Goal: Task Accomplishment & Management: Use online tool/utility

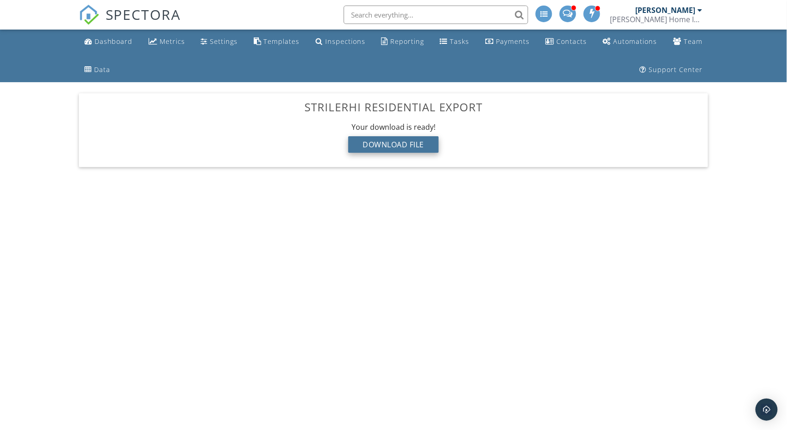
click at [405, 144] on div "Download File" at bounding box center [393, 144] width 91 height 17
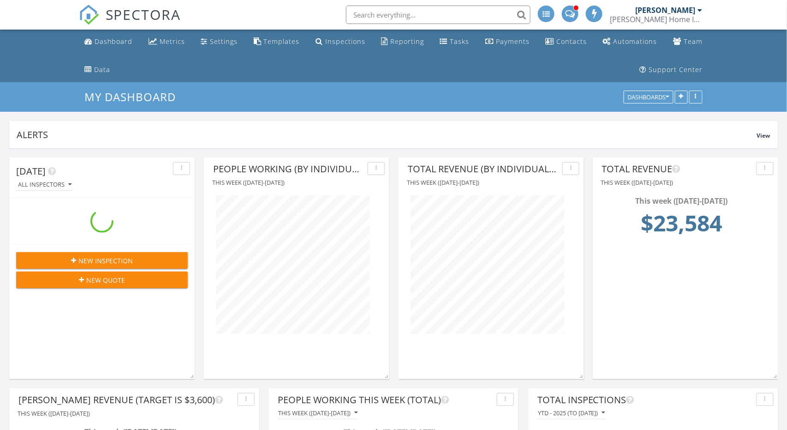
scroll to position [221, 185]
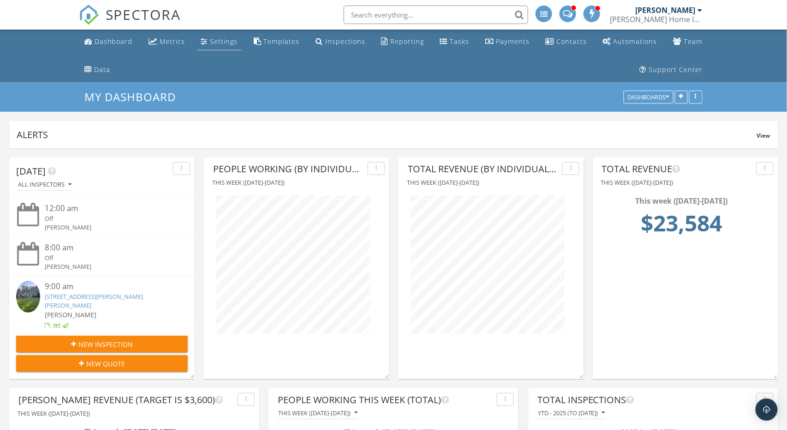
click at [215, 38] on div "Settings" at bounding box center [224, 41] width 28 height 9
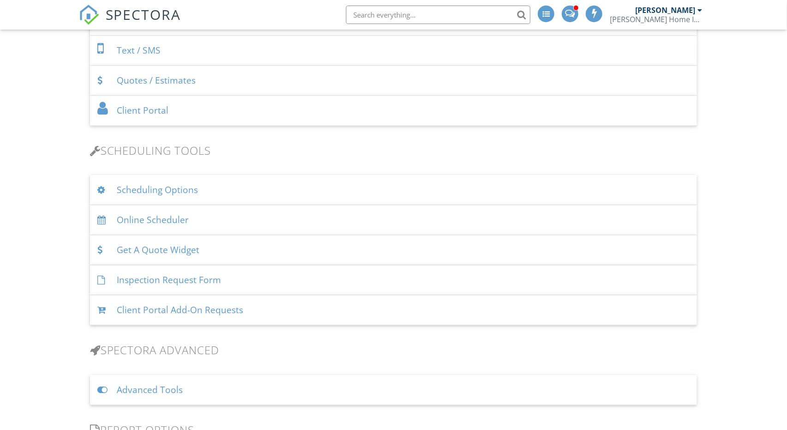
scroll to position [704, 0]
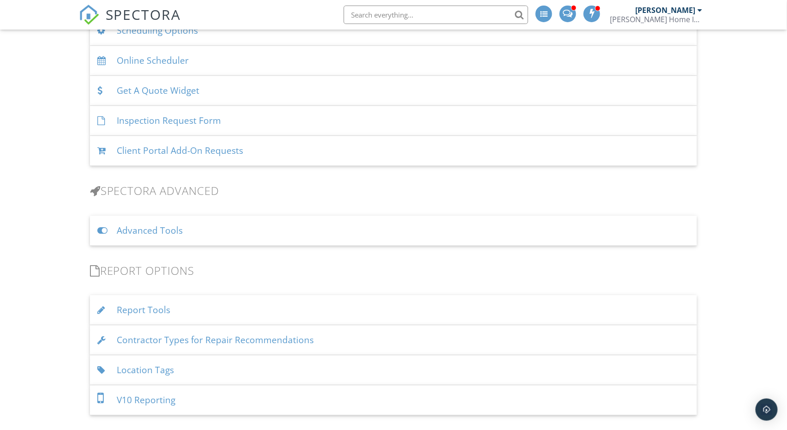
click at [368, 342] on div "Contractor Types for Repair Recommendations" at bounding box center [394, 340] width 608 height 30
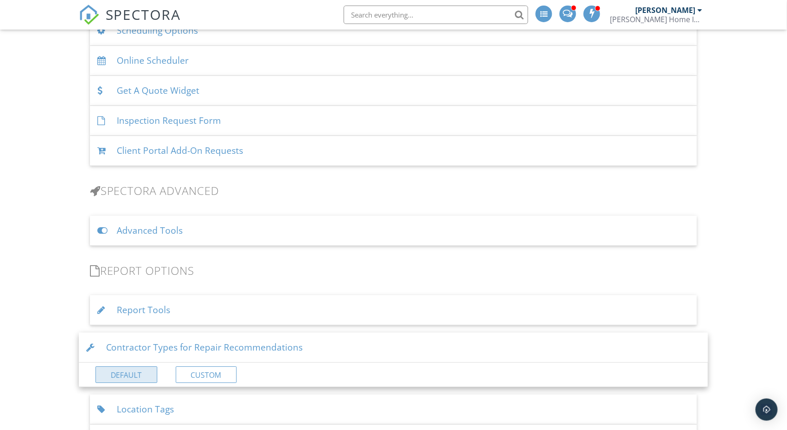
click at [124, 366] on link "Default" at bounding box center [126, 374] width 62 height 17
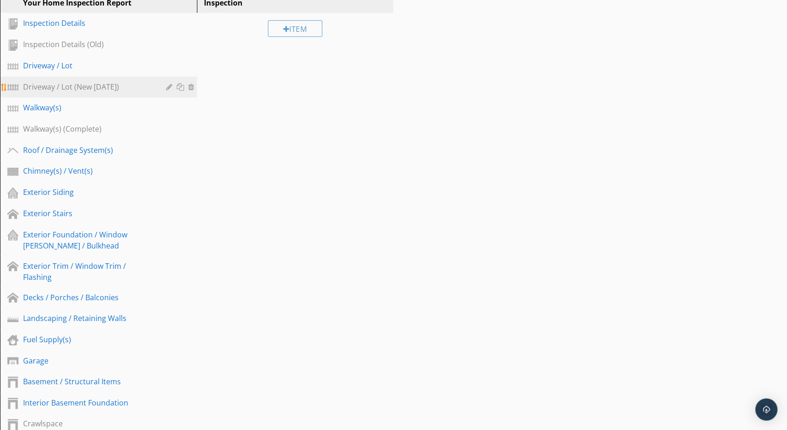
click at [66, 84] on div "Driveway / Lot (New [DATE])" at bounding box center [88, 86] width 130 height 11
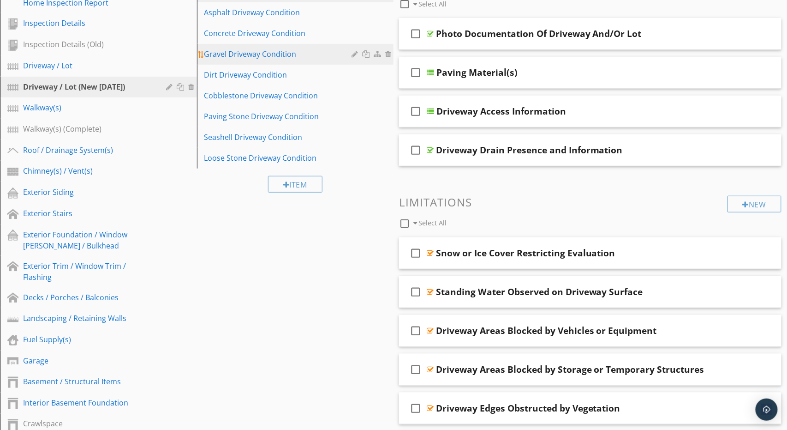
click at [281, 53] on div "Gravel Driveway Condition" at bounding box center [279, 53] width 150 height 11
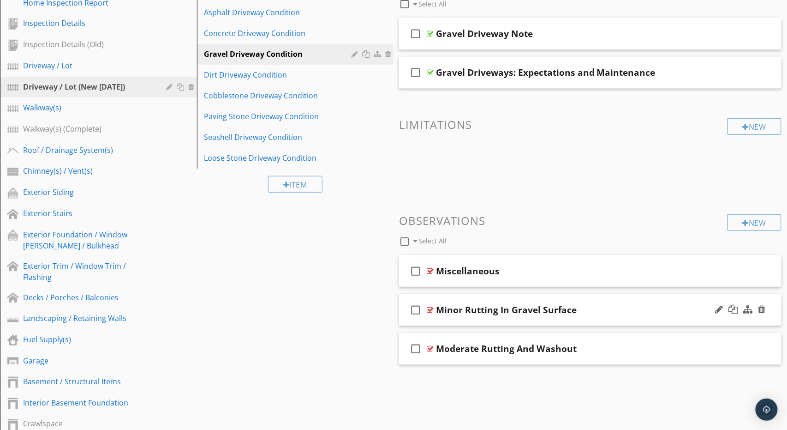
click at [593, 302] on div "check_box_outline_blank Minor Rutting In Gravel Surface" at bounding box center [590, 310] width 382 height 32
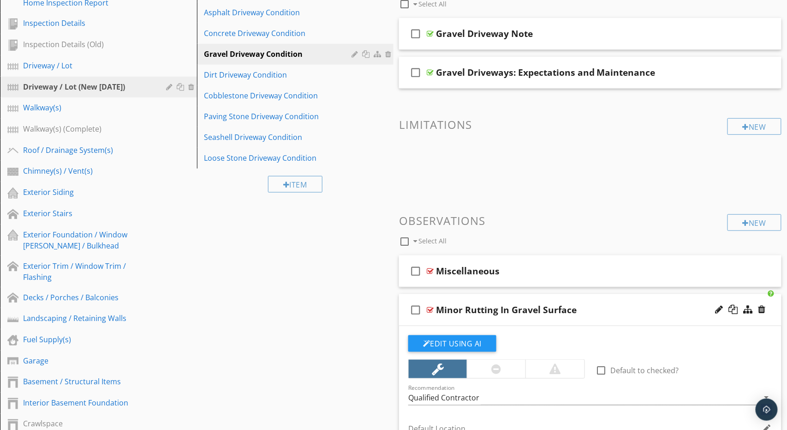
scroll to position [267, 0]
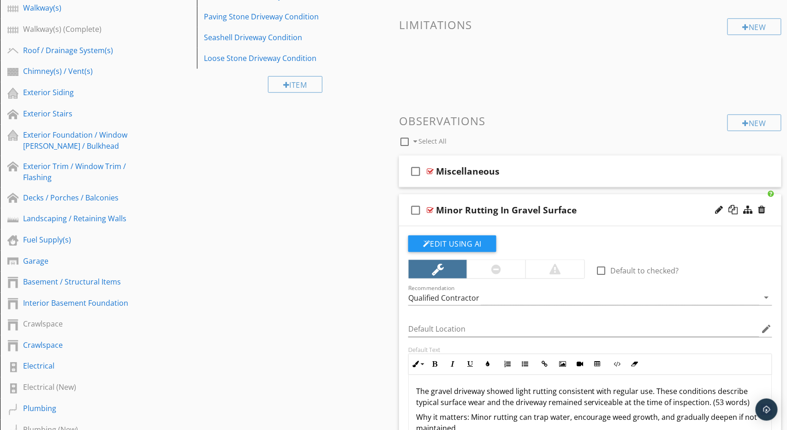
click at [604, 197] on div "check_box_outline_blank Minor Rutting In Gravel Surface" at bounding box center [590, 210] width 382 height 32
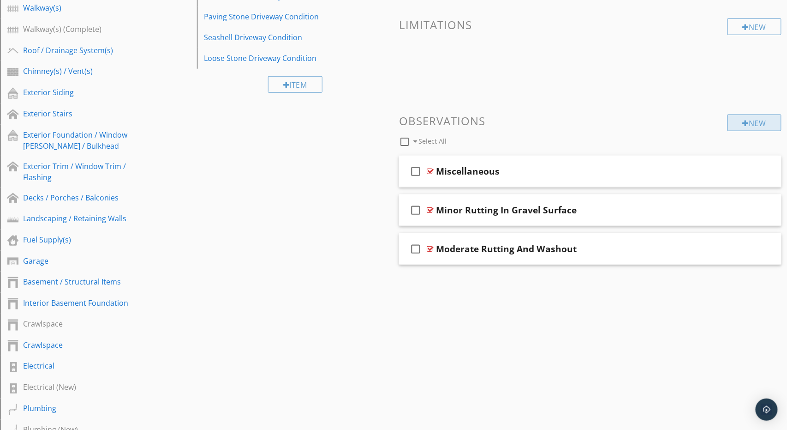
click at [752, 124] on div "New" at bounding box center [755, 122] width 54 height 17
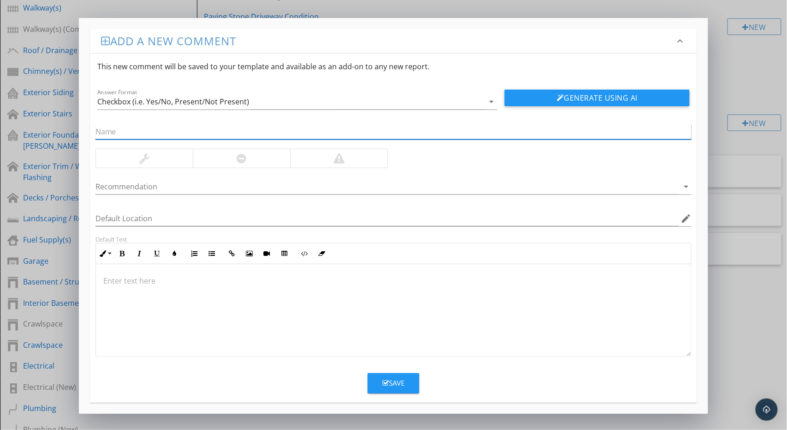
paste input "Severe Rutting And Washout"
type input "Severe Rutting And Washout"
click at [338, 165] on div at bounding box center [338, 158] width 97 height 18
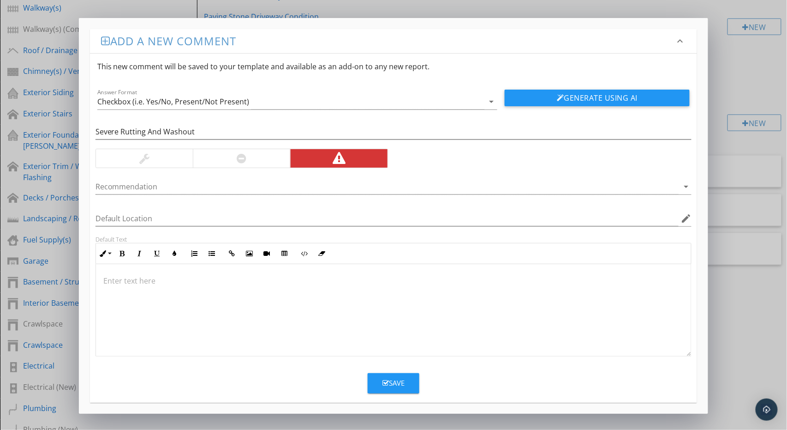
drag, startPoint x: 344, startPoint y: 314, endPoint x: 338, endPoint y: 314, distance: 5.6
click at [344, 314] on div at bounding box center [394, 310] width 596 height 92
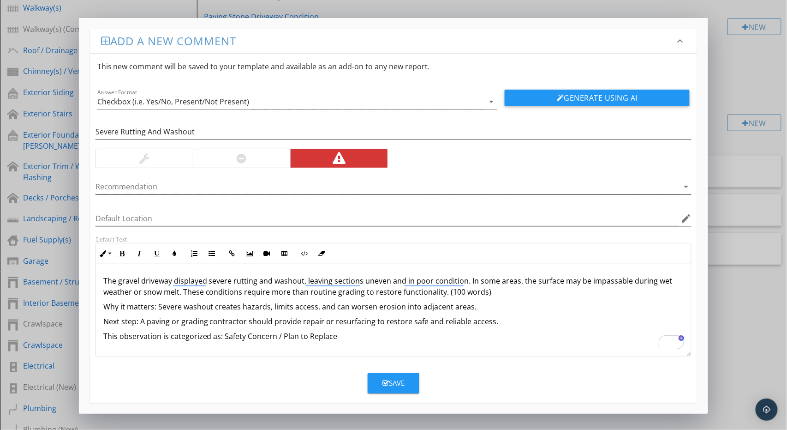
click at [275, 183] on div at bounding box center [387, 186] width 584 height 15
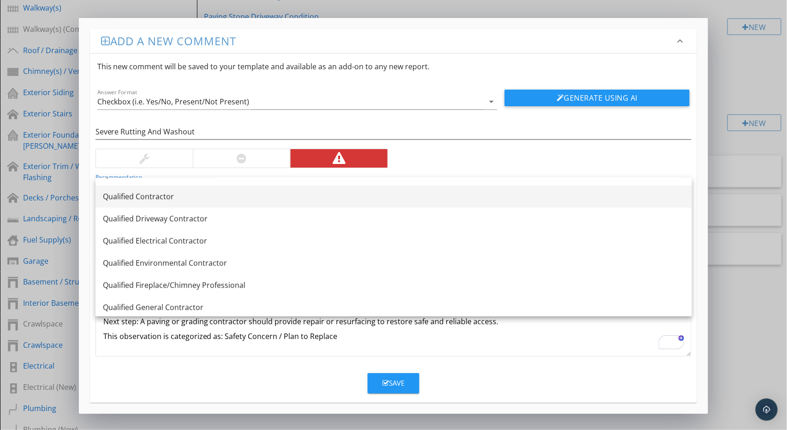
scroll to position [758, 0]
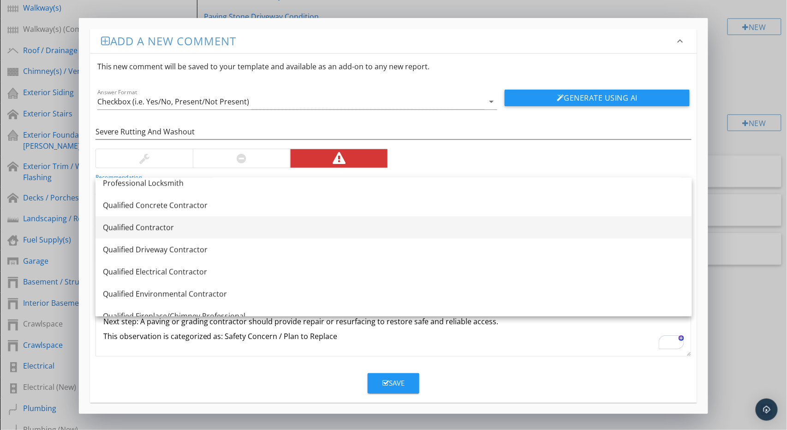
click at [291, 230] on div "Qualified Contractor" at bounding box center [394, 227] width 582 height 11
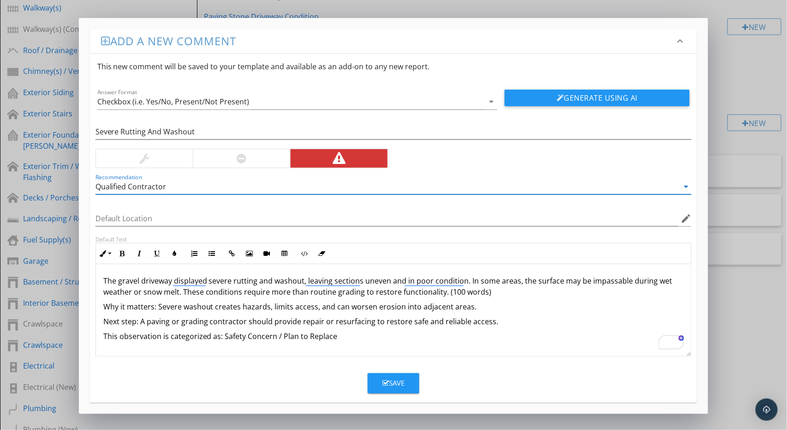
click at [393, 379] on div "Save" at bounding box center [393, 382] width 22 height 11
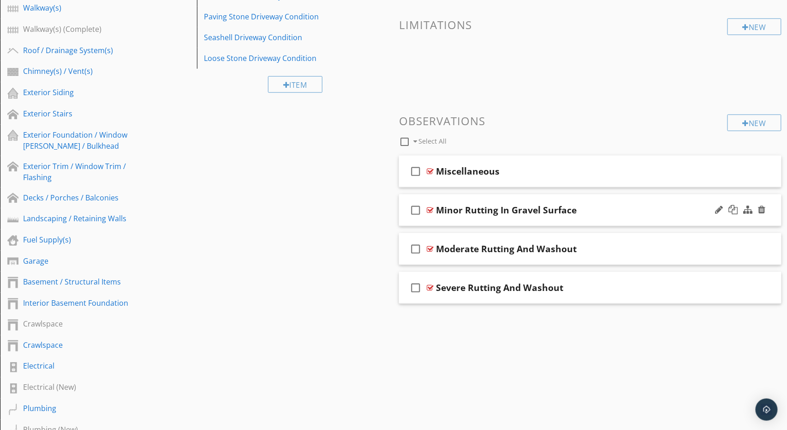
click at [589, 198] on div "check_box_outline_blank Minor Rutting In Gravel Surface" at bounding box center [590, 210] width 382 height 32
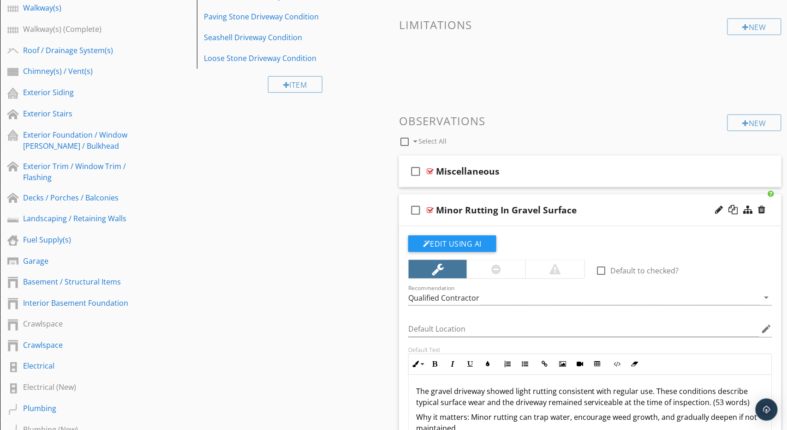
click at [522, 399] on p "The gravel driveway showed light rutting consistent with regular use. These con…" at bounding box center [590, 397] width 348 height 22
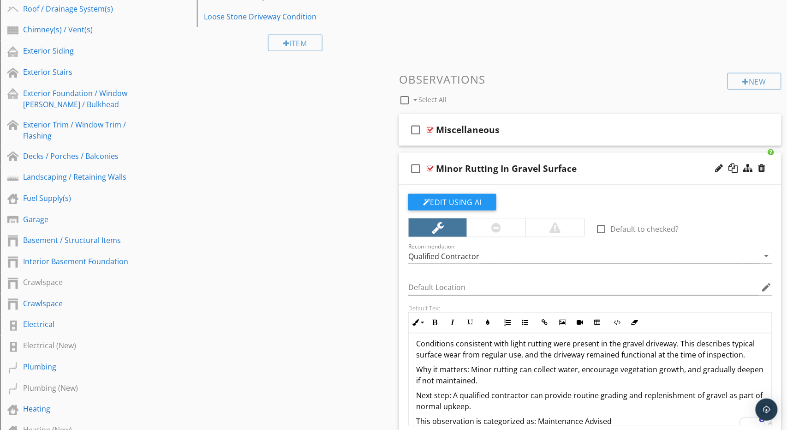
scroll to position [390, 0]
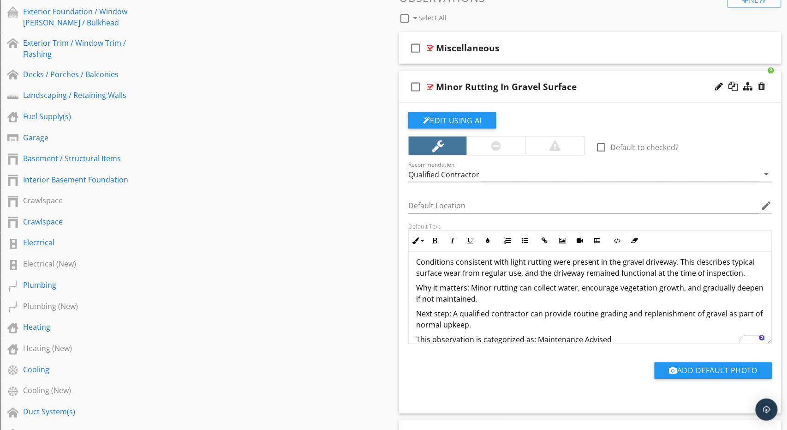
click at [483, 290] on p "Why it matters: Minor rutting can collect water, encourage vegetation growth, a…" at bounding box center [590, 293] width 348 height 22
click at [419, 84] on icon "check_box_outline_blank" at bounding box center [415, 87] width 15 height 22
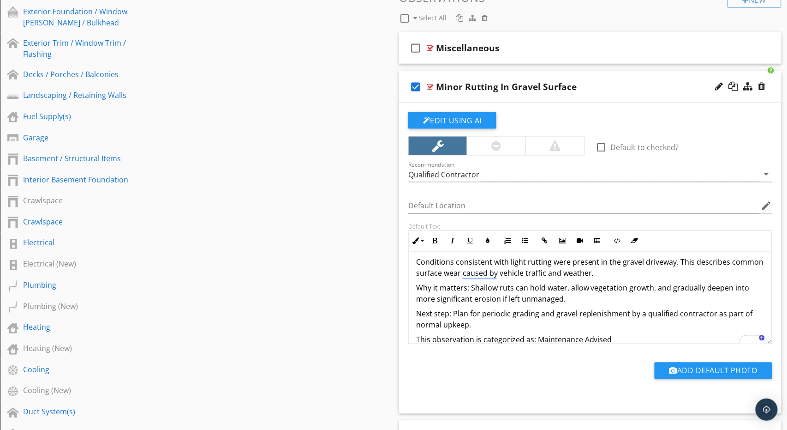
click at [595, 78] on div "check_box Minor Rutting In Gravel Surface" at bounding box center [590, 87] width 382 height 32
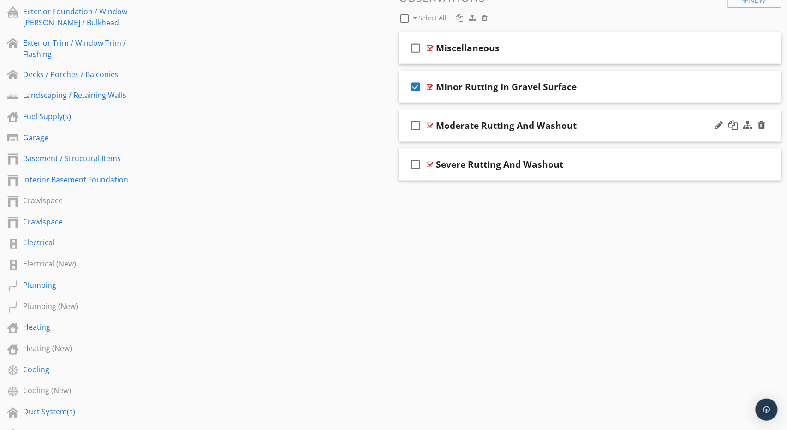
click at [615, 118] on div "check_box_outline_blank Moderate Rutting And Washout" at bounding box center [590, 126] width 382 height 32
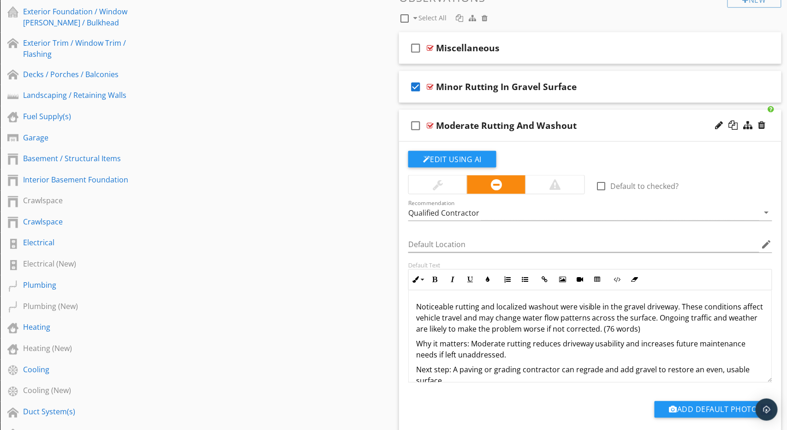
click at [513, 319] on p "Noticeable rutting and localized washout were visible in the gravel driveway. T…" at bounding box center [590, 317] width 348 height 33
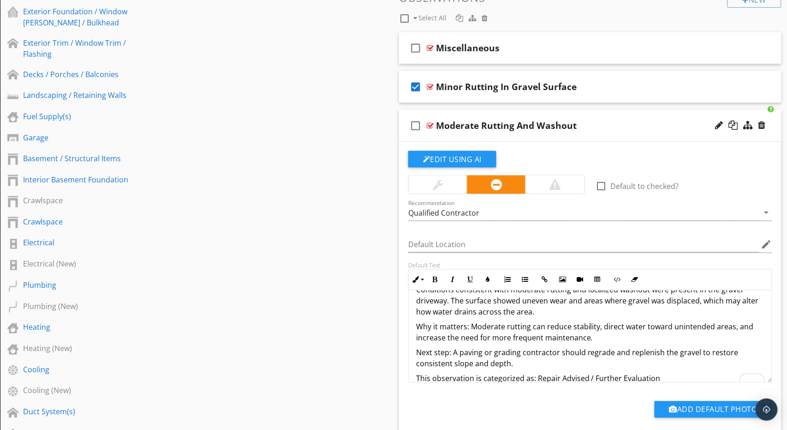
scroll to position [17, 0]
click at [413, 125] on icon "check_box_outline_blank" at bounding box center [415, 125] width 15 height 22
click at [603, 114] on div "check_box Moderate Rutting And Washout" at bounding box center [590, 126] width 382 height 32
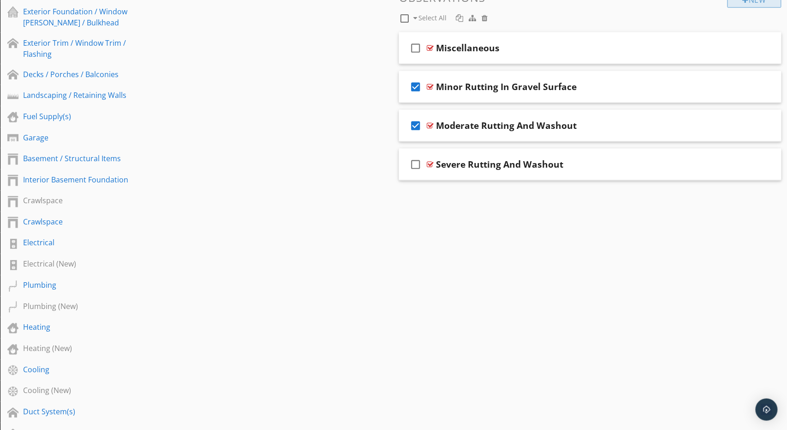
click at [740, 4] on div "New" at bounding box center [755, -1] width 54 height 17
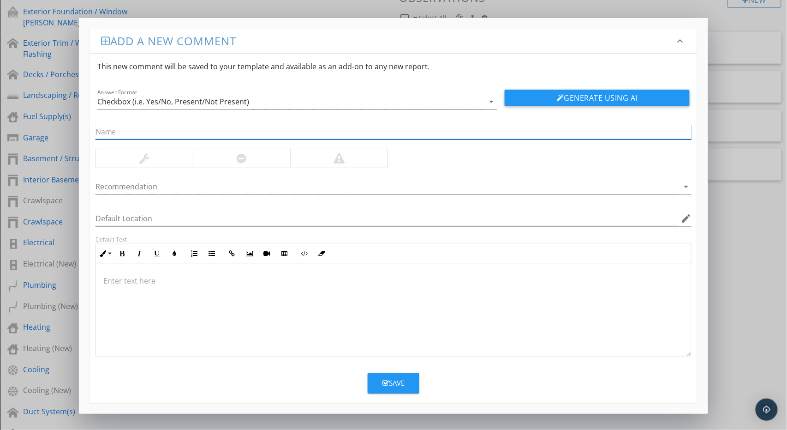
paste input "Severe Rutting And Washout"
type input "Severe Rutting And Washout"
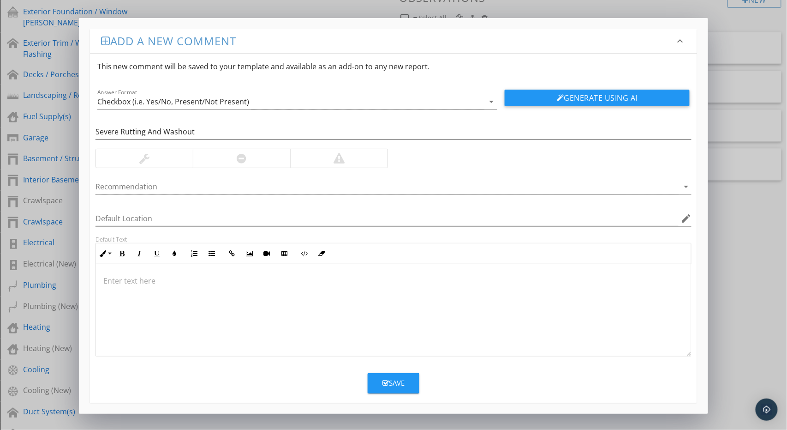
click at [252, 151] on div at bounding box center [241, 158] width 97 height 18
click at [274, 313] on div at bounding box center [394, 310] width 596 height 92
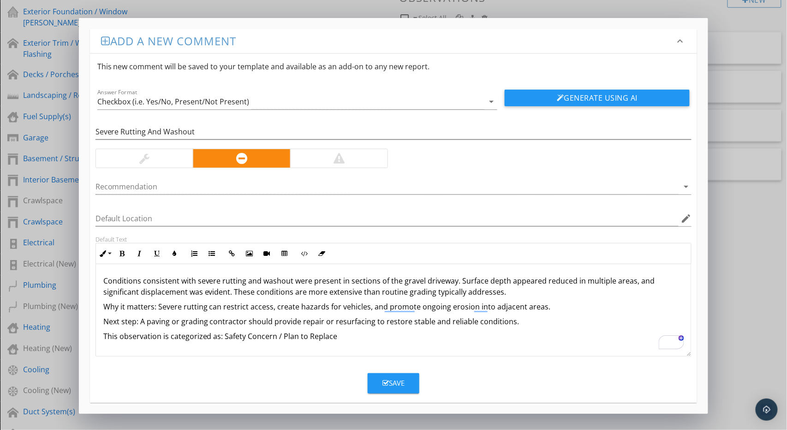
click at [330, 159] on div at bounding box center [338, 158] width 97 height 18
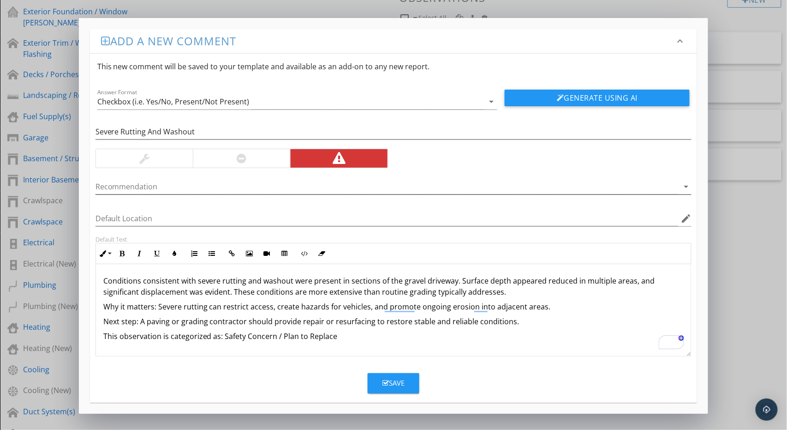
click at [258, 188] on div at bounding box center [387, 186] width 584 height 15
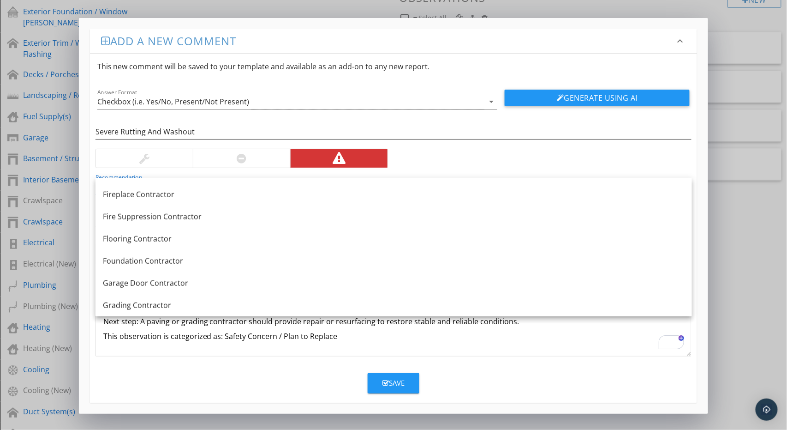
scroll to position [308, 0]
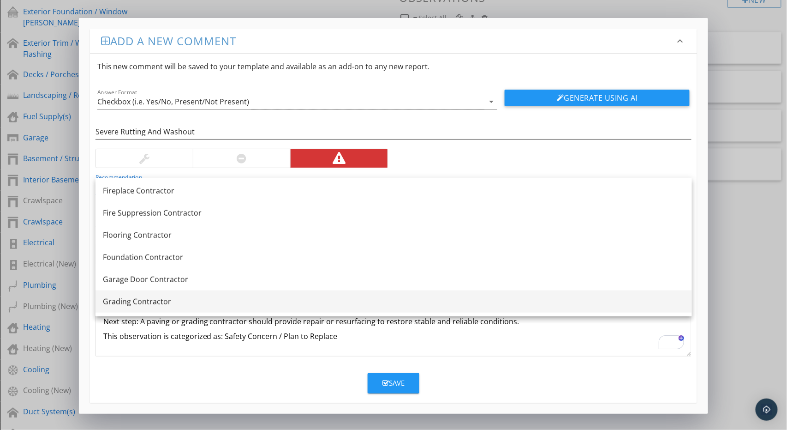
click at [167, 299] on div "Grading Contractor" at bounding box center [394, 301] width 582 height 11
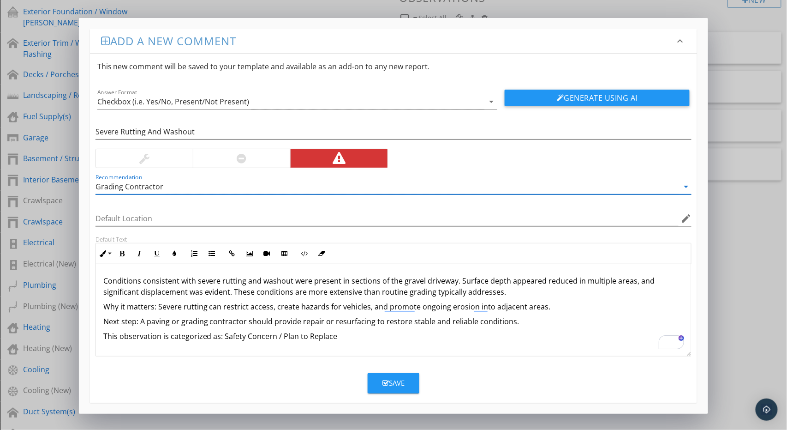
click at [396, 381] on div "Save" at bounding box center [393, 382] width 22 height 11
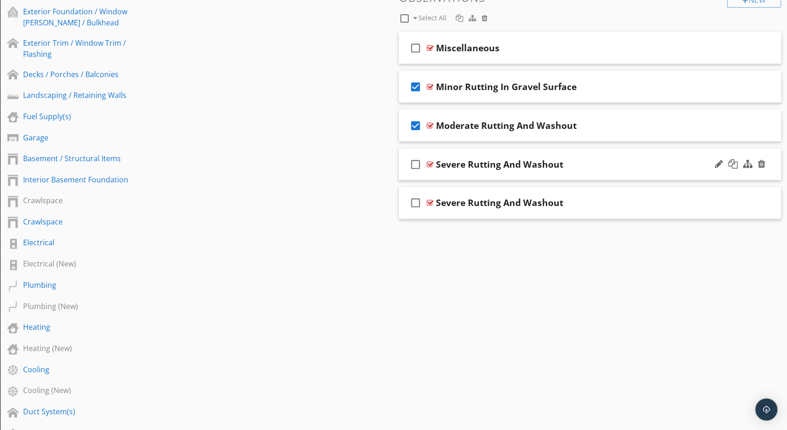
click at [578, 155] on div "check_box_outline_blank Severe Rutting And Washout" at bounding box center [590, 165] width 382 height 32
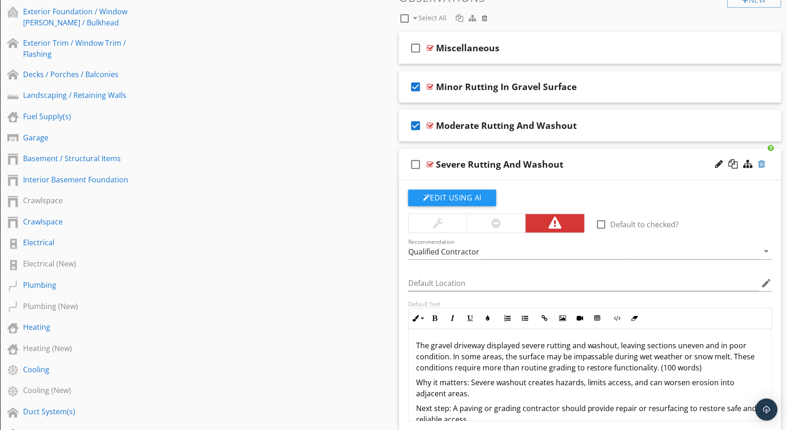
click at [764, 162] on div at bounding box center [761, 163] width 7 height 9
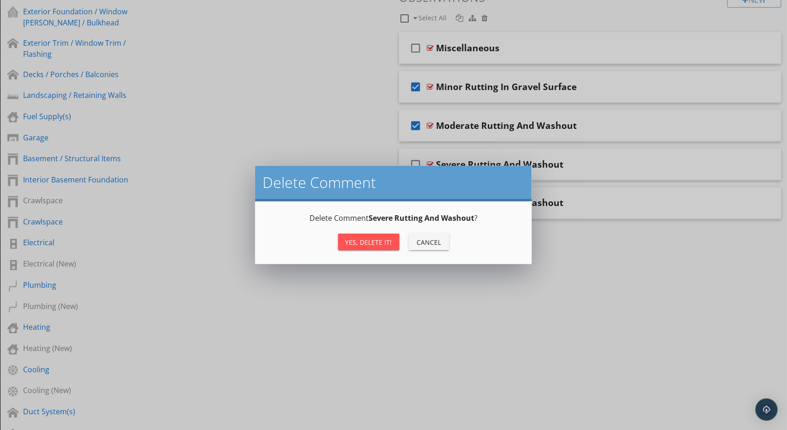
click at [376, 244] on div "Yes, Delete it!" at bounding box center [369, 242] width 47 height 10
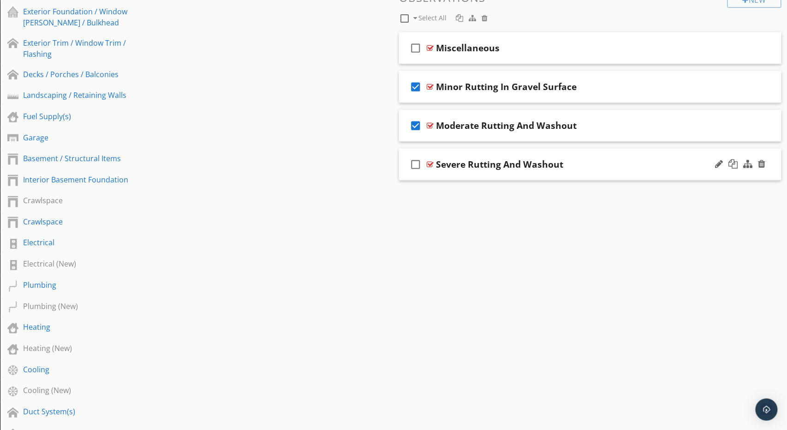
click at [601, 156] on div "check_box_outline_blank Severe Rutting And Washout" at bounding box center [590, 165] width 382 height 32
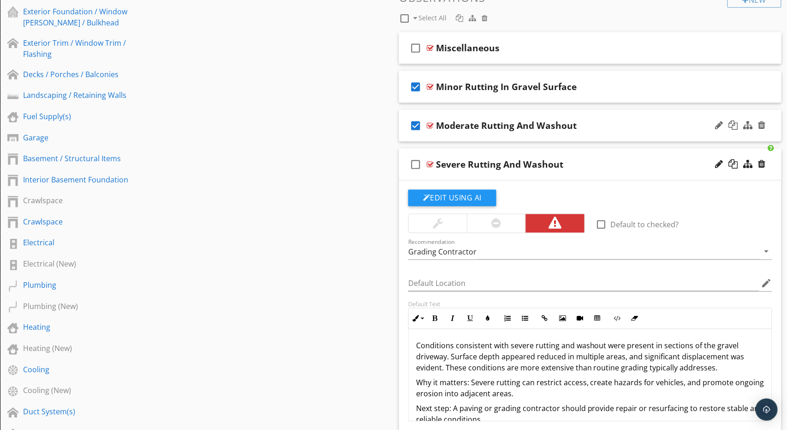
click at [599, 112] on div "check_box Moderate Rutting And Washout" at bounding box center [590, 126] width 382 height 32
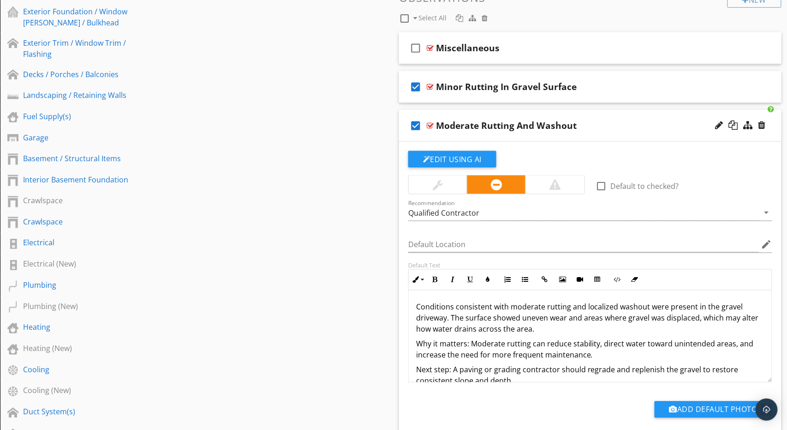
click at [599, 112] on div "check_box Moderate Rutting And Washout" at bounding box center [590, 126] width 382 height 32
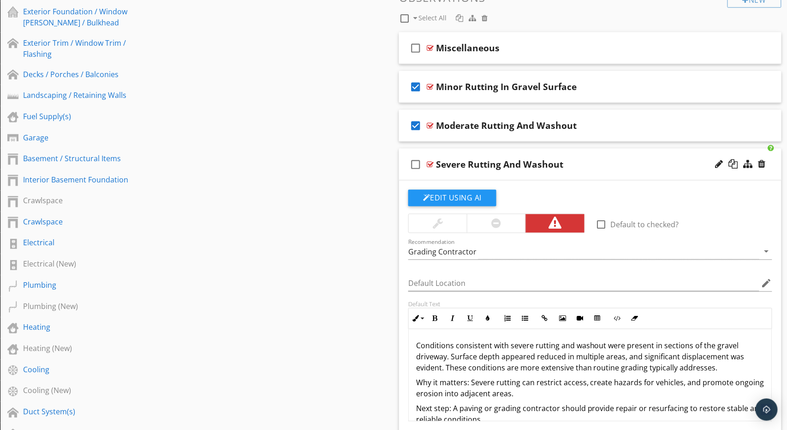
click at [416, 162] on icon "check_box_outline_blank" at bounding box center [415, 164] width 15 height 22
click at [585, 153] on div "check_box Severe Rutting And Washout" at bounding box center [590, 165] width 382 height 32
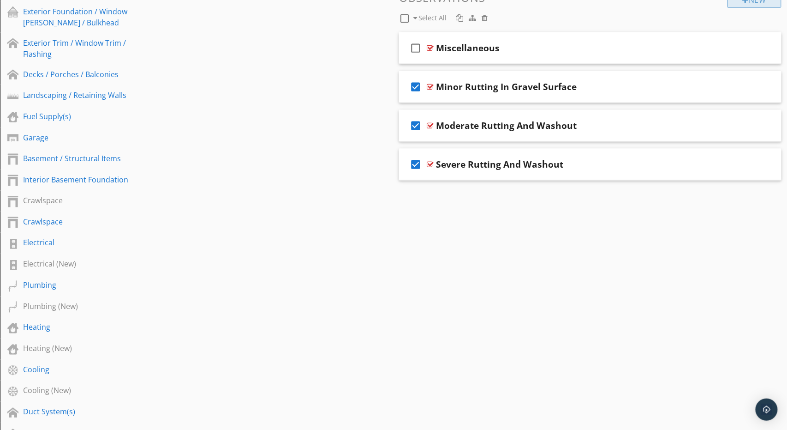
click at [759, 1] on div "New" at bounding box center [755, -1] width 54 height 17
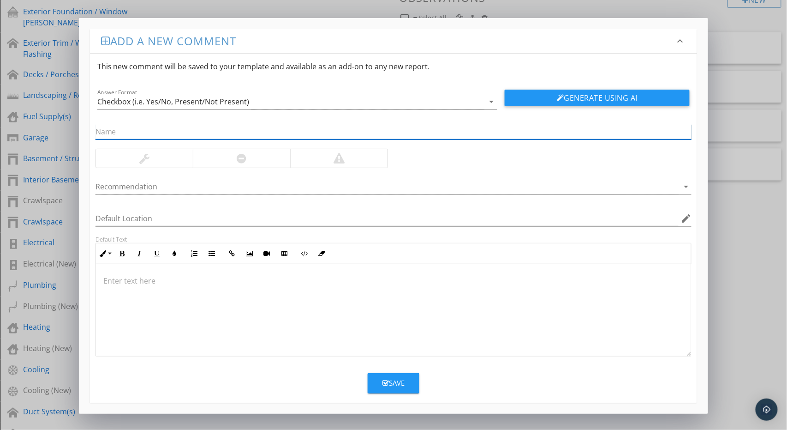
paste input "Weed Growth In Gravel Surface"
type input "Weed Growth In Gravel Surface"
click at [237, 303] on div at bounding box center [394, 310] width 596 height 92
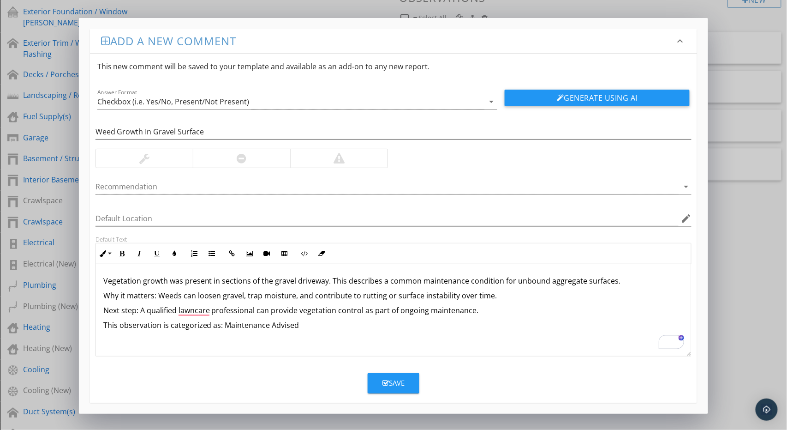
click at [162, 155] on div at bounding box center [144, 158] width 97 height 18
click at [203, 179] on div at bounding box center [387, 186] width 584 height 15
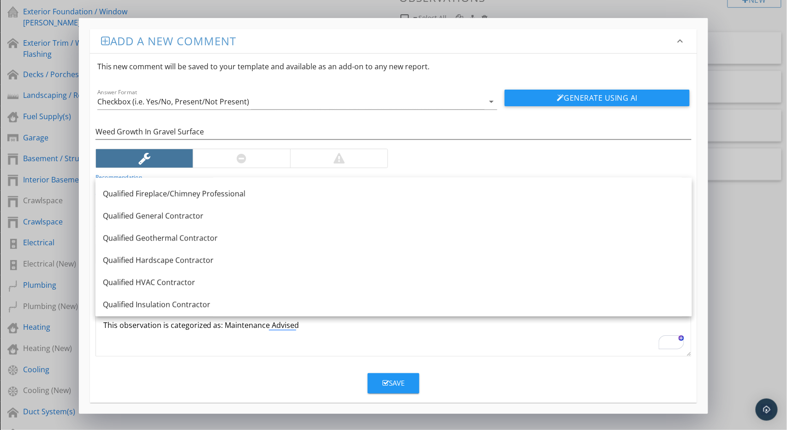
scroll to position [938, 0]
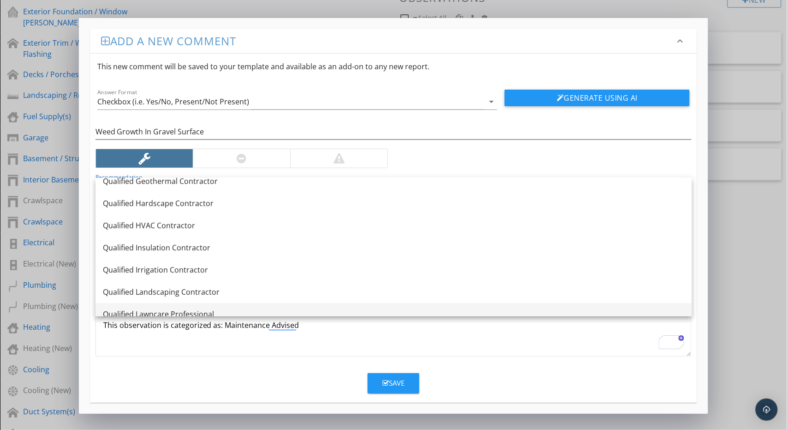
click at [209, 310] on div "Qualified Lawncare Professional" at bounding box center [394, 313] width 582 height 11
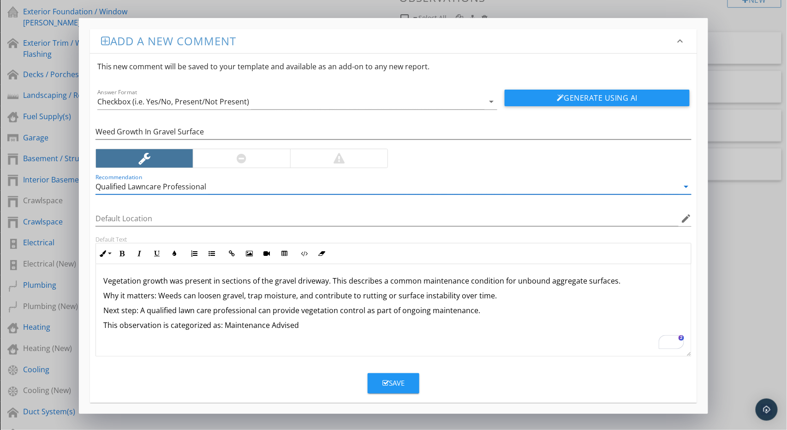
click at [398, 379] on div "Save" at bounding box center [393, 382] width 22 height 11
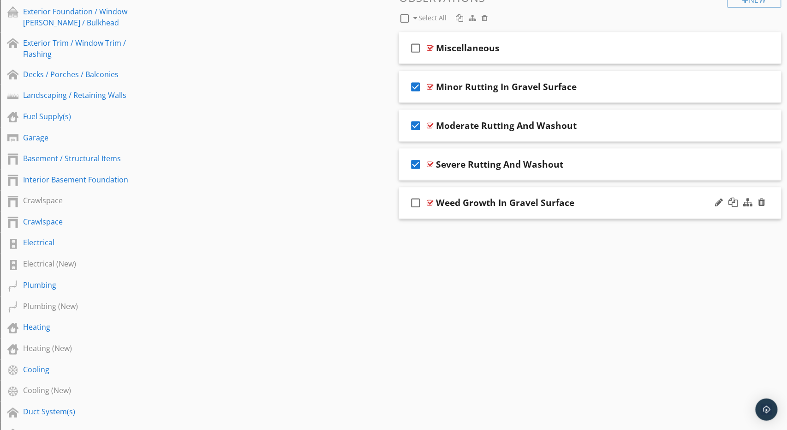
click at [418, 204] on icon "check_box_outline_blank" at bounding box center [415, 203] width 15 height 22
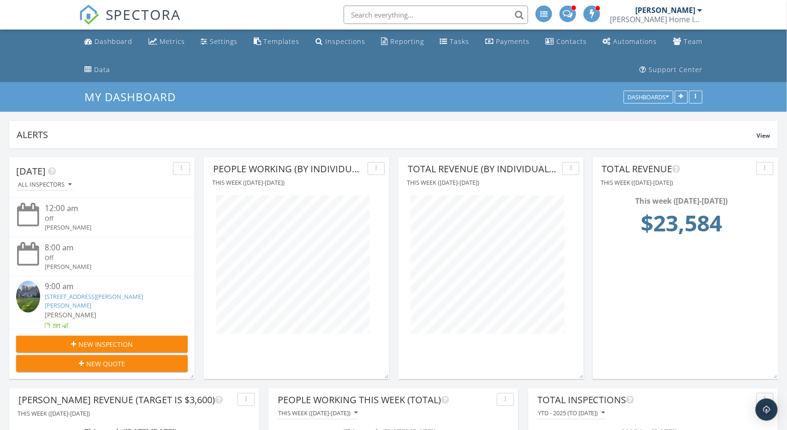
scroll to position [221, 185]
click at [228, 43] on div "Settings" at bounding box center [224, 41] width 28 height 9
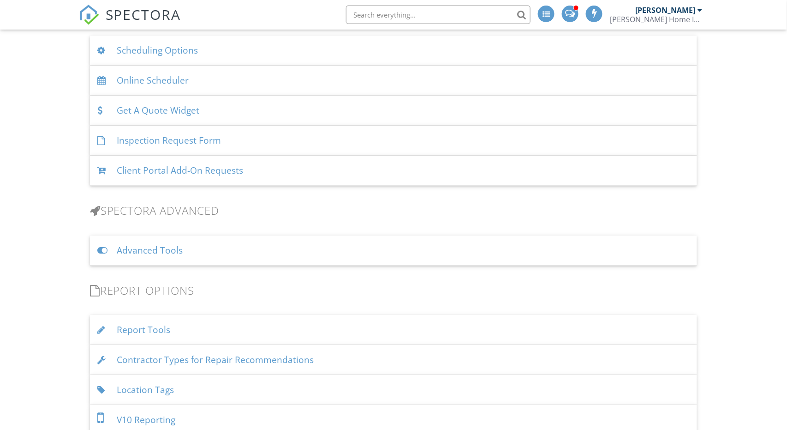
scroll to position [698, 0]
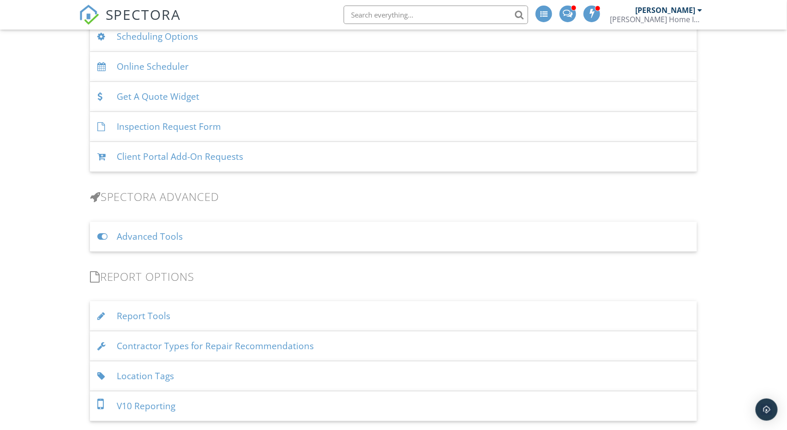
click at [298, 346] on div "Contractor Types for Repair Recommendations" at bounding box center [394, 346] width 608 height 30
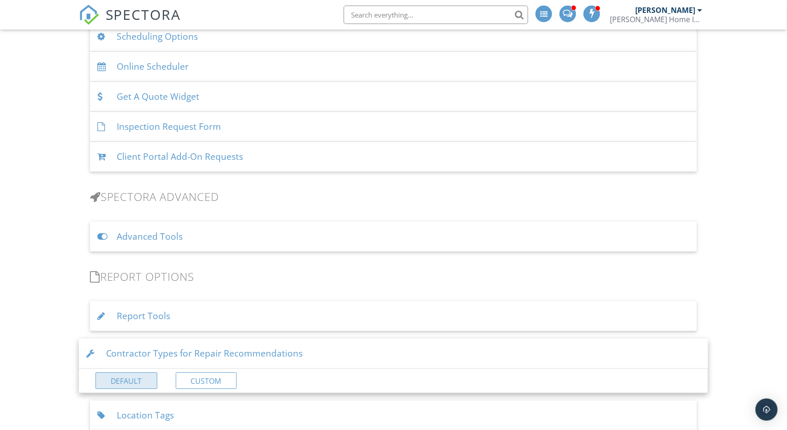
click at [135, 373] on link "Default" at bounding box center [126, 380] width 62 height 17
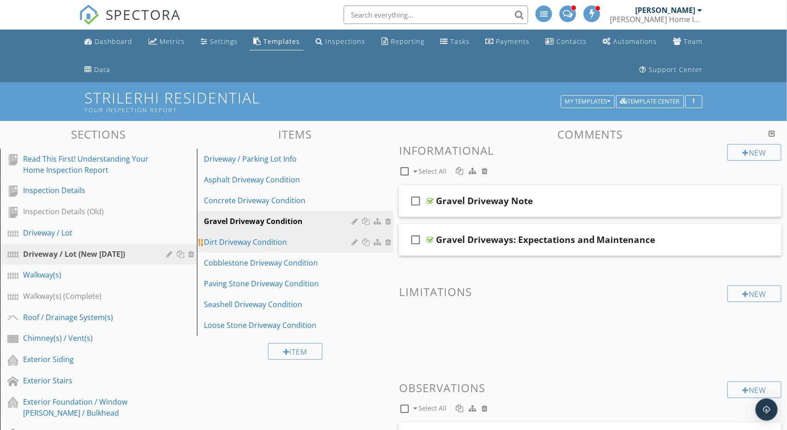
click at [234, 245] on div "Dirt Driveway Condition" at bounding box center [279, 241] width 150 height 11
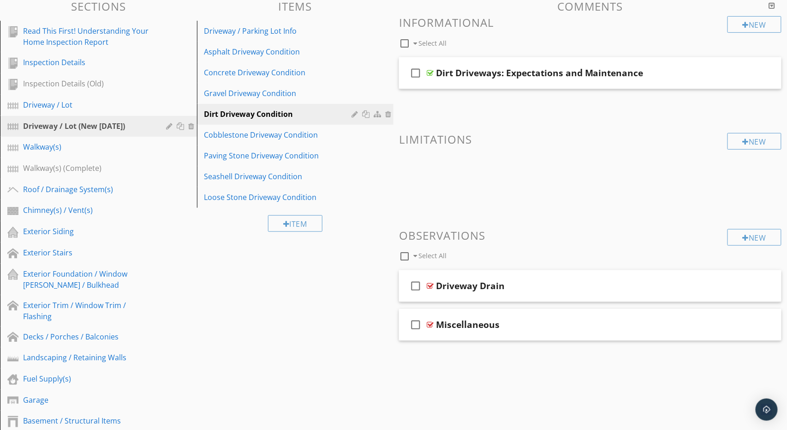
scroll to position [131, 0]
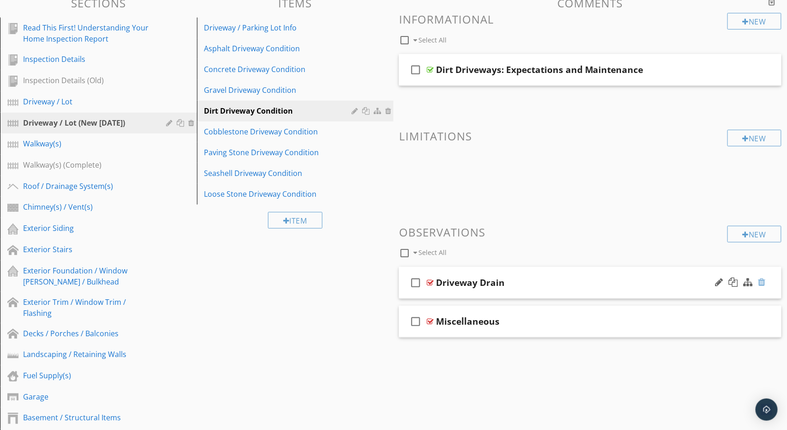
click at [761, 281] on div at bounding box center [761, 281] width 7 height 9
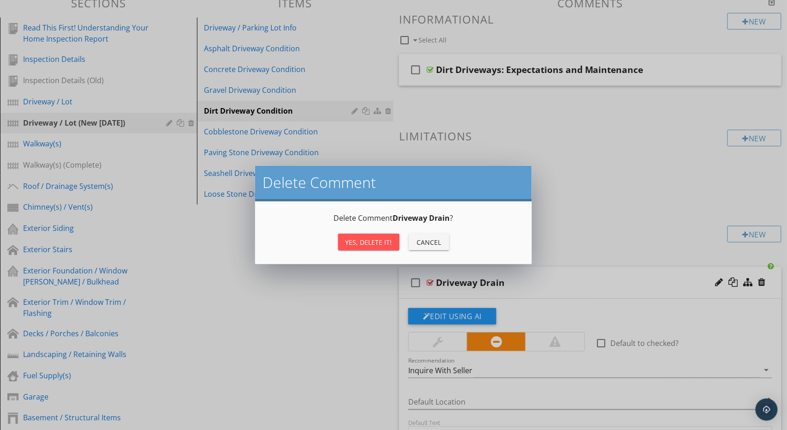
click at [371, 245] on div "Yes, Delete it!" at bounding box center [369, 242] width 47 height 10
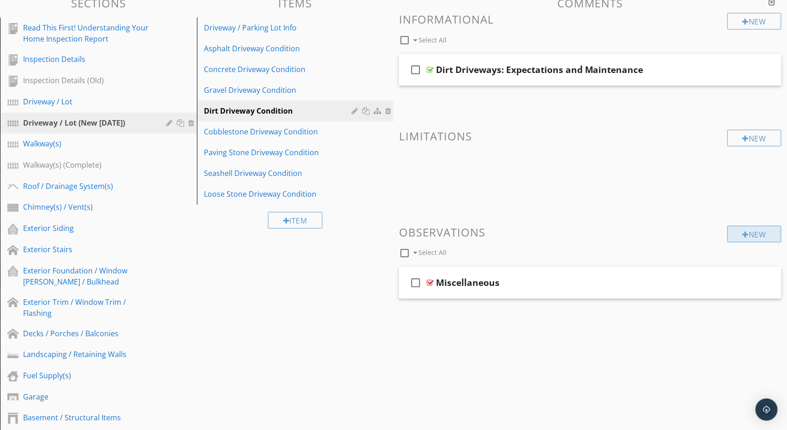
click at [758, 235] on div "New" at bounding box center [755, 234] width 54 height 17
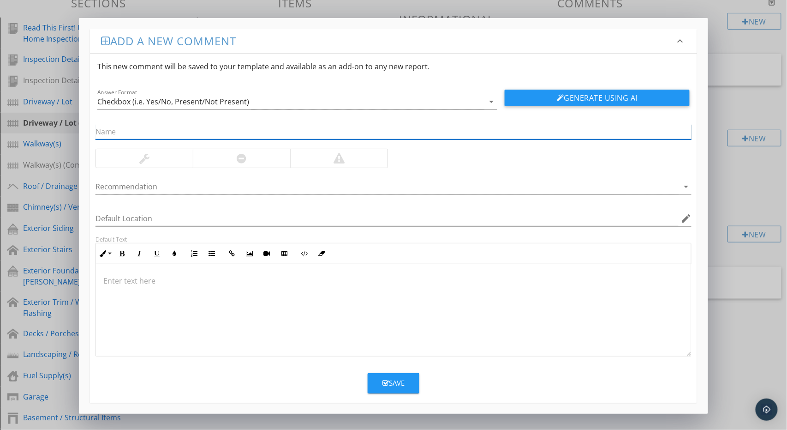
paste input "Minor Erosion In Dirt Surface"
type input "Minor Erosion In Dirt Surface"
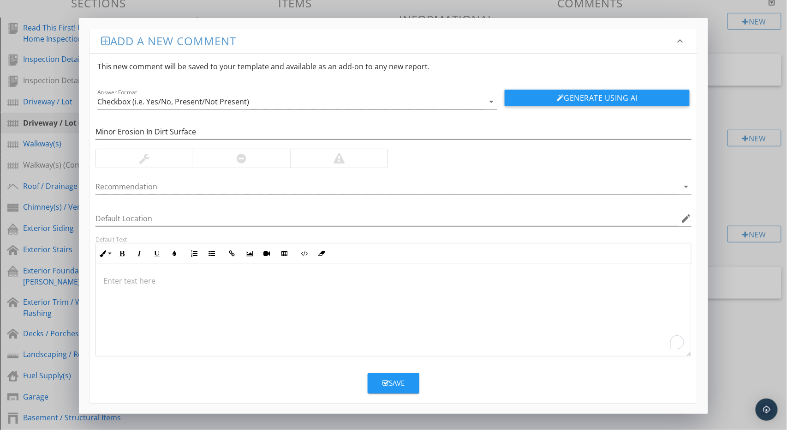
click at [245, 294] on div "To enrich screen reader interactions, please activate Accessibility in Grammarl…" at bounding box center [394, 310] width 596 height 92
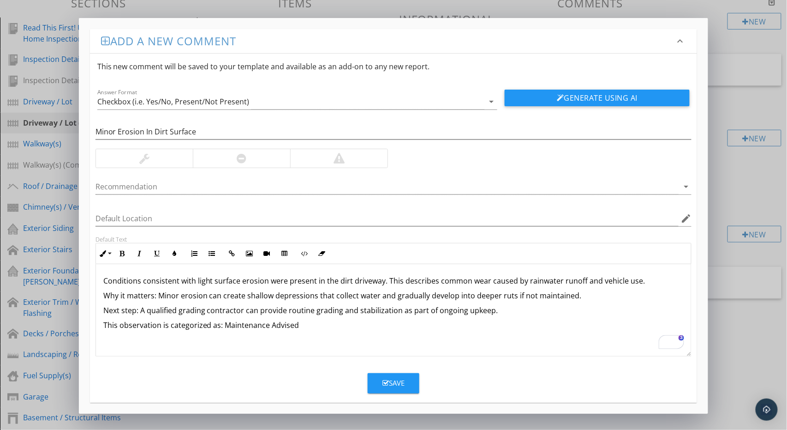
click at [165, 156] on div at bounding box center [144, 158] width 97 height 18
click at [158, 185] on div at bounding box center [387, 186] width 584 height 15
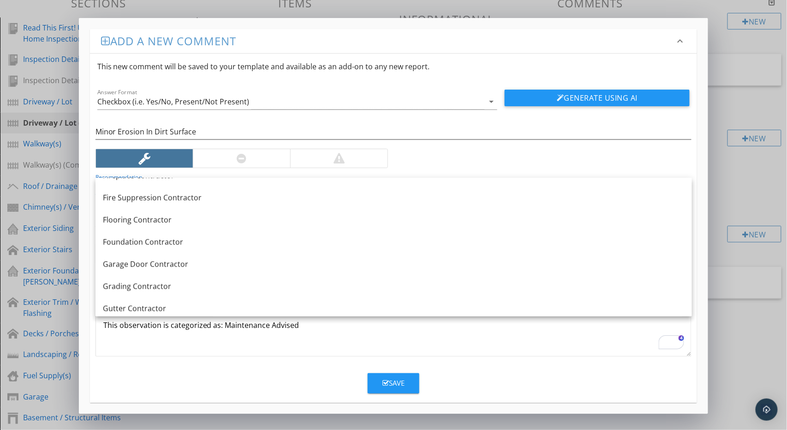
scroll to position [319, 0]
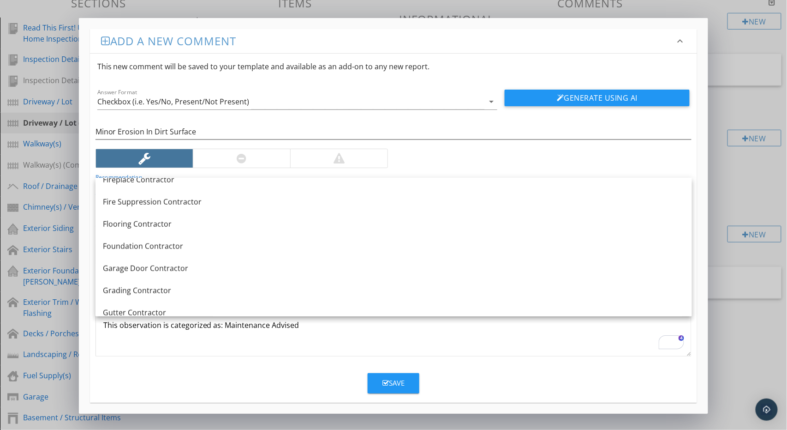
click at [242, 290] on div "Grading Contractor" at bounding box center [394, 290] width 582 height 11
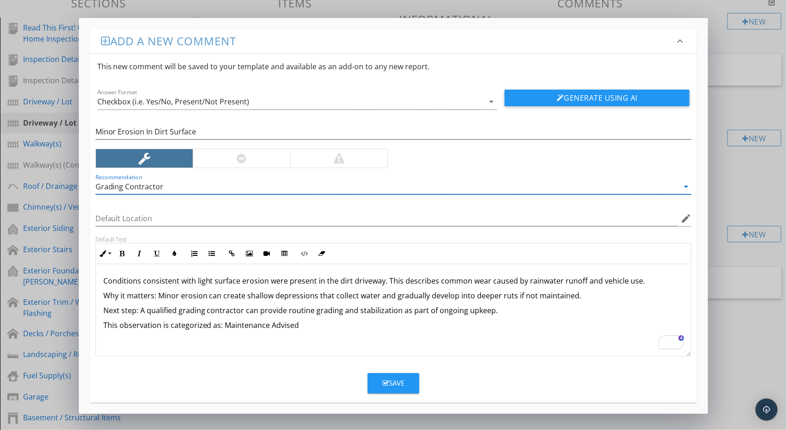
click at [394, 380] on div "Save" at bounding box center [393, 382] width 22 height 11
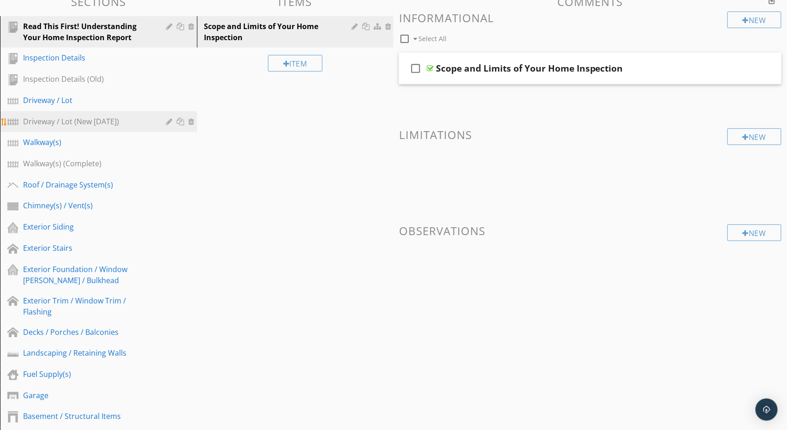
click at [56, 119] on div "Driveway / Lot (New [DATE])" at bounding box center [88, 121] width 130 height 11
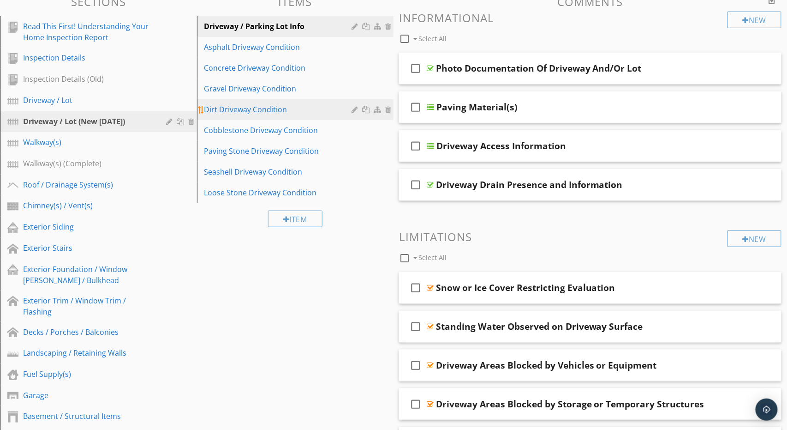
click at [267, 111] on div "Dirt Driveway Condition" at bounding box center [279, 109] width 150 height 11
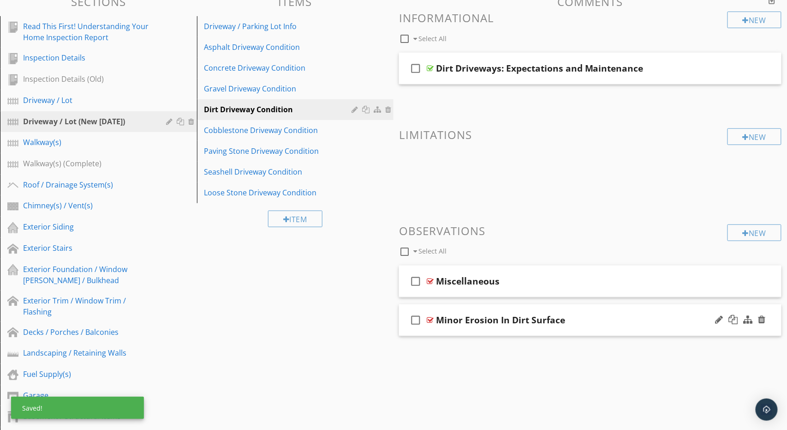
click at [592, 310] on div "check_box_outline_blank Minor Erosion In Dirt Surface" at bounding box center [590, 320] width 382 height 32
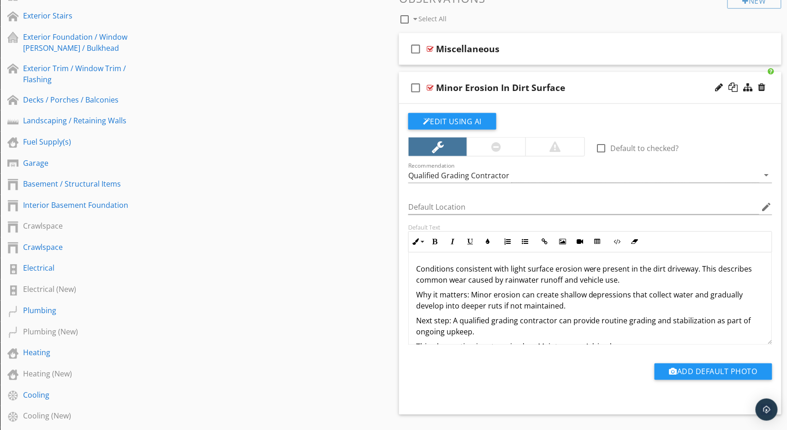
scroll to position [364, 0]
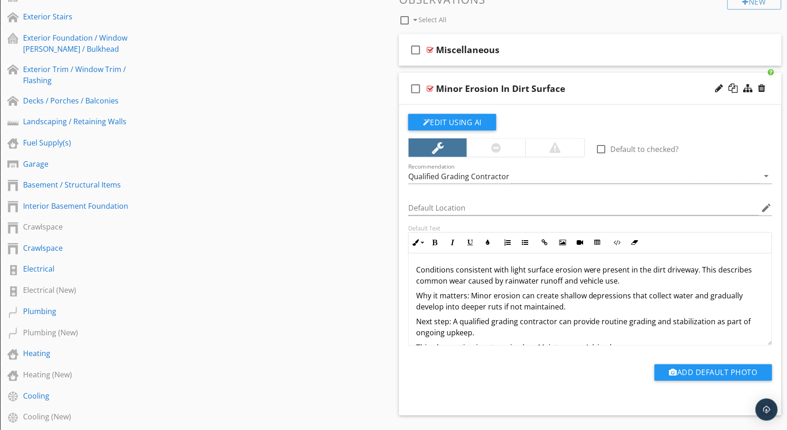
click at [414, 87] on icon "check_box_outline_blank" at bounding box center [415, 89] width 15 height 22
click at [594, 79] on div "check_box Minor Erosion In Dirt Surface" at bounding box center [590, 89] width 382 height 32
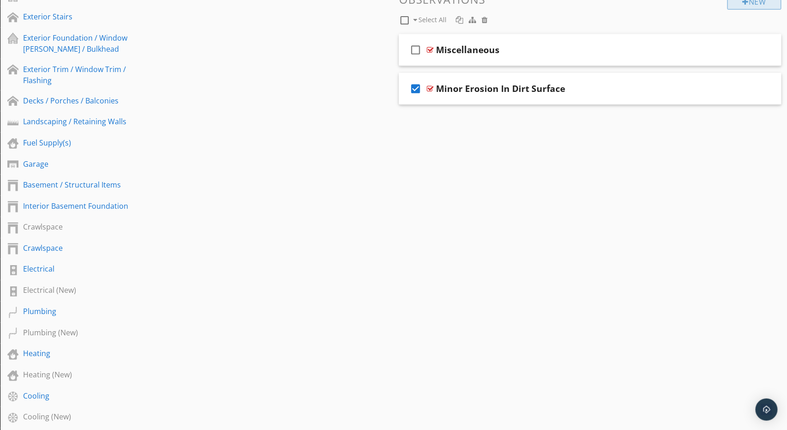
click at [749, 4] on div "New" at bounding box center [755, 1] width 54 height 17
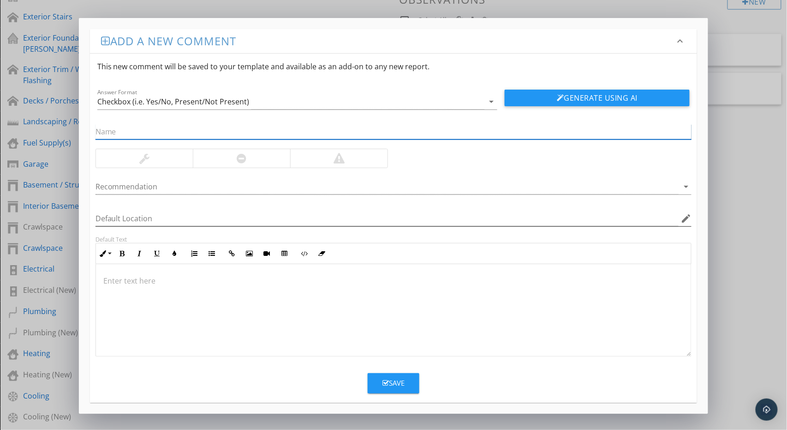
paste input "Moderate Erosion And Rutting"
type input "Moderate Erosion And Rutting"
click at [250, 156] on div at bounding box center [241, 158] width 97 height 18
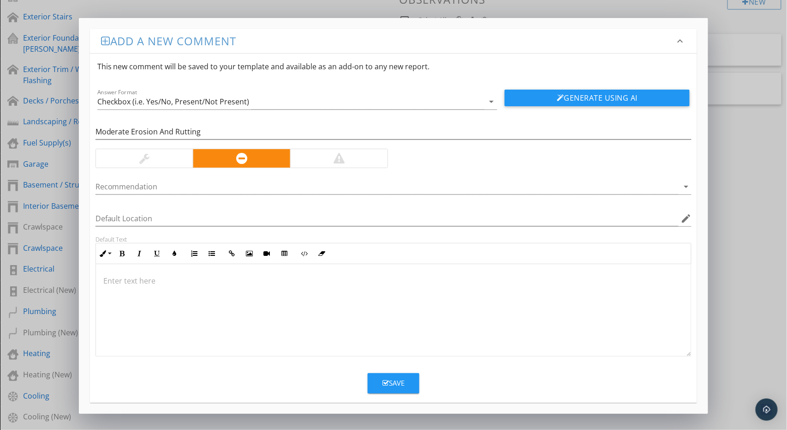
click at [258, 286] on div at bounding box center [394, 310] width 596 height 92
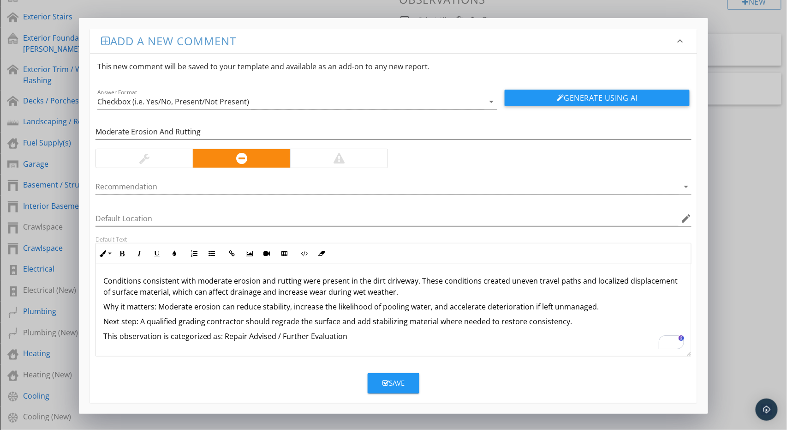
click at [165, 185] on div at bounding box center [387, 186] width 584 height 15
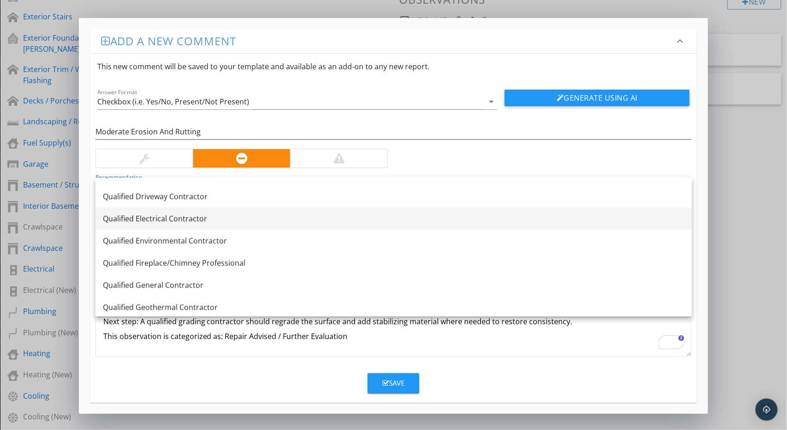
scroll to position [847, 0]
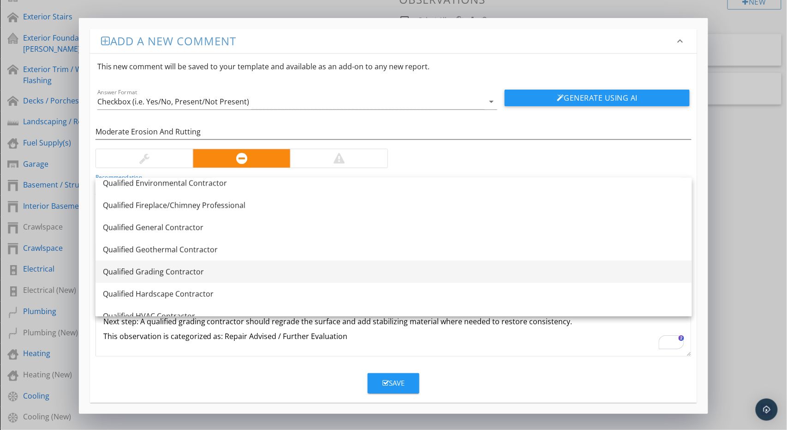
click at [159, 263] on link "Qualified Grading Contractor" at bounding box center [393, 271] width 597 height 22
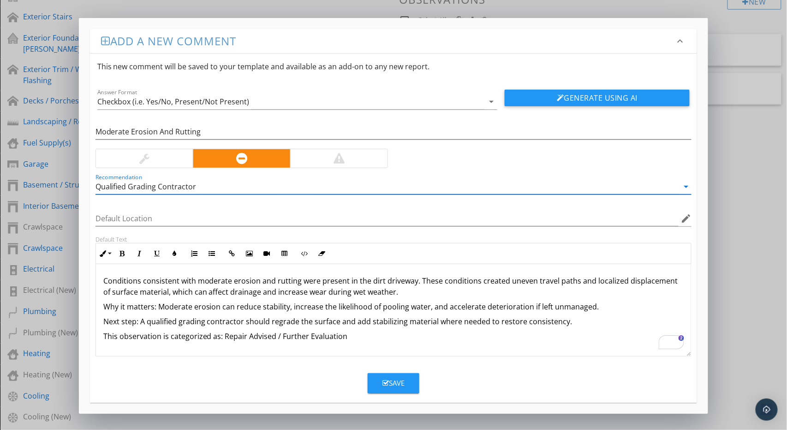
click at [390, 377] on div "Save" at bounding box center [393, 382] width 22 height 11
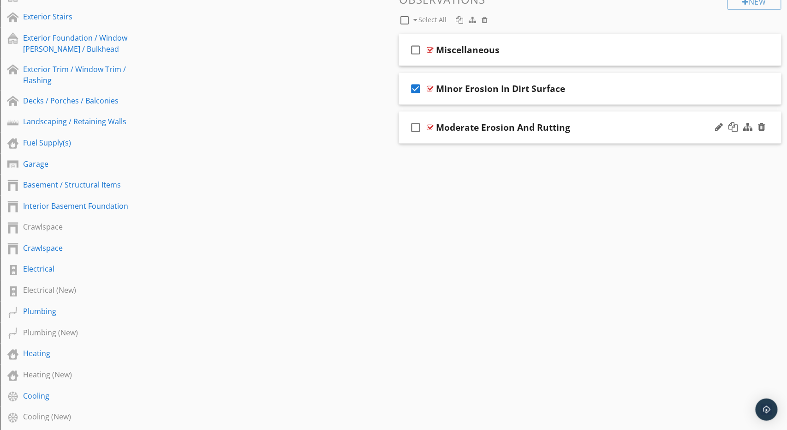
click at [415, 128] on icon "check_box_outline_blank" at bounding box center [415, 127] width 15 height 22
click at [421, 94] on icon "check_box" at bounding box center [415, 89] width 15 height 22
click at [417, 119] on icon "check_box" at bounding box center [415, 127] width 15 height 22
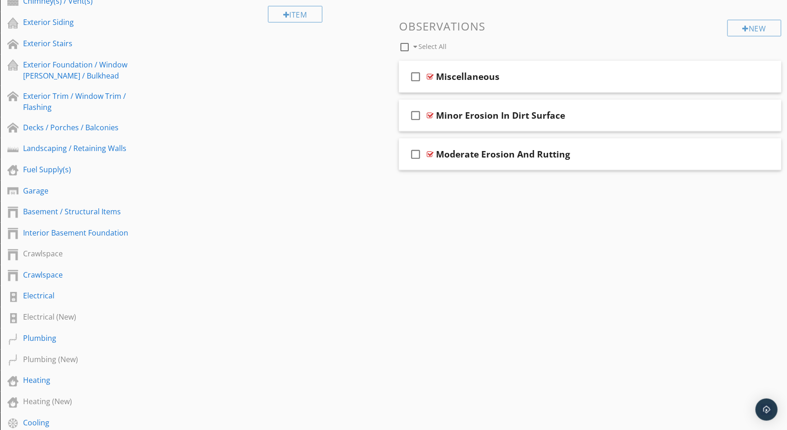
scroll to position [336, 0]
click at [758, 29] on div "New" at bounding box center [755, 29] width 54 height 17
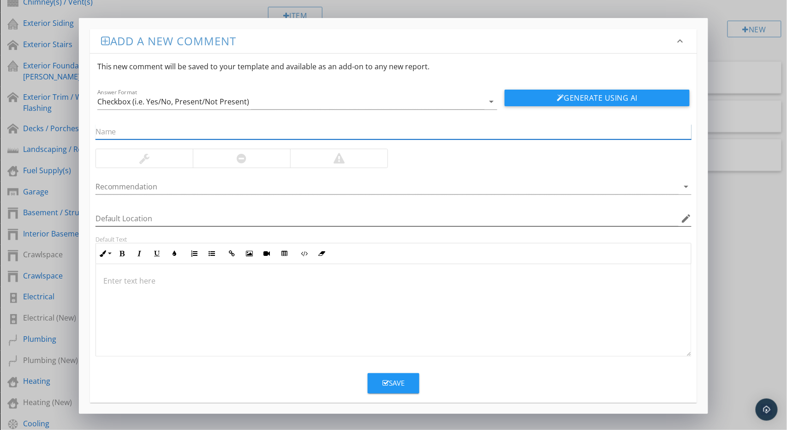
paste input "Severe Erosion And Washout"
type input "Severe Erosion And Washout"
click at [325, 155] on div at bounding box center [338, 158] width 97 height 18
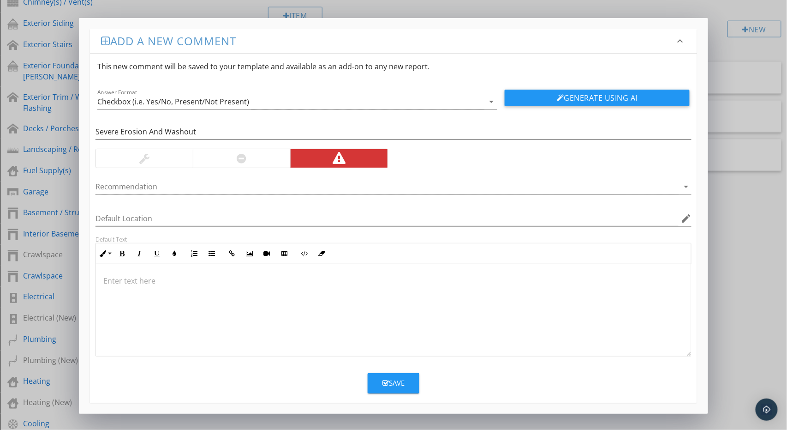
click at [167, 310] on div at bounding box center [394, 310] width 596 height 92
click at [295, 320] on div "To enrich screen reader interactions, please activate Accessibility in Grammarl…" at bounding box center [394, 310] width 596 height 92
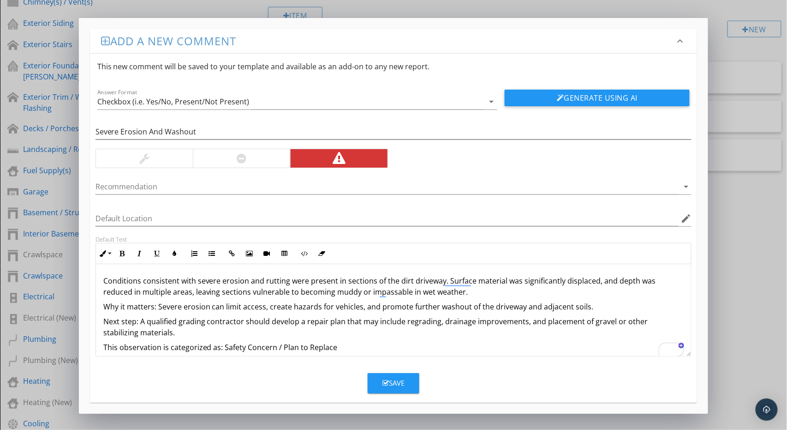
click at [189, 184] on div at bounding box center [387, 186] width 584 height 15
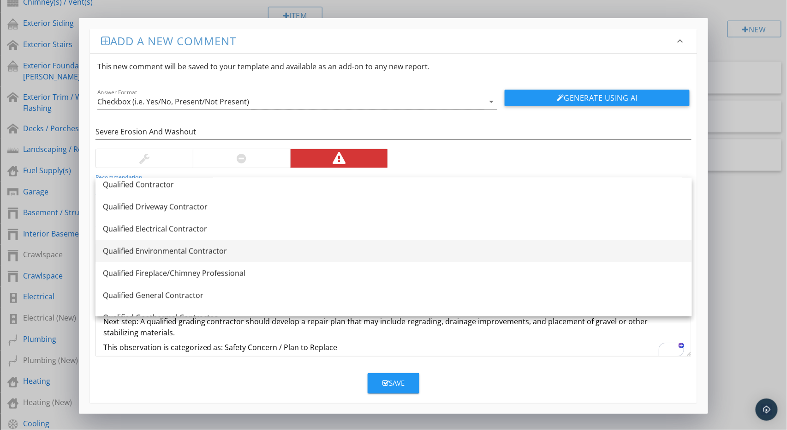
scroll to position [814, 0]
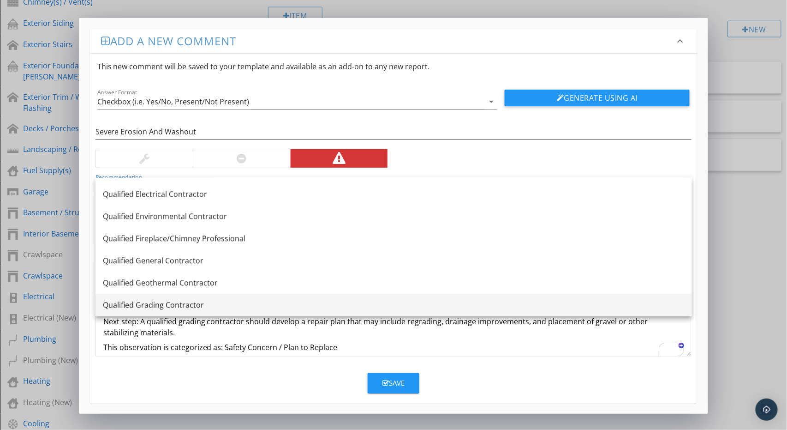
click at [206, 301] on div "Qualified Grading Contractor" at bounding box center [394, 304] width 582 height 11
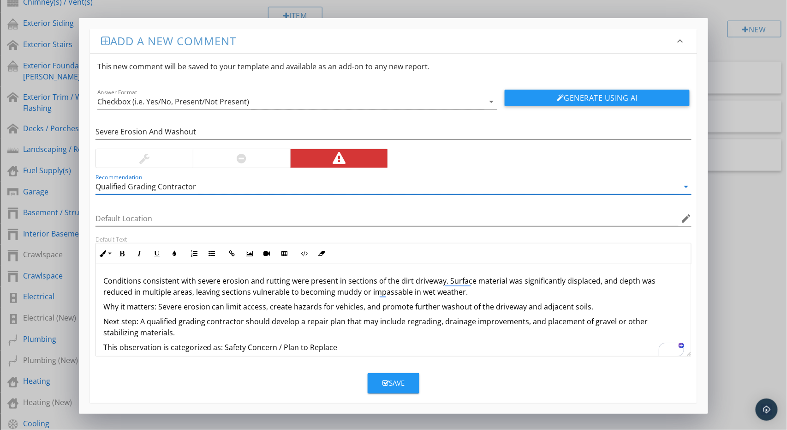
click at [399, 382] on div "Save" at bounding box center [393, 382] width 22 height 11
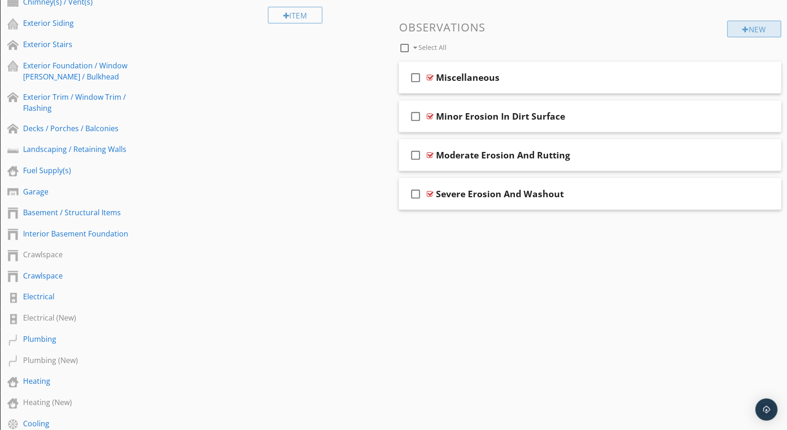
click at [758, 26] on div "New" at bounding box center [755, 29] width 54 height 17
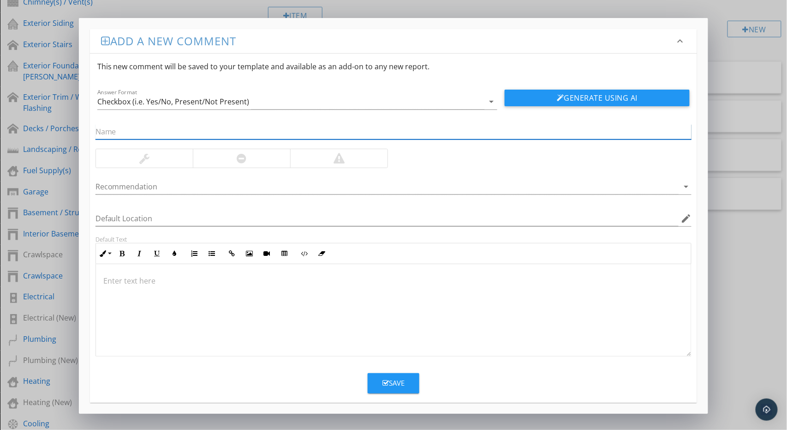
paste input "Weed Growth In Dirt Driveway"
type input "Weed Growth In Dirt Driveway"
click at [158, 161] on div at bounding box center [144, 158] width 97 height 18
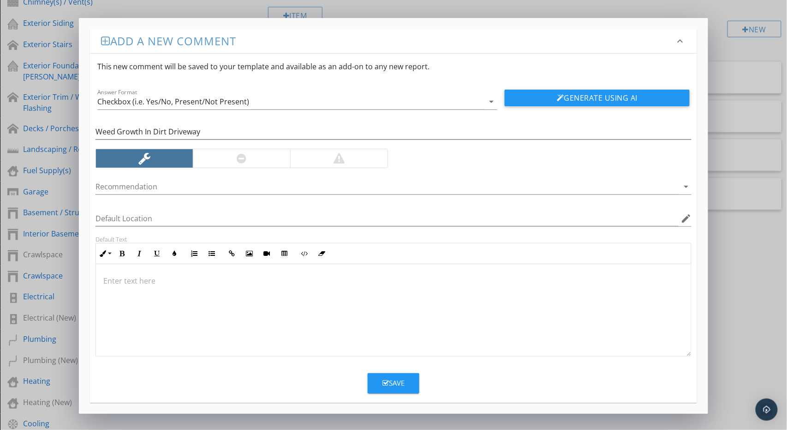
click at [328, 301] on div at bounding box center [394, 310] width 596 height 92
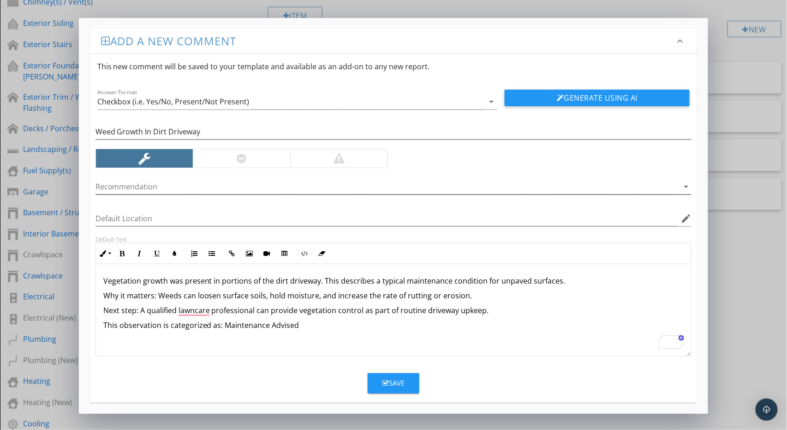
click at [278, 187] on div at bounding box center [387, 186] width 584 height 15
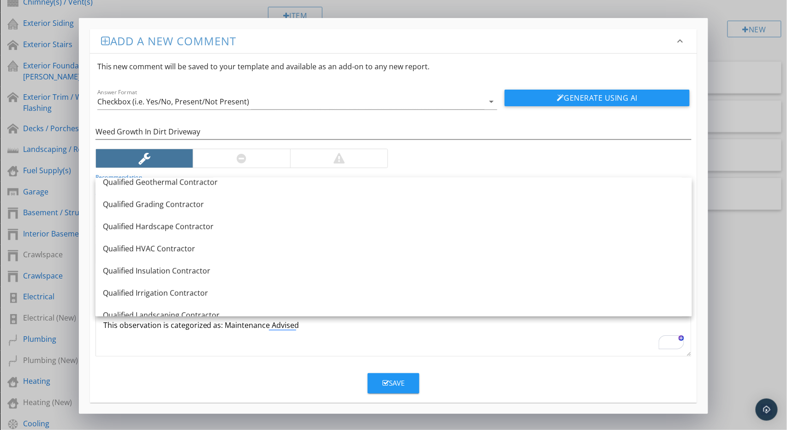
scroll to position [1001, 0]
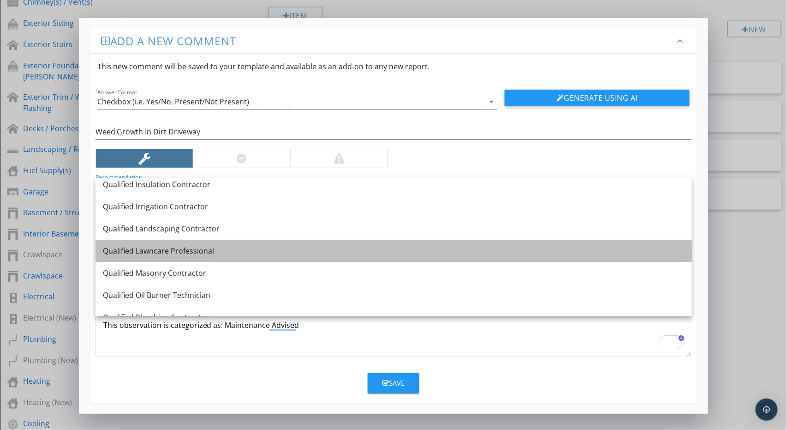
click at [251, 244] on link "Qualified Lawncare Professional" at bounding box center [393, 250] width 597 height 22
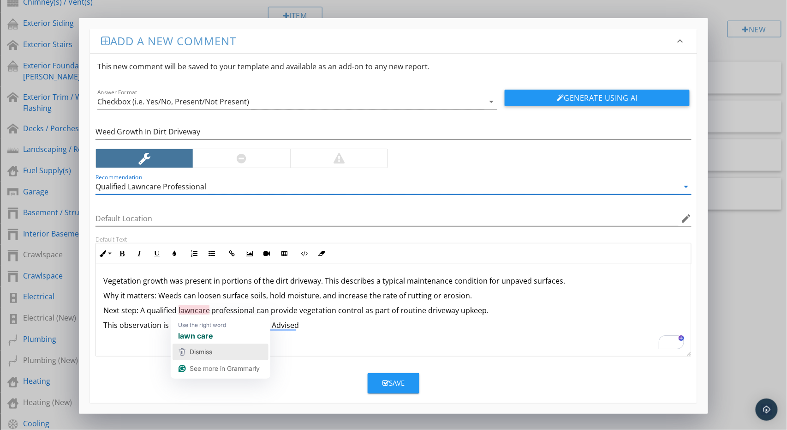
click at [197, 346] on div "Dismiss" at bounding box center [200, 352] width 24 height 14
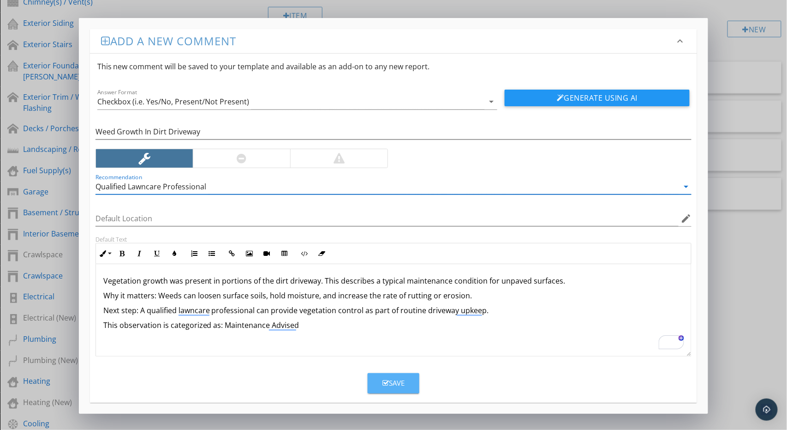
click at [392, 379] on div "Save" at bounding box center [393, 382] width 22 height 11
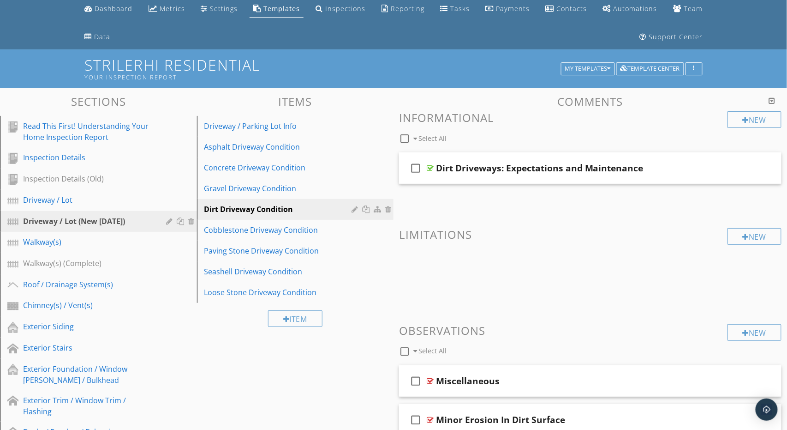
scroll to position [20, 0]
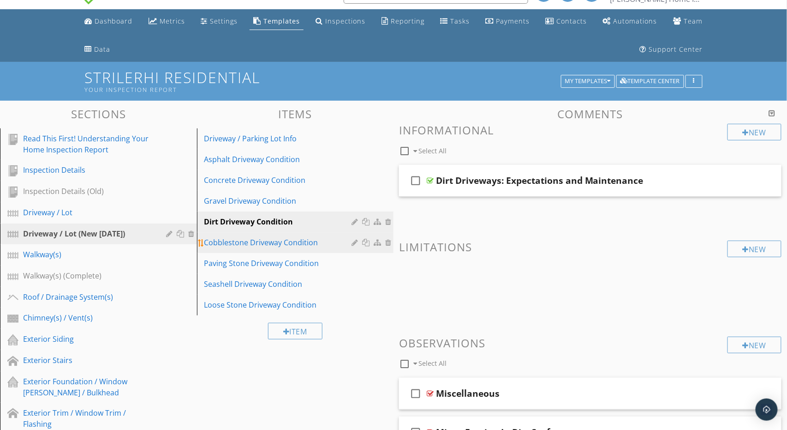
click at [267, 240] on div "Cobblestone Driveway Condition" at bounding box center [279, 242] width 150 height 11
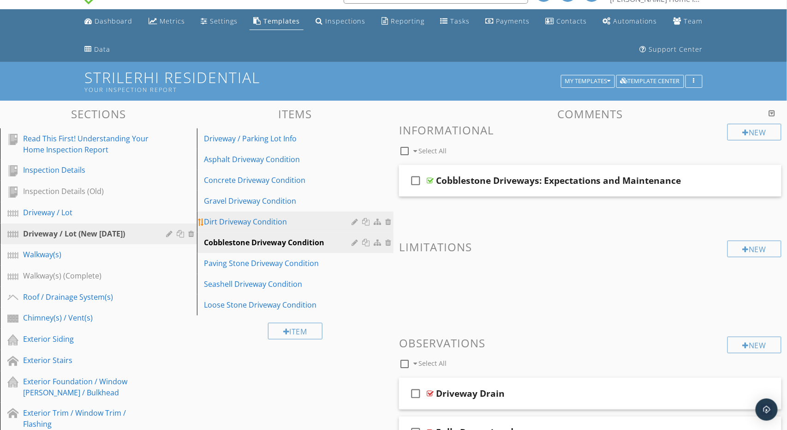
scroll to position [136, 0]
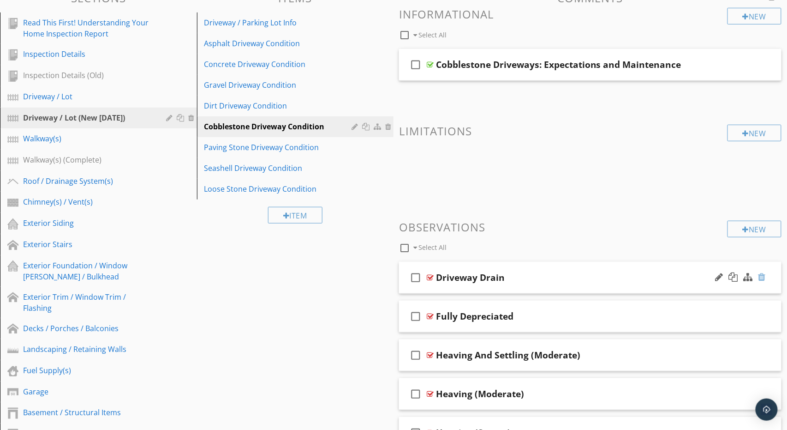
click at [763, 275] on div at bounding box center [761, 276] width 7 height 9
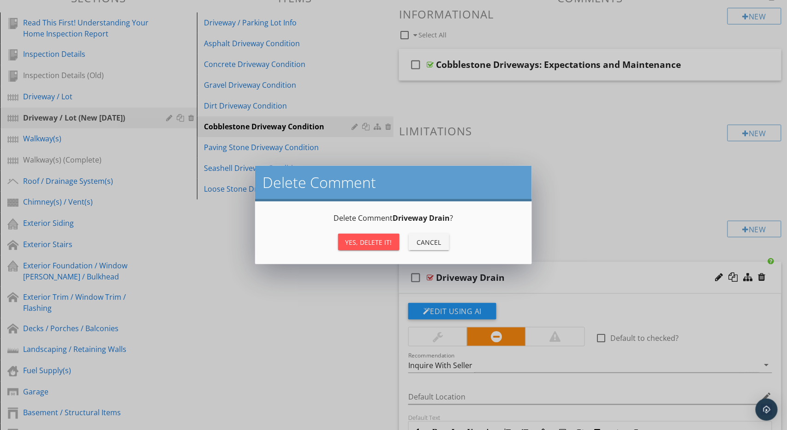
click at [375, 243] on div "Yes, Delete it!" at bounding box center [369, 242] width 47 height 10
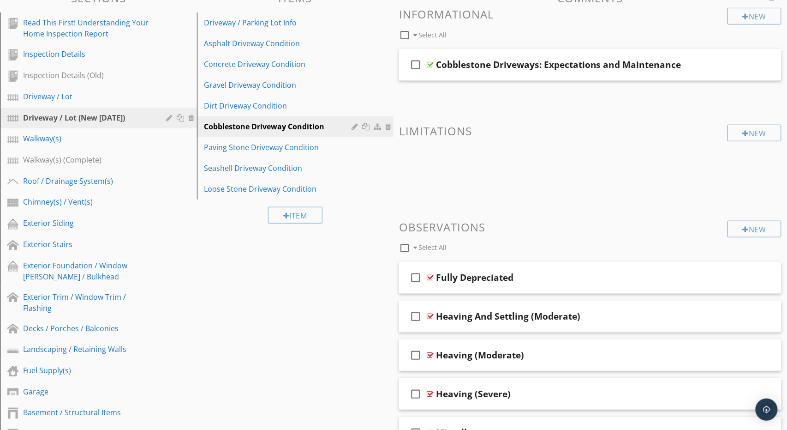
scroll to position [134, 0]
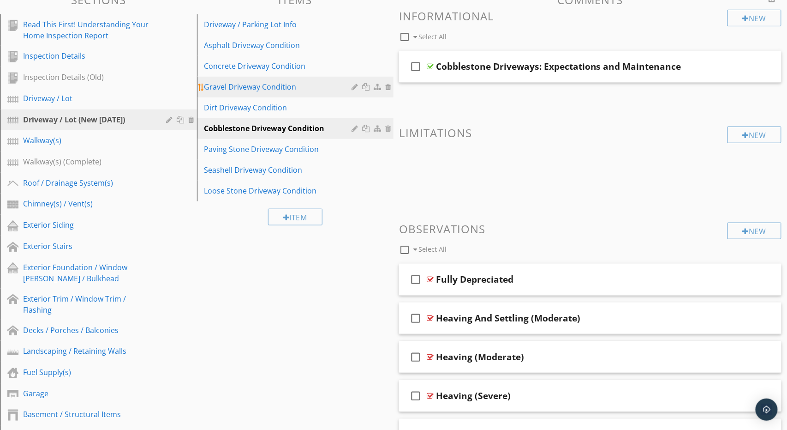
click at [306, 86] on div "Gravel Driveway Condition" at bounding box center [279, 86] width 150 height 11
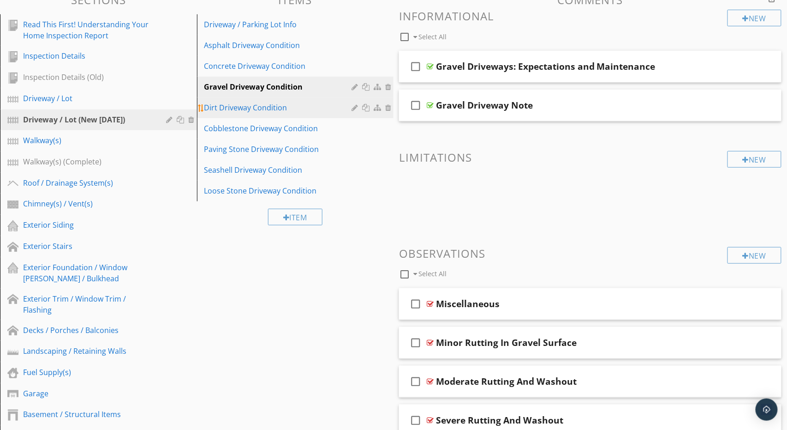
click at [240, 110] on div "Dirt Driveway Condition" at bounding box center [279, 107] width 150 height 11
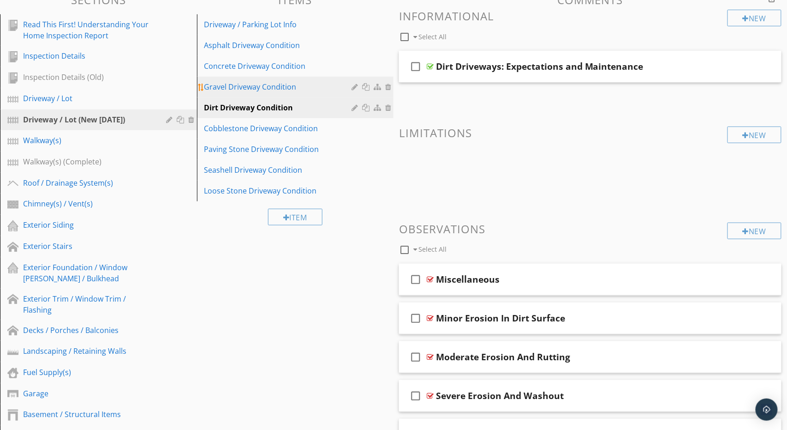
click at [273, 85] on div "Gravel Driveway Condition" at bounding box center [279, 86] width 150 height 11
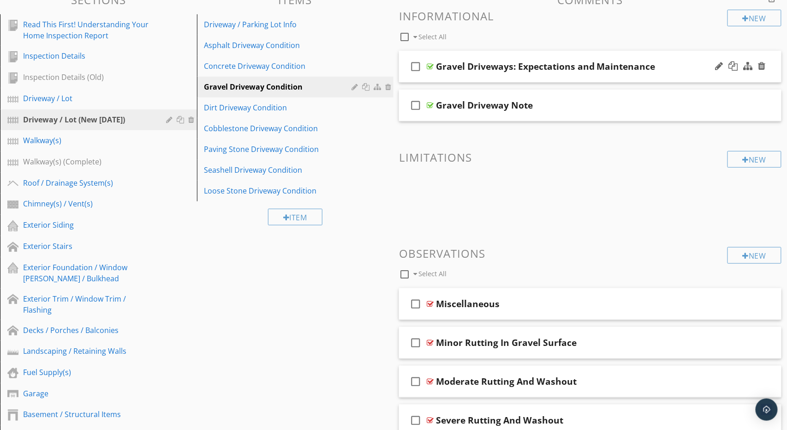
click at [554, 56] on div "check_box_outline_blank Gravel Driveways: Expectations and Maintenance" at bounding box center [590, 67] width 382 height 32
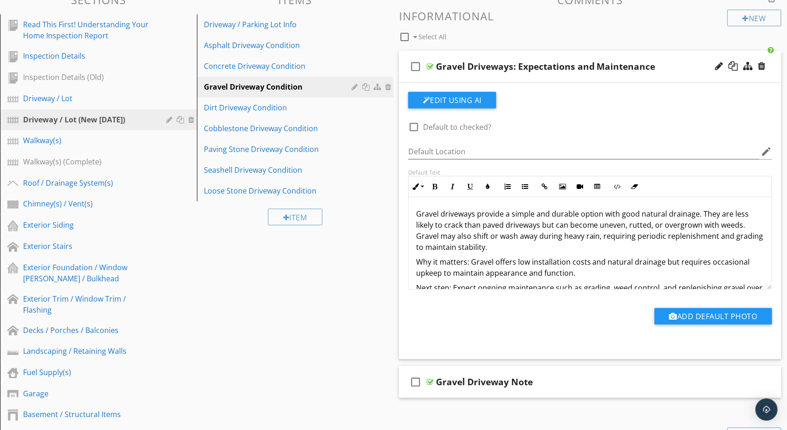
click at [509, 230] on p "Gravel driveways provide a simple and durable option with good natural drainage…" at bounding box center [590, 230] width 348 height 44
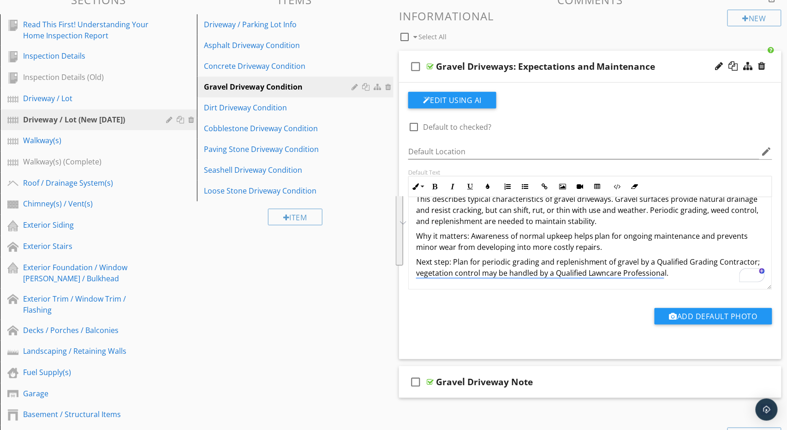
scroll to position [145, 0]
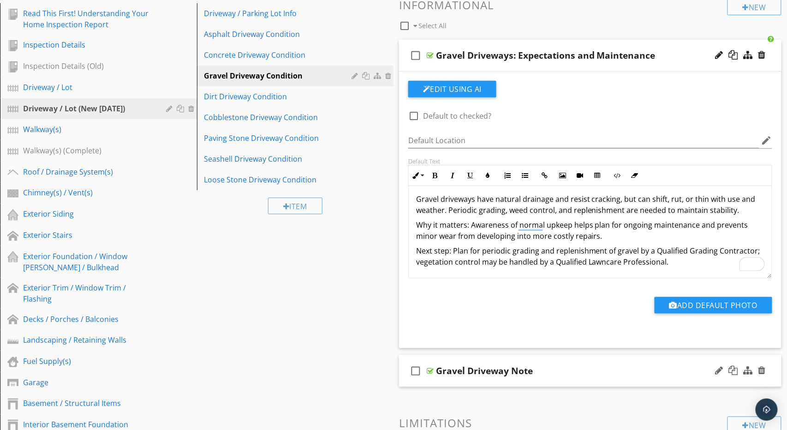
click at [551, 358] on div "check_box_outline_blank Gravel Driveway Note" at bounding box center [590, 371] width 382 height 32
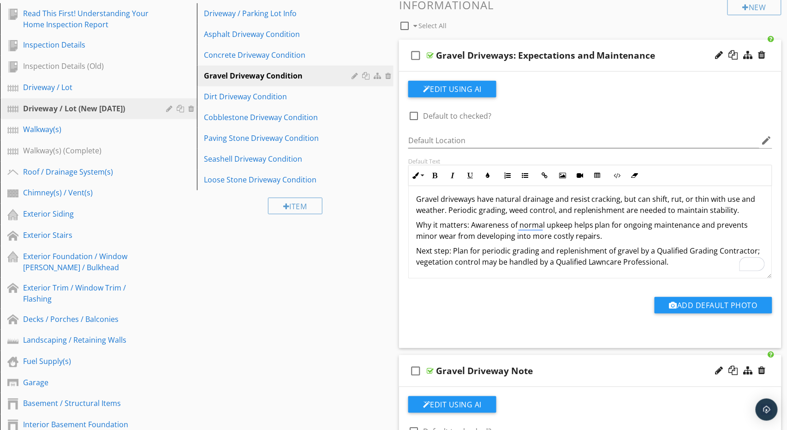
scroll to position [344, 0]
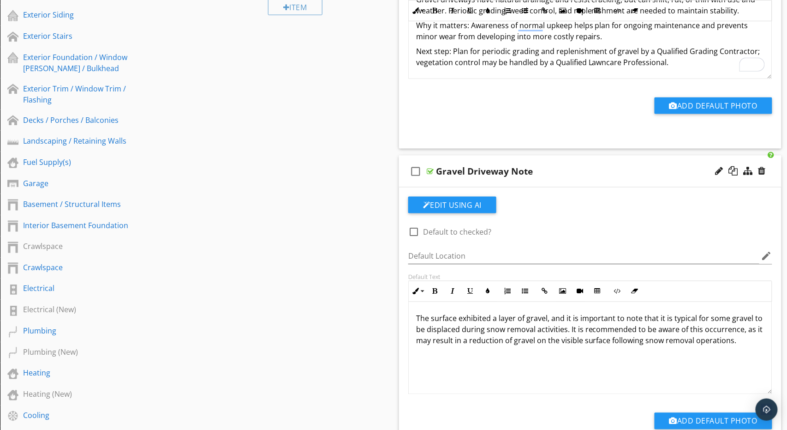
click at [502, 325] on p "The surface exhibited a layer of gravel, and it is important to note that it is…" at bounding box center [590, 329] width 348 height 33
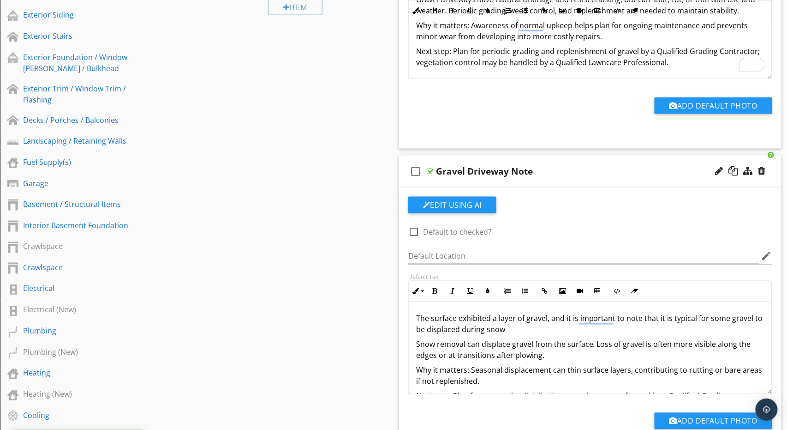
scroll to position [17, 0]
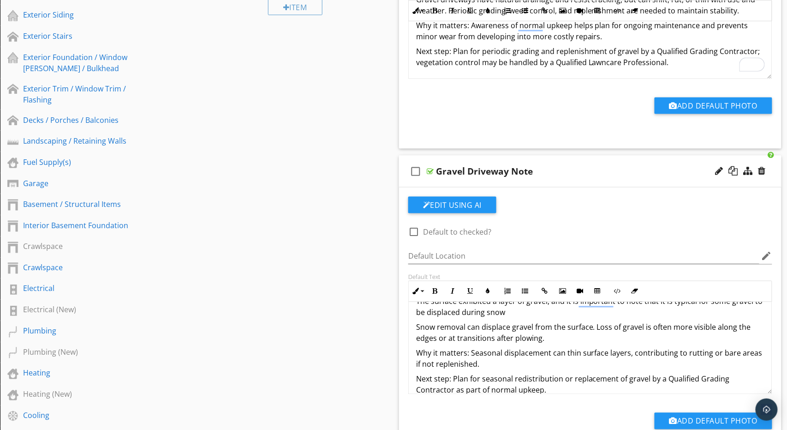
click at [504, 171] on div "Gravel Driveway Note" at bounding box center [484, 171] width 97 height 11
paste input "Snow Removal Displacement"
type input "Snow Removal Displacement Note"
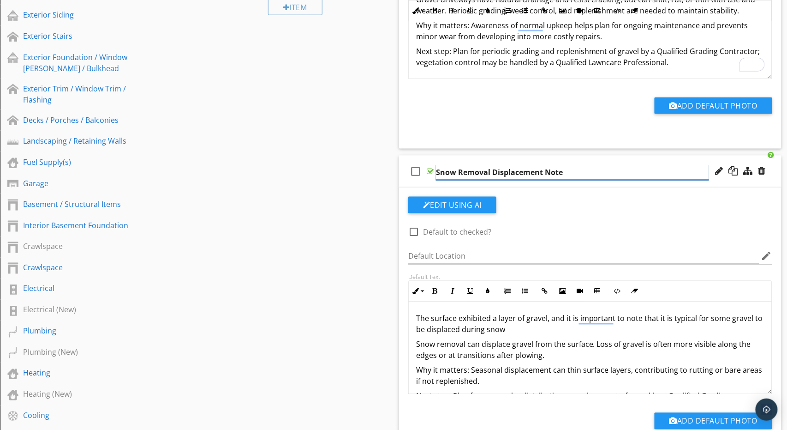
scroll to position [471, 0]
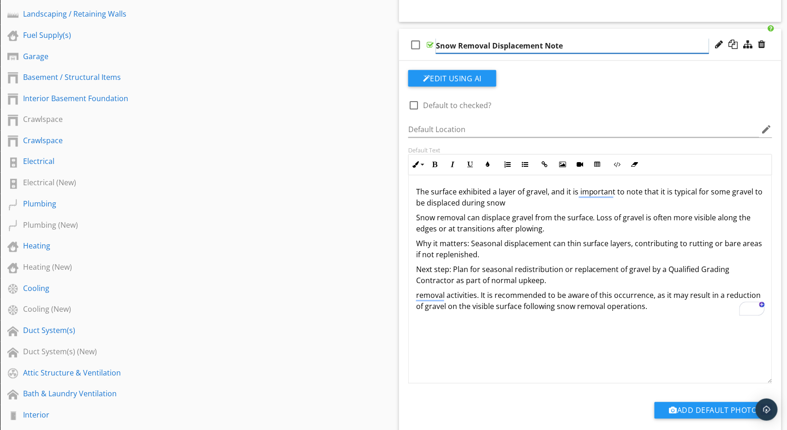
drag, startPoint x: 770, startPoint y: 260, endPoint x: 756, endPoint y: 376, distance: 117.0
click at [756, 376] on div "The surface exhibited a layer of gravel, and it is important to note that it is…" at bounding box center [590, 279] width 364 height 208
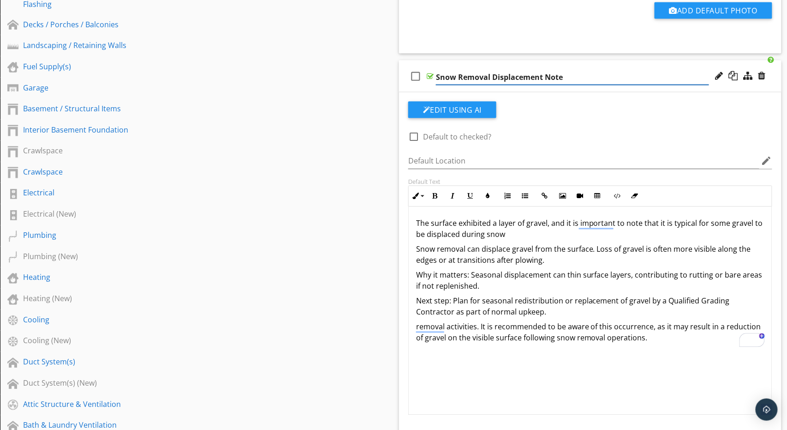
click at [649, 359] on div "The surface exhibited a layer of gravel, and it is important to note that it is…" at bounding box center [590, 311] width 364 height 208
click at [496, 221] on p "The surface exhibited a layer of gravel, and it is important to note that it is…" at bounding box center [590, 229] width 348 height 22
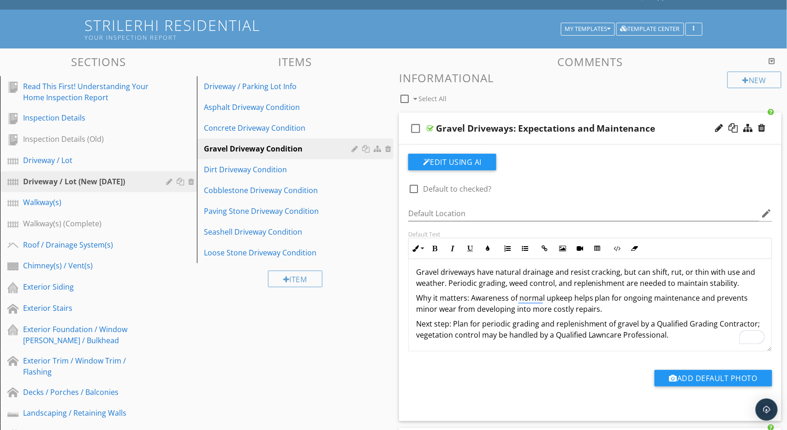
scroll to position [72, 0]
click at [686, 119] on div "check_box_outline_blank Gravel Driveways: Expectations and Maintenance" at bounding box center [590, 129] width 382 height 32
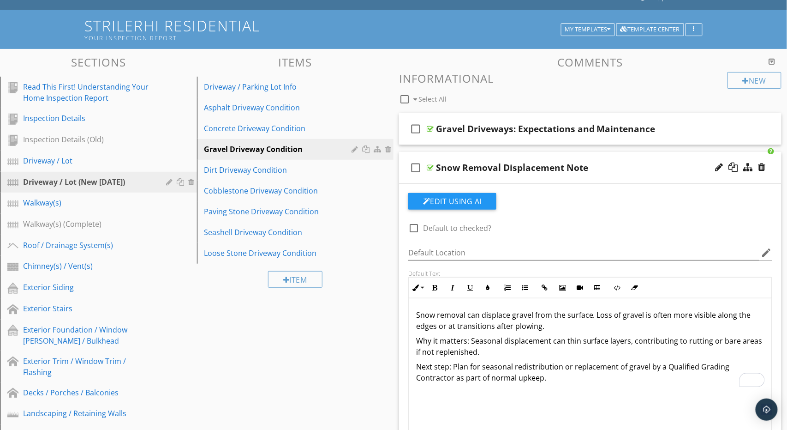
click at [680, 162] on div "Snow Removal Displacement Note" at bounding box center [572, 167] width 273 height 11
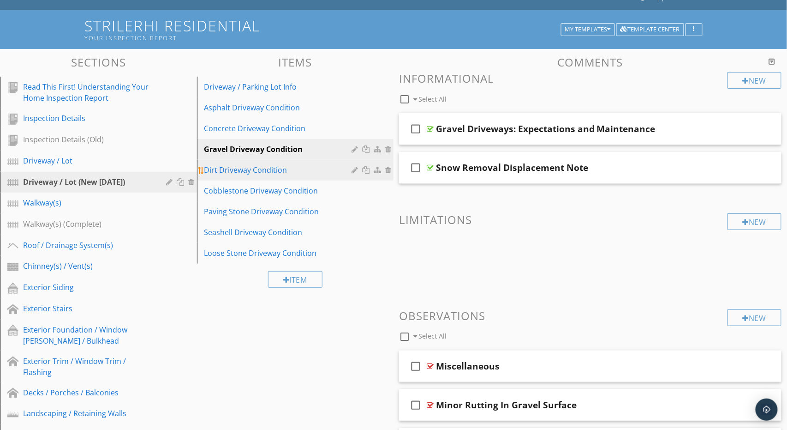
click at [256, 170] on div "Dirt Driveway Condition" at bounding box center [279, 169] width 150 height 11
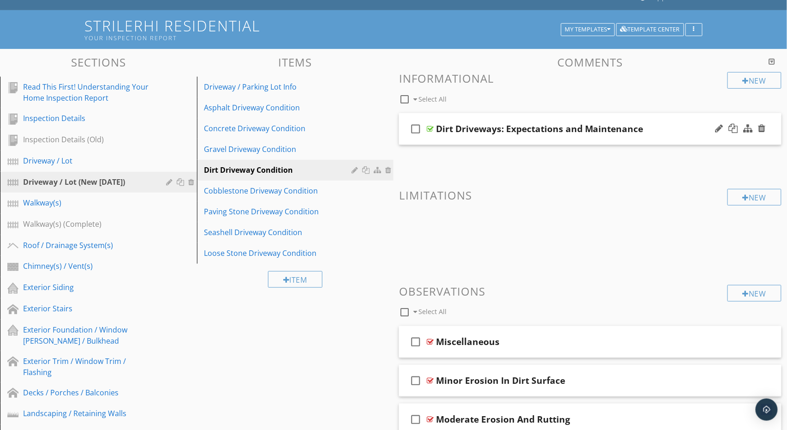
click at [549, 117] on div "check_box_outline_blank Dirt Driveways: Expectations and Maintenance" at bounding box center [590, 129] width 382 height 32
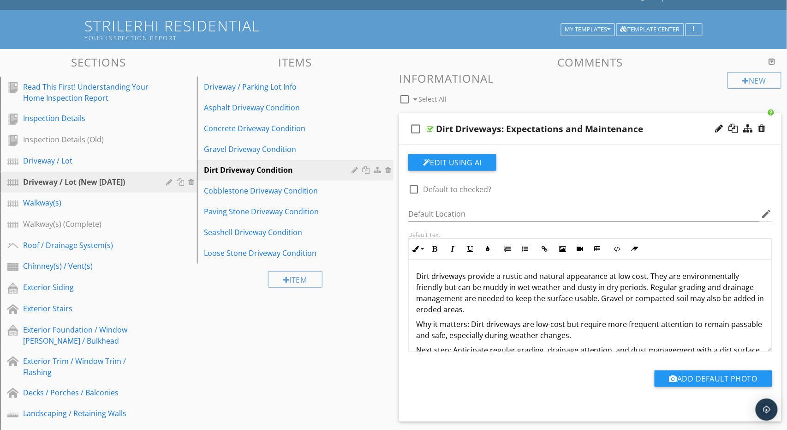
click at [495, 300] on p "Dirt driveways provide a rustic and natural appearance at low cost. They are en…" at bounding box center [590, 292] width 348 height 44
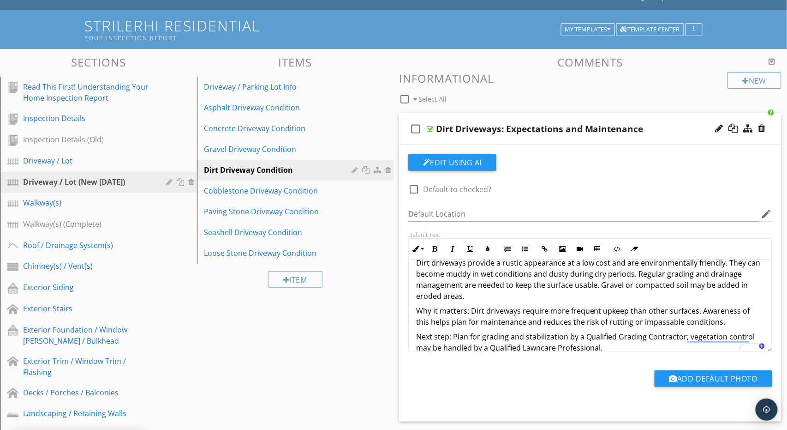
scroll to position [26, 0]
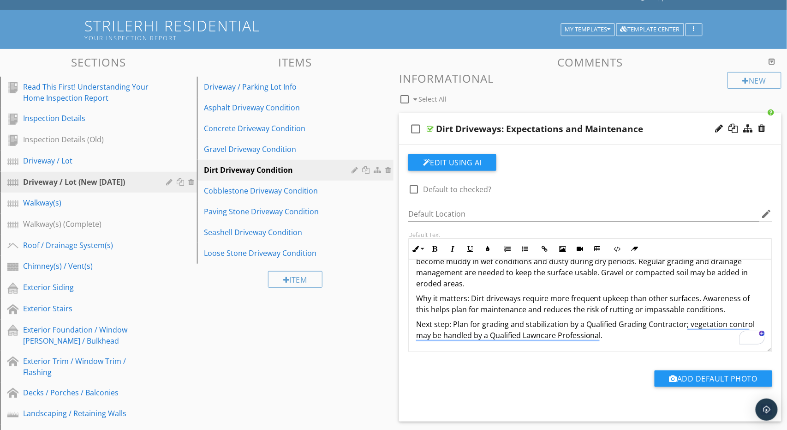
click at [583, 119] on div "check_box_outline_blank Dirt Driveways: Expectations and Maintenance" at bounding box center [590, 129] width 382 height 32
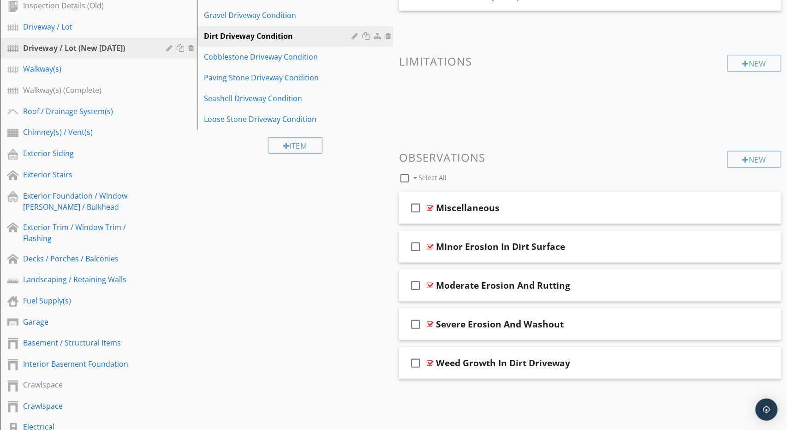
scroll to position [213, 0]
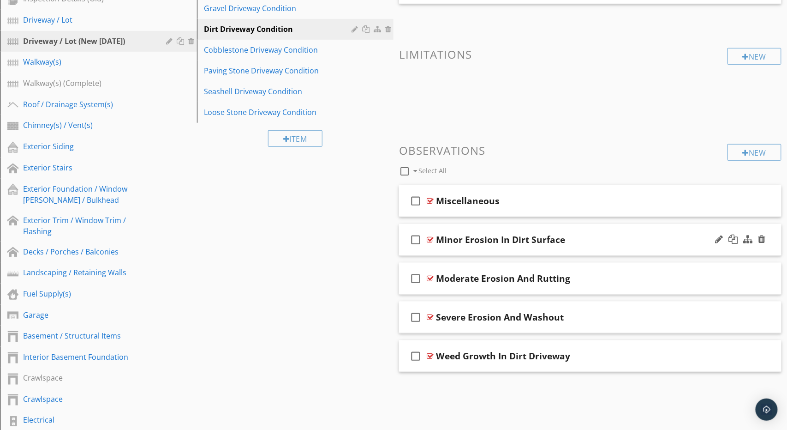
click at [604, 234] on div "Minor Erosion In Dirt Surface" at bounding box center [572, 239] width 273 height 11
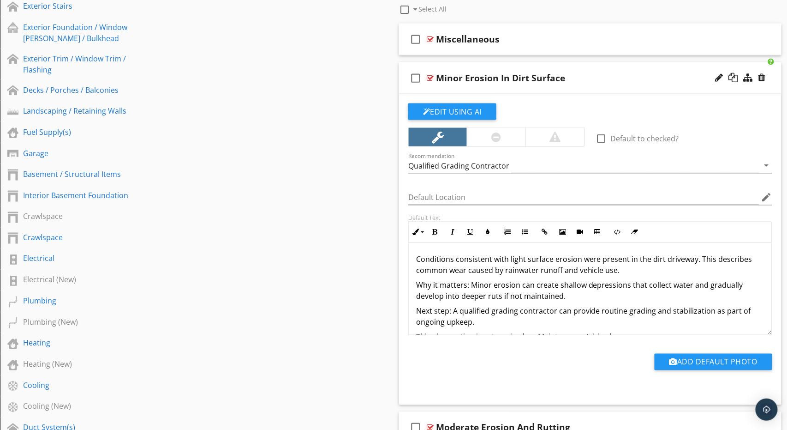
scroll to position [415, 0]
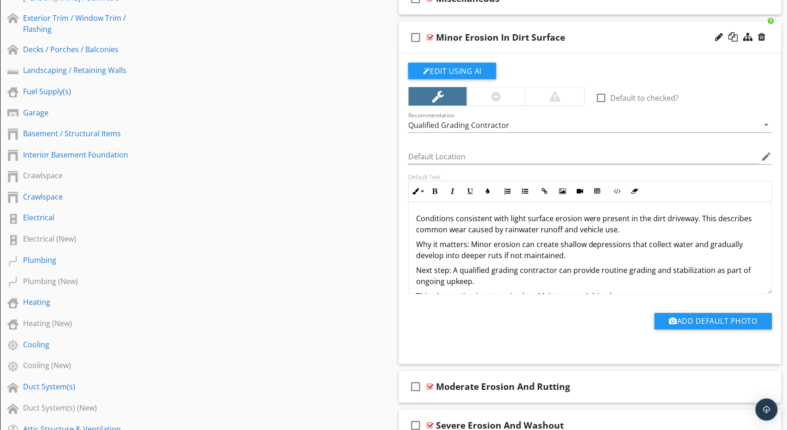
click at [507, 247] on p "Why it matters: Minor erosion can create shallow depressions that collect water…" at bounding box center [590, 250] width 348 height 22
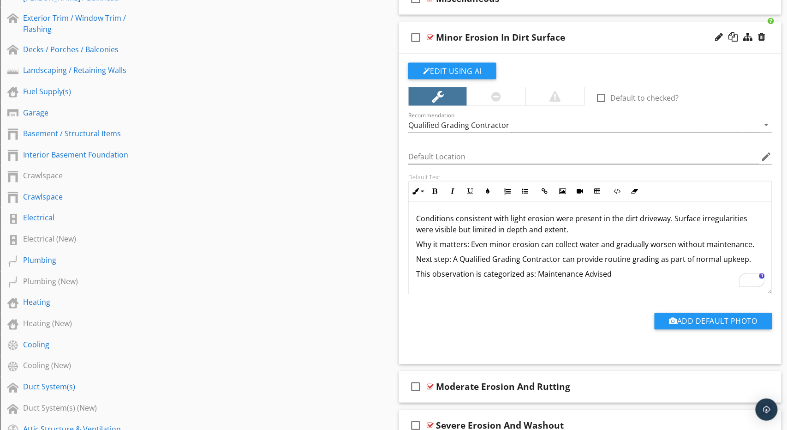
click at [584, 32] on div "Minor Erosion In Dirt Surface" at bounding box center [572, 37] width 273 height 11
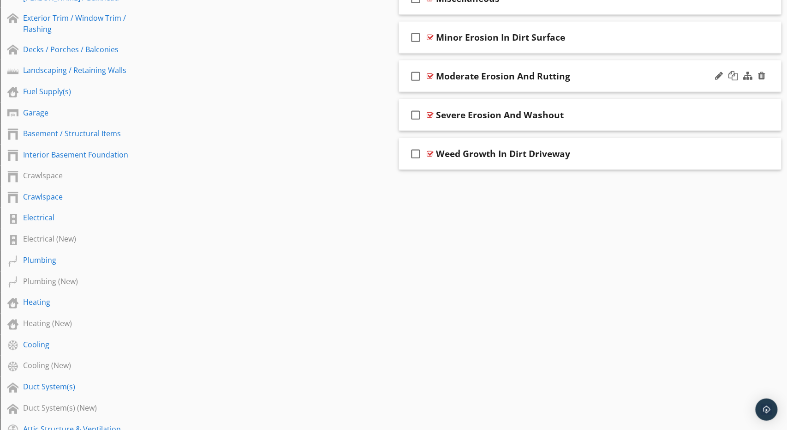
click at [601, 68] on div "check_box_outline_blank Moderate Erosion And Rutting" at bounding box center [590, 76] width 382 height 32
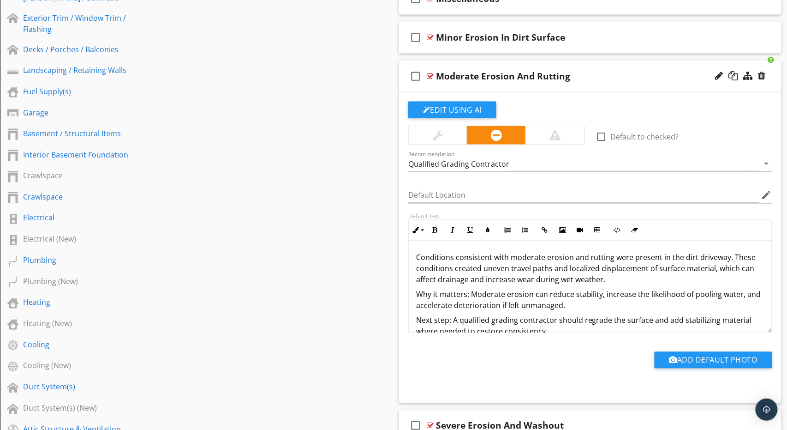
click at [495, 274] on p "Conditions consistent with moderate erosion and rutting were present in the dir…" at bounding box center [590, 268] width 348 height 33
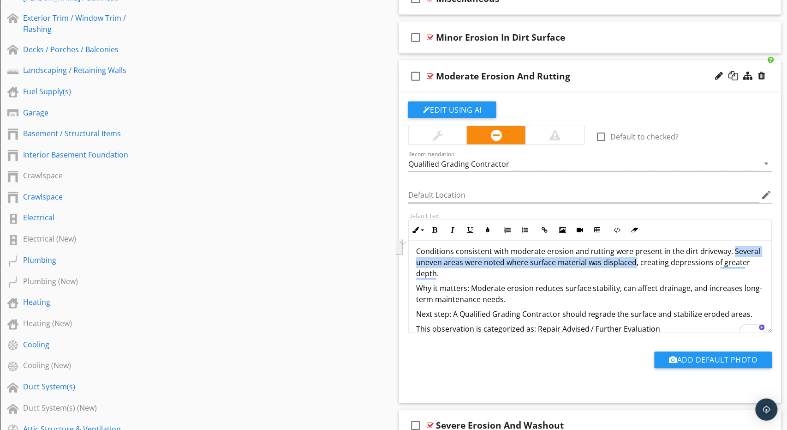
drag, startPoint x: 729, startPoint y: 249, endPoint x: 633, endPoint y: 264, distance: 97.2
click at [633, 264] on p "Conditions consistent with moderate erosion and rutting were present in the dir…" at bounding box center [590, 262] width 348 height 33
copy p "Several uneven areas were noted where surface material was displaced"
click at [636, 71] on div "Moderate Erosion And Rutting" at bounding box center [572, 76] width 273 height 11
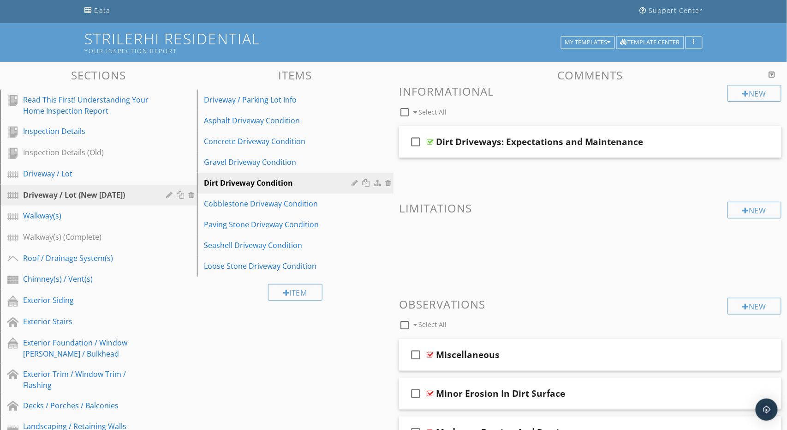
scroll to position [26, 0]
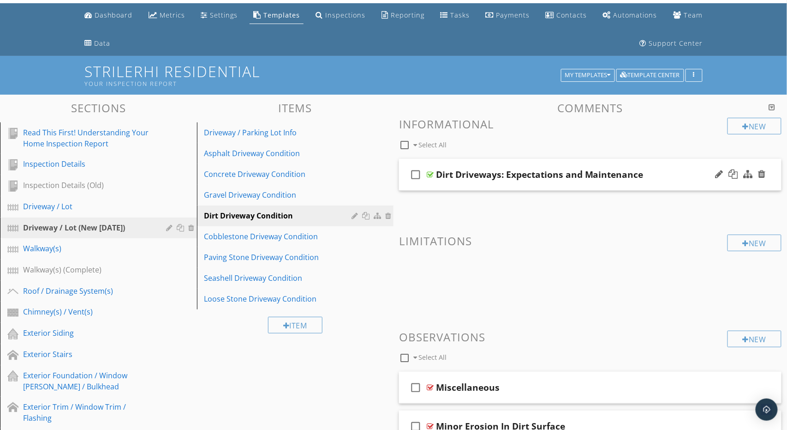
click at [520, 164] on div "check_box_outline_blank Dirt Driveways: Expectations and Maintenance" at bounding box center [590, 175] width 382 height 32
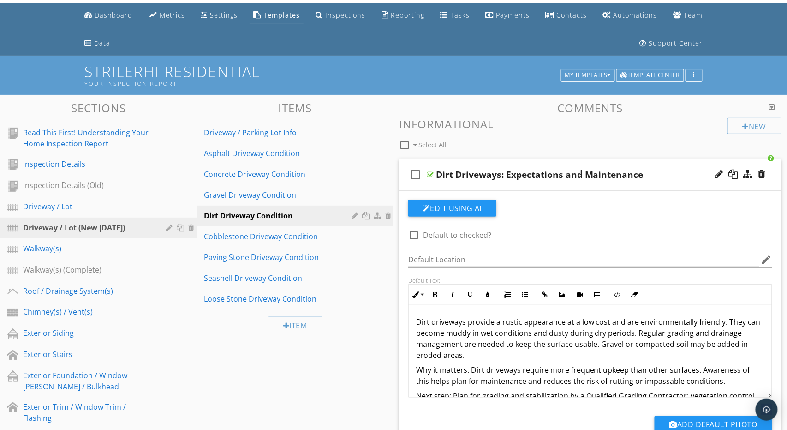
click at [485, 345] on p "Dirt driveways provide a rustic appearance at a low cost and are environmentall…" at bounding box center [590, 338] width 348 height 44
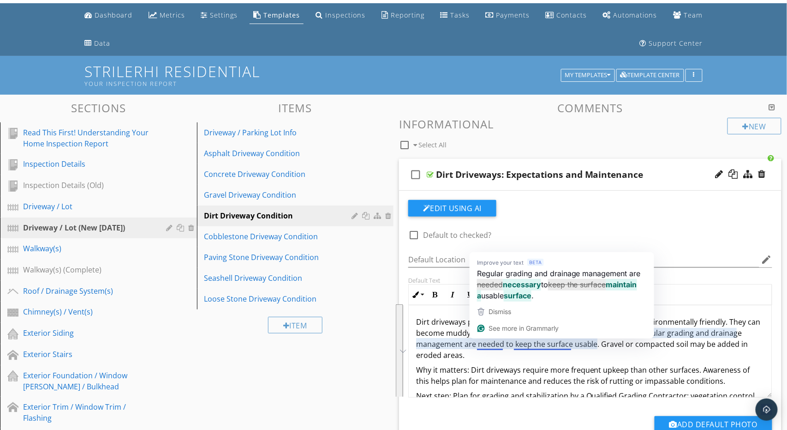
scroll to position [2, 0]
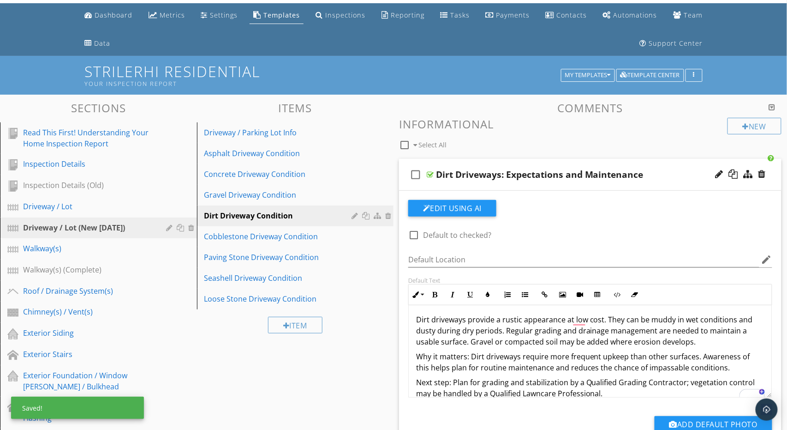
click at [674, 166] on div "check_box_outline_blank Dirt Driveways: Expectations and Maintenance" at bounding box center [590, 175] width 382 height 32
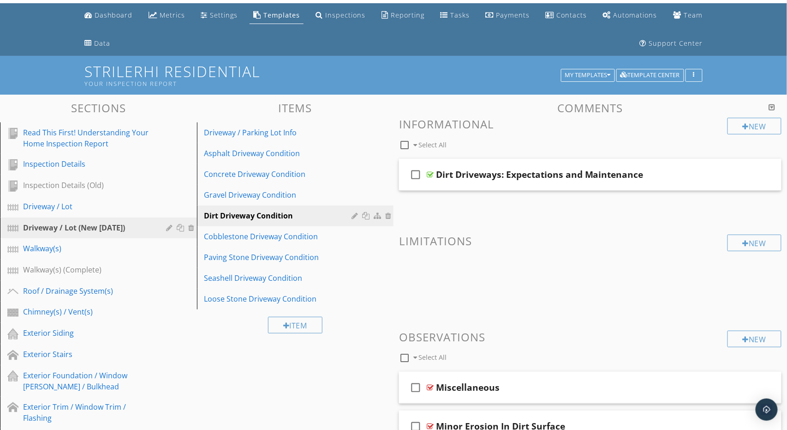
scroll to position [246, 0]
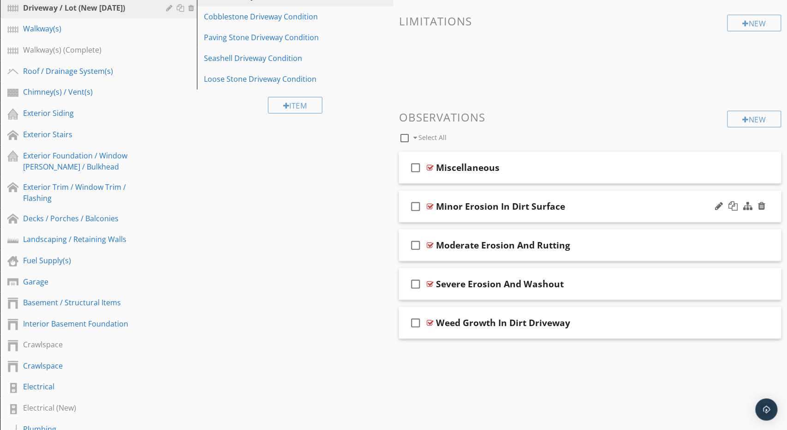
click at [585, 198] on div "check_box_outline_blank Minor Erosion In Dirt Surface" at bounding box center [590, 207] width 382 height 32
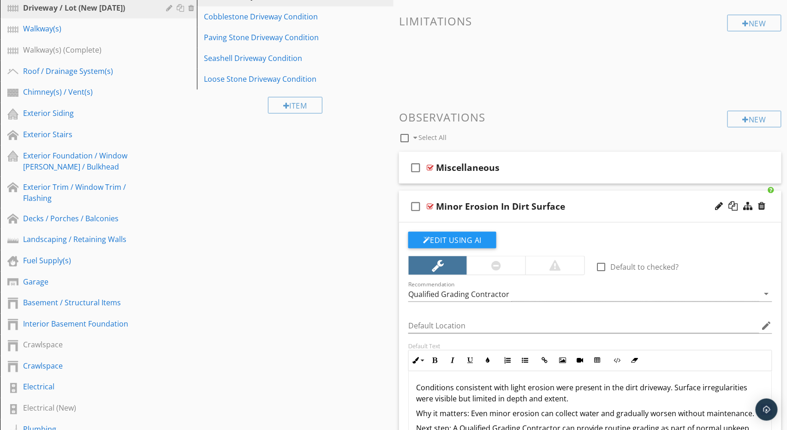
scroll to position [338, 0]
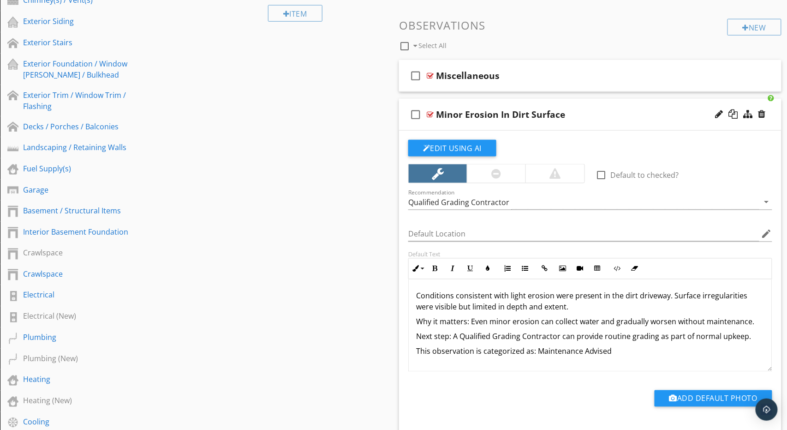
click at [519, 309] on p "Conditions consistent with light erosion were present in the dirt driveway. Sur…" at bounding box center [590, 301] width 348 height 22
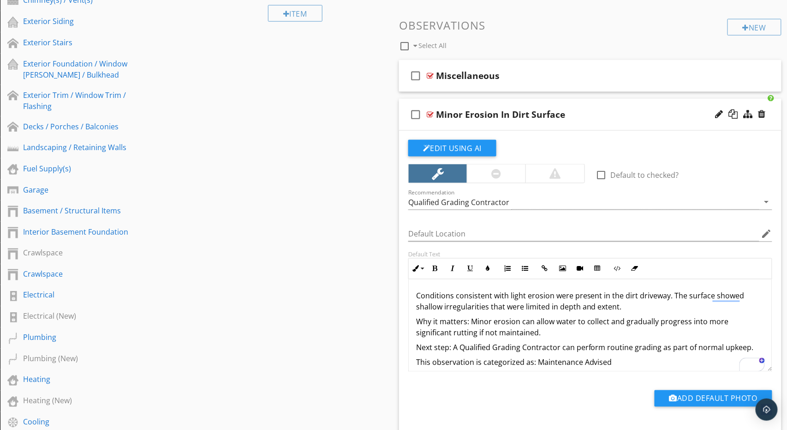
click at [615, 104] on div "check_box_outline_blank Minor Erosion In Dirt Surface" at bounding box center [590, 115] width 382 height 32
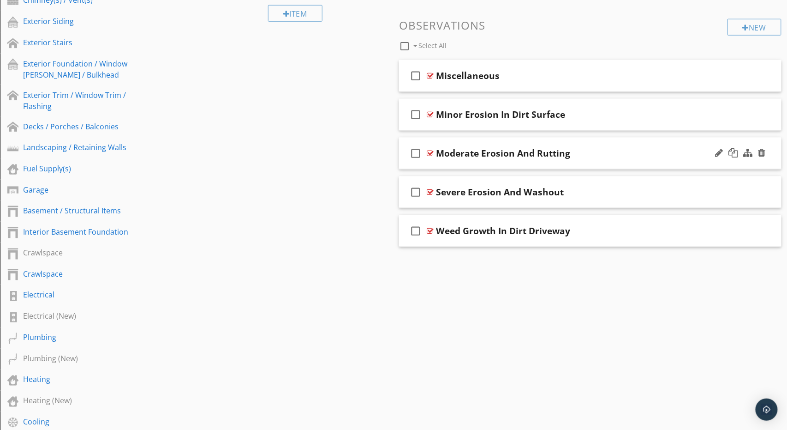
click at [601, 145] on div "check_box_outline_blank Moderate Erosion And Rutting" at bounding box center [590, 153] width 382 height 32
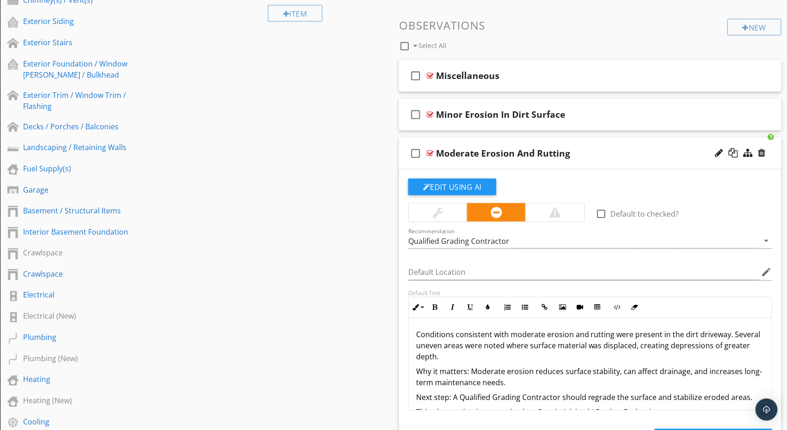
click at [504, 358] on p "Conditions consistent with moderate erosion and rutting were present in the dir…" at bounding box center [590, 345] width 348 height 33
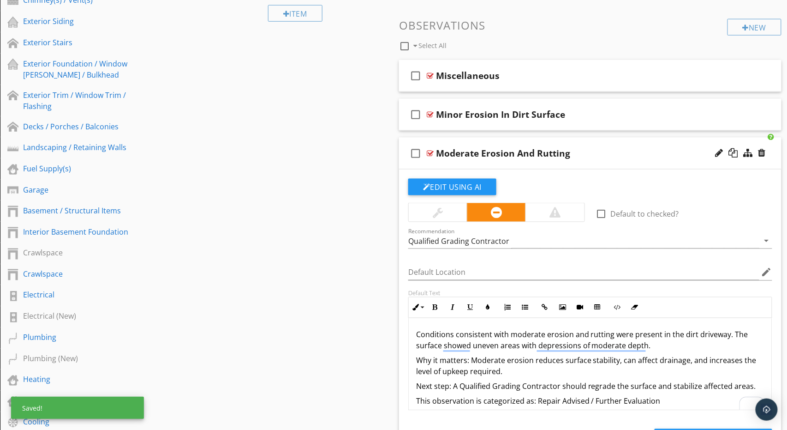
drag, startPoint x: 596, startPoint y: 144, endPoint x: 573, endPoint y: 140, distance: 22.4
click at [596, 144] on div "check_box_outline_blank Moderate Erosion And Rutting" at bounding box center [590, 153] width 382 height 32
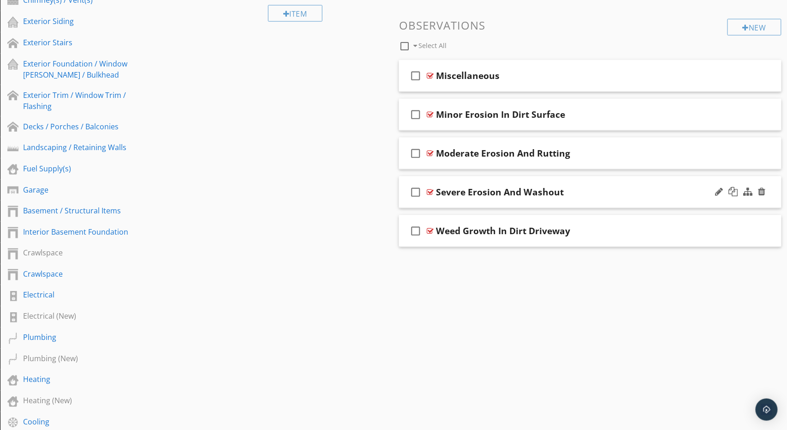
click at [579, 183] on div "check_box_outline_blank Severe Erosion And Washout" at bounding box center [590, 192] width 382 height 32
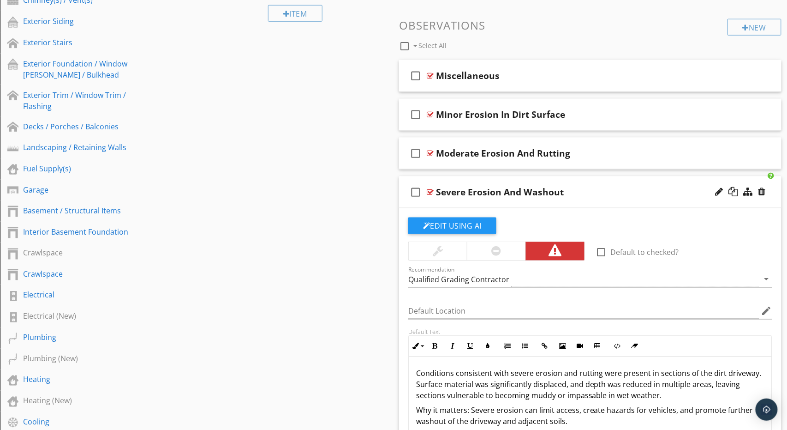
click at [470, 385] on p "Conditions consistent with severe erosion and rutting were present in sections …" at bounding box center [590, 384] width 348 height 33
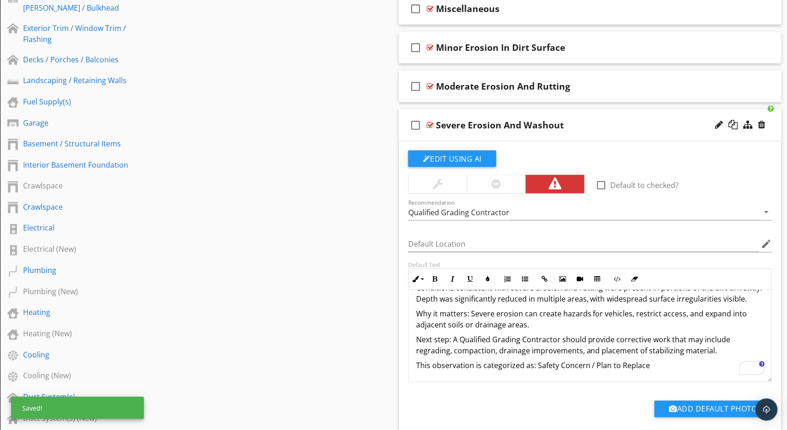
scroll to position [406, 0]
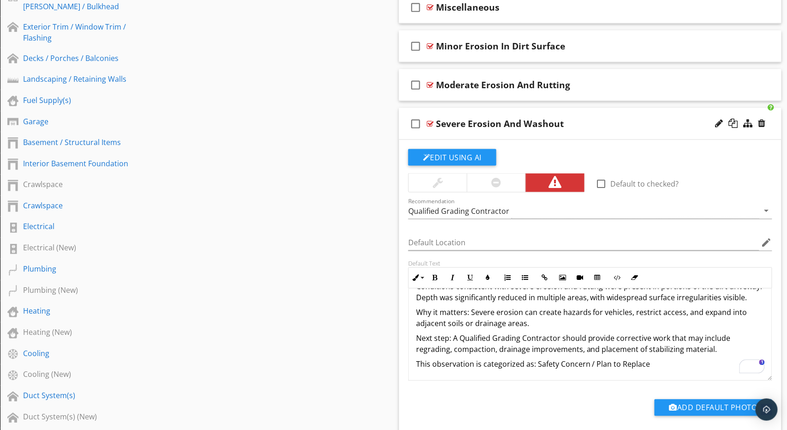
click at [600, 114] on div "check_box_outline_blank Severe Erosion And Washout" at bounding box center [590, 124] width 382 height 32
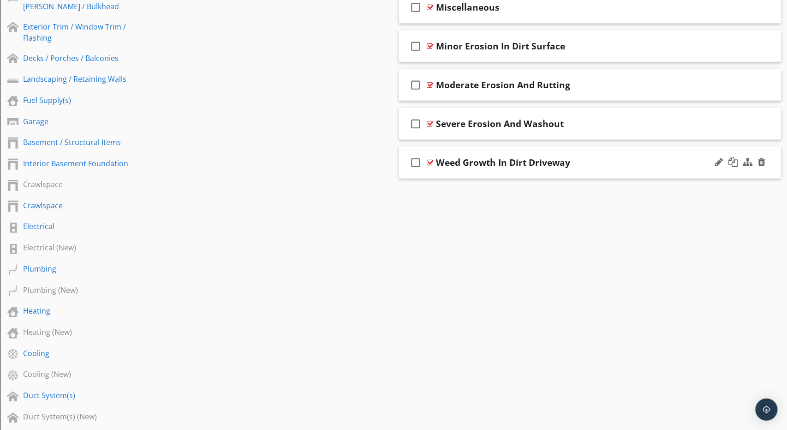
click at [609, 154] on div "check_box_outline_blank Weed Growth In Dirt Driveway" at bounding box center [590, 163] width 382 height 32
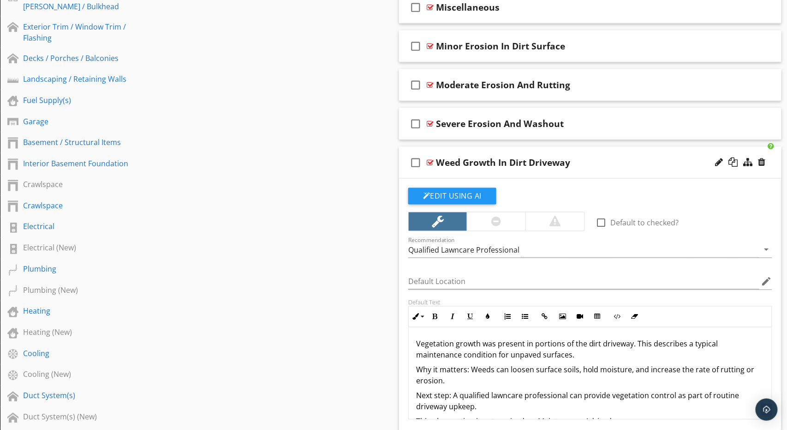
click at [501, 350] on p "Vegetation growth was present in portions of the dirt driveway. This describes …" at bounding box center [590, 349] width 348 height 22
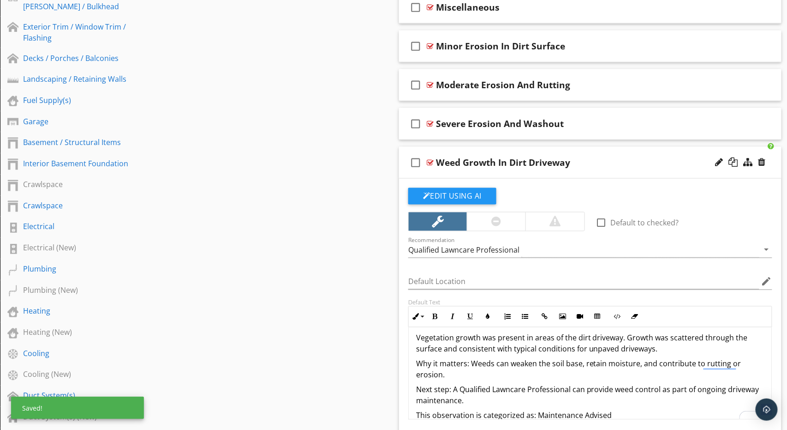
click at [586, 155] on div "check_box_outline_blank Weed Growth In Dirt Driveway" at bounding box center [590, 163] width 382 height 32
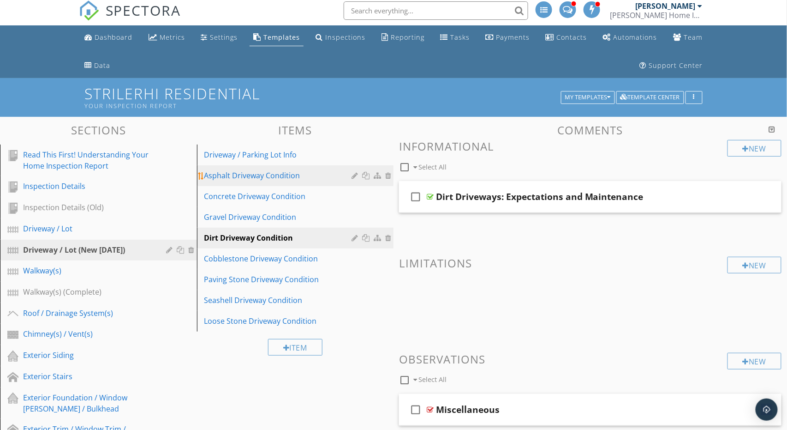
scroll to position [0, 0]
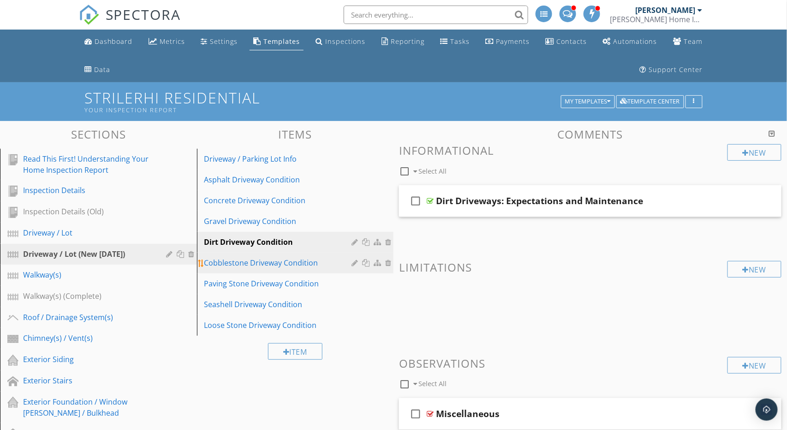
click at [283, 262] on div "Cobblestone Driveway Condition" at bounding box center [279, 262] width 150 height 11
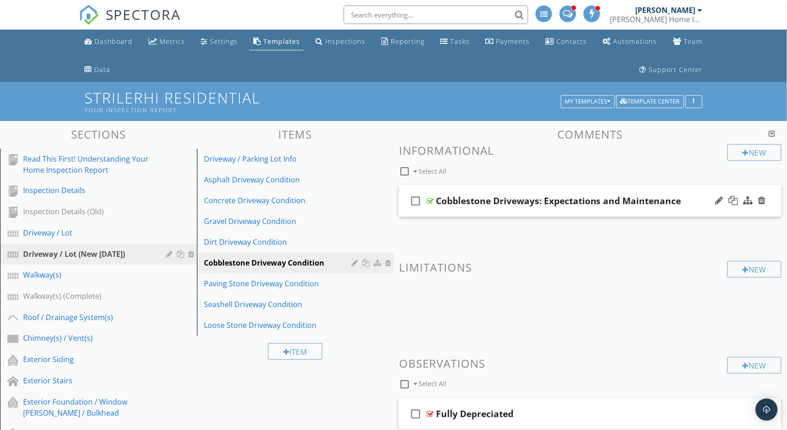
click at [691, 189] on div "check_box_outline_blank Cobblestone Driveways: Expectations and Maintenance" at bounding box center [590, 201] width 382 height 32
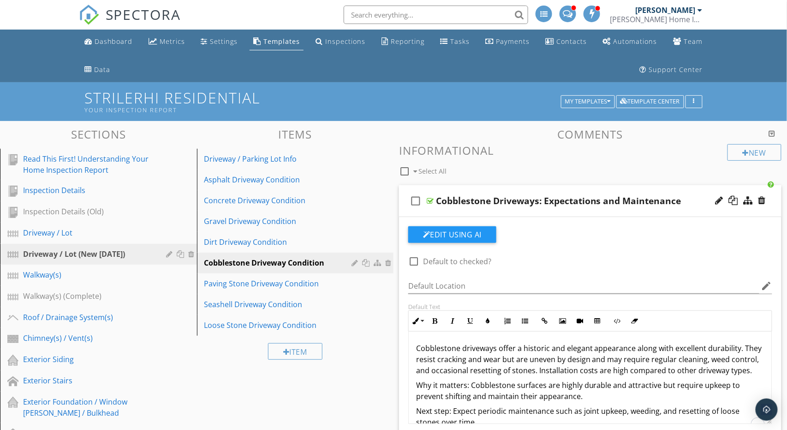
click at [542, 360] on p "Cobblestone driveways offer a historic and elegant appearance along with excell…" at bounding box center [590, 358] width 348 height 33
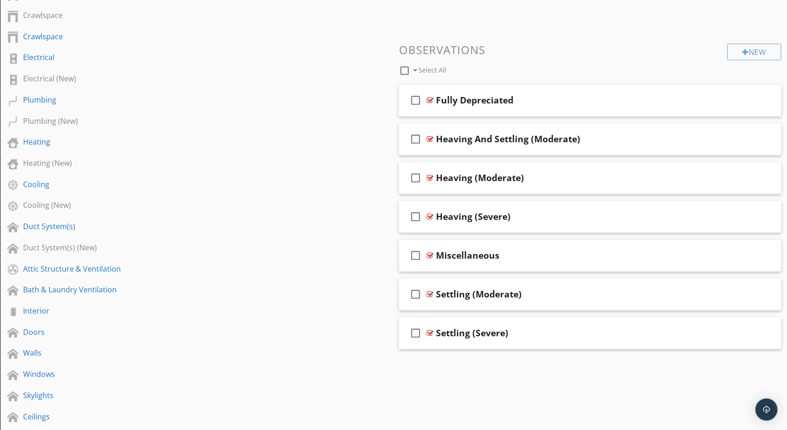
scroll to position [15, 0]
click at [755, 54] on div "New" at bounding box center [755, 52] width 54 height 17
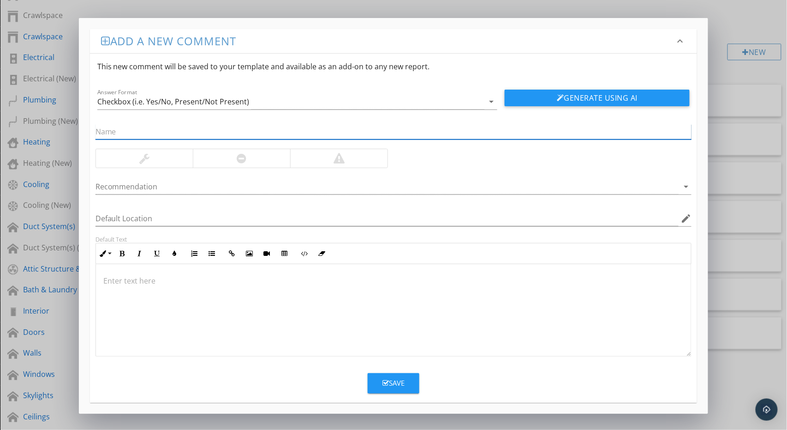
paste input "Conditions consistent with minor heaving were present in the cobblestone drivew…"
type input "Conditions consistent with minor heaving were present in the cobblestone drivew…"
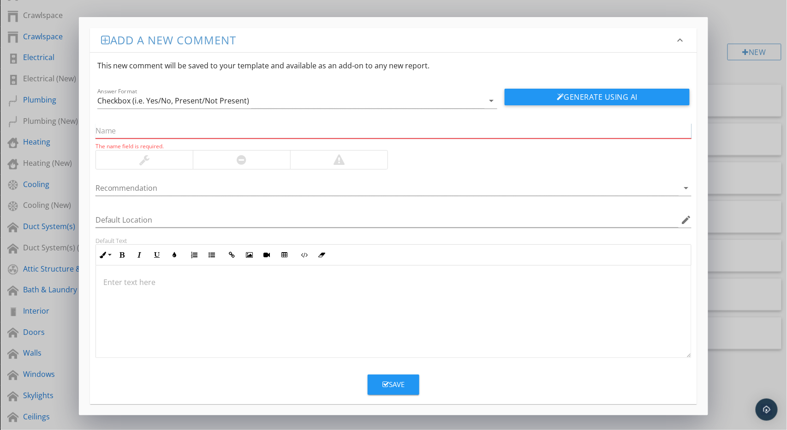
paste input "Minor Heaving"
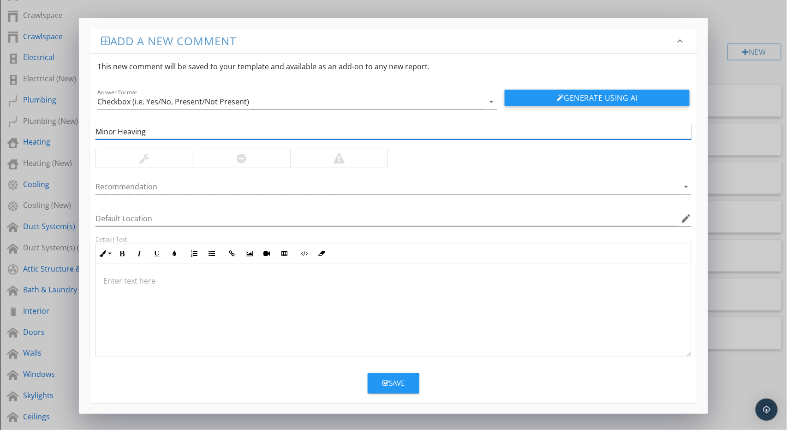
type input "Minor Heaving"
click at [197, 280] on p at bounding box center [393, 280] width 581 height 11
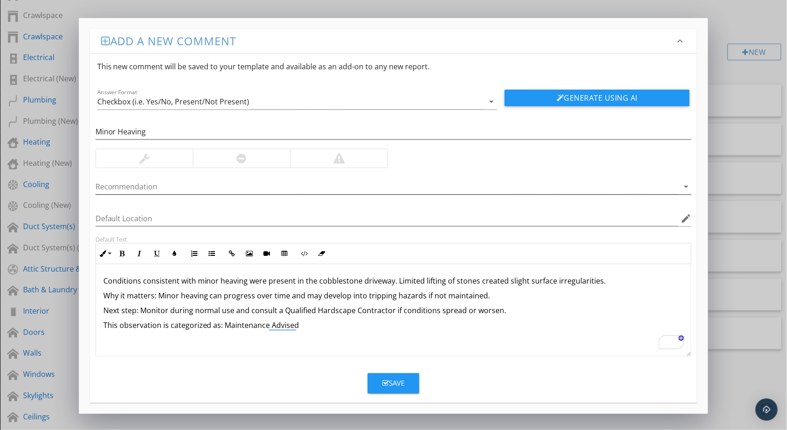
click at [166, 184] on div at bounding box center [387, 186] width 584 height 15
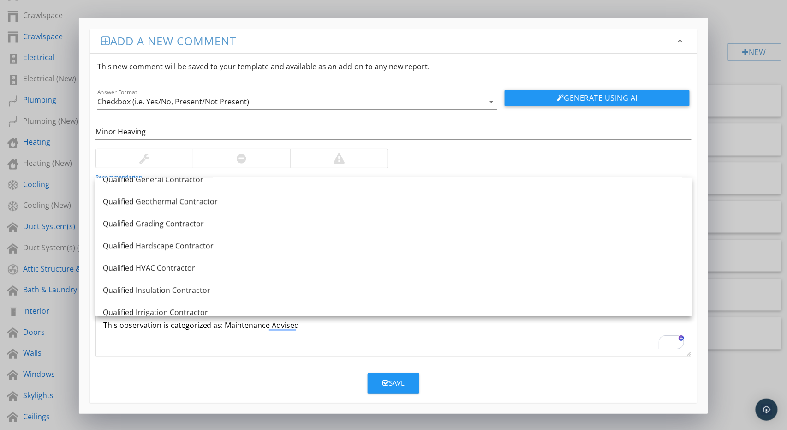
scroll to position [900, 0]
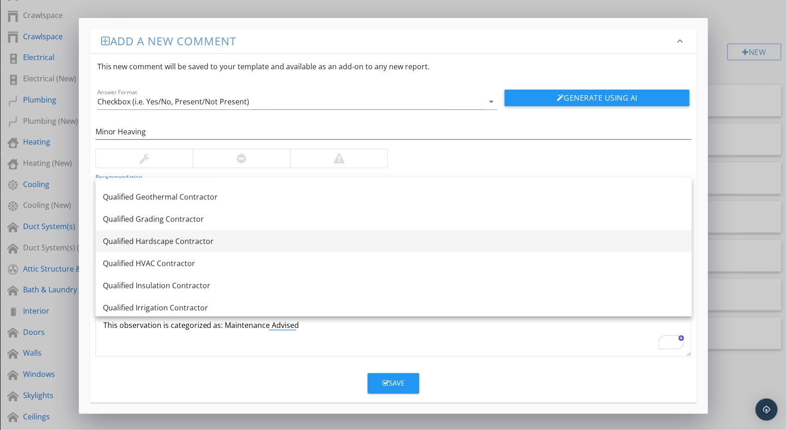
click at [172, 239] on div "Qualified Hardscape Contractor" at bounding box center [394, 240] width 582 height 11
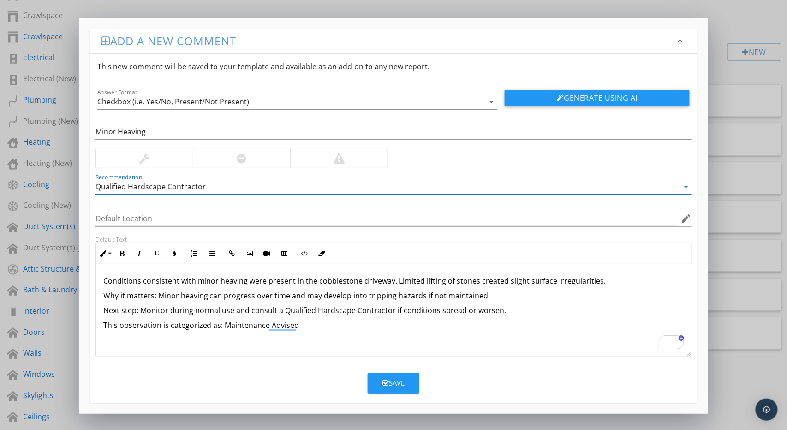
scroll to position [15, 0]
click at [159, 156] on div at bounding box center [144, 158] width 97 height 18
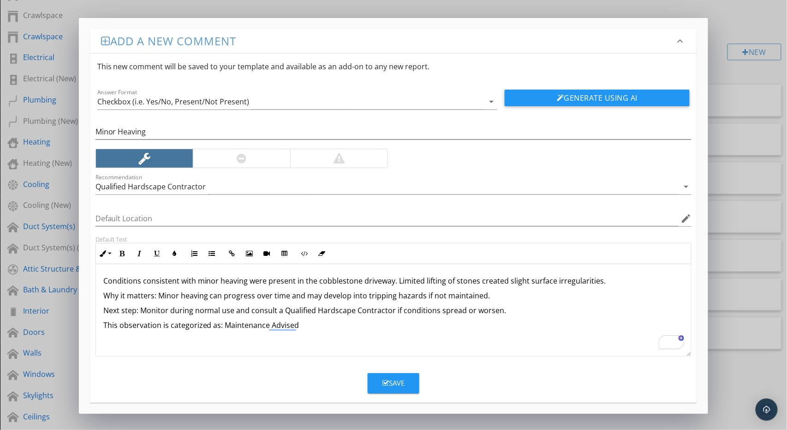
click at [397, 378] on div "Save" at bounding box center [393, 382] width 22 height 11
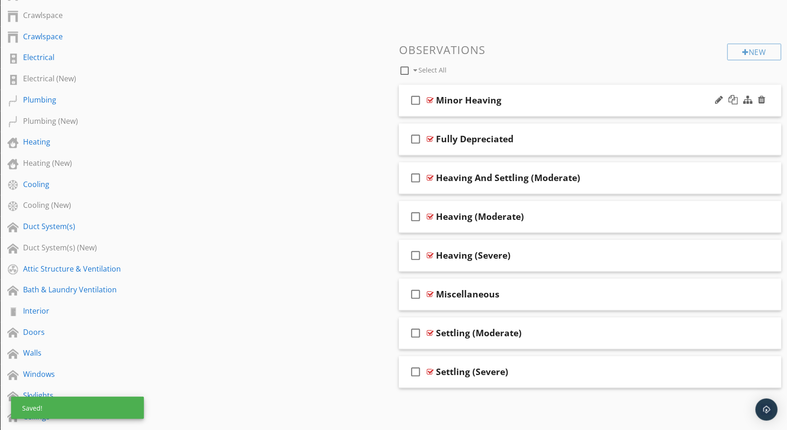
click at [418, 100] on icon "check_box_outline_blank" at bounding box center [415, 101] width 15 height 22
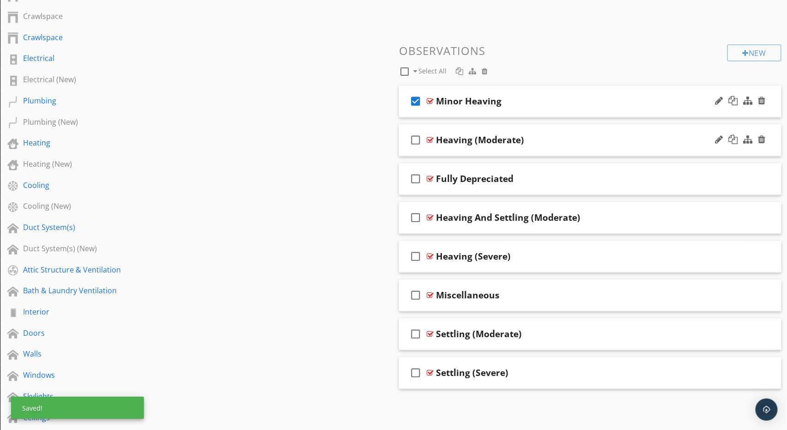
click at [493, 139] on div "Heaving (Moderate)" at bounding box center [480, 140] width 88 height 11
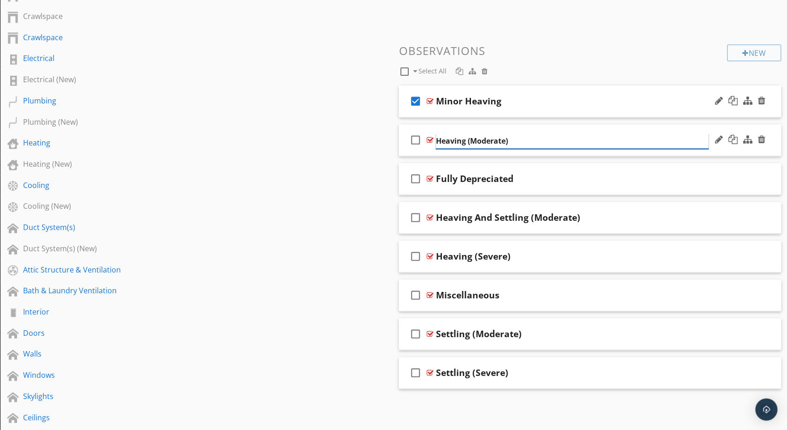
paste input "Moderate Heaving"
type input "Moderate Heaving"
click at [551, 129] on div "check_box_outline_blank Moderate Heaving" at bounding box center [590, 141] width 382 height 32
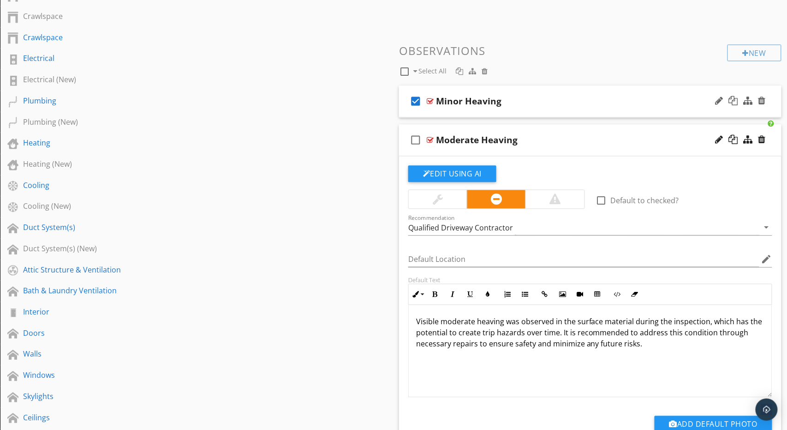
click at [497, 370] on div "Visible moderate heaving was observed in the surface material during the inspec…" at bounding box center [590, 351] width 363 height 92
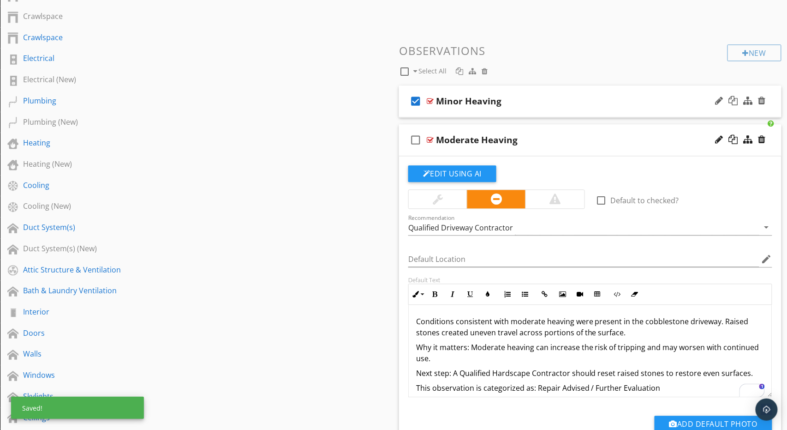
click at [415, 139] on icon "check_box_outline_blank" at bounding box center [415, 140] width 15 height 22
click at [451, 224] on div "Qualified Driveway Contractor" at bounding box center [460, 228] width 105 height 8
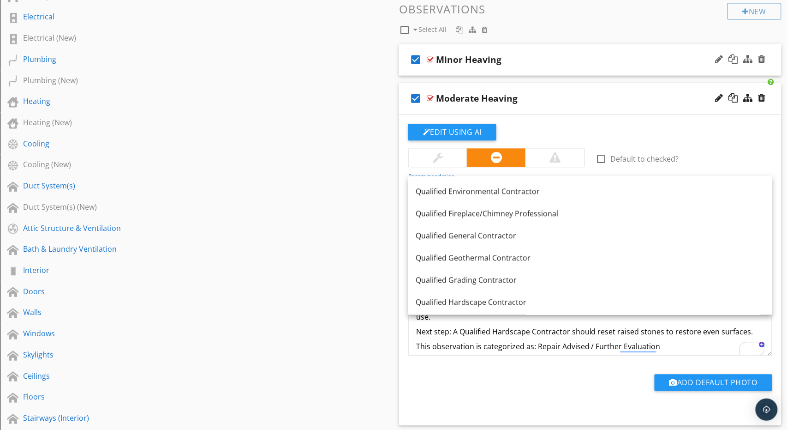
scroll to position [847, 0]
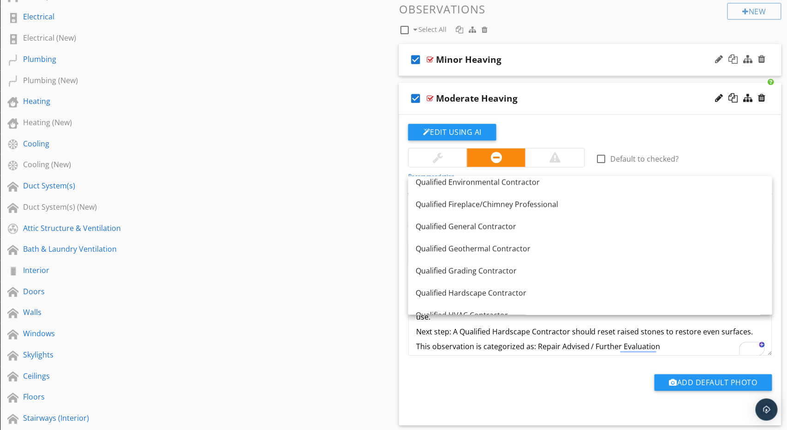
click at [470, 287] on div "Qualified Hardscape Contractor" at bounding box center [590, 292] width 349 height 11
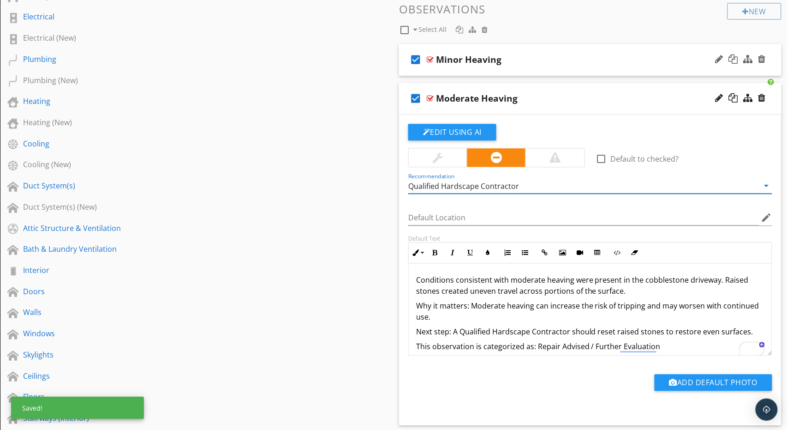
click at [538, 90] on div "check_box Moderate Heaving" at bounding box center [590, 99] width 382 height 32
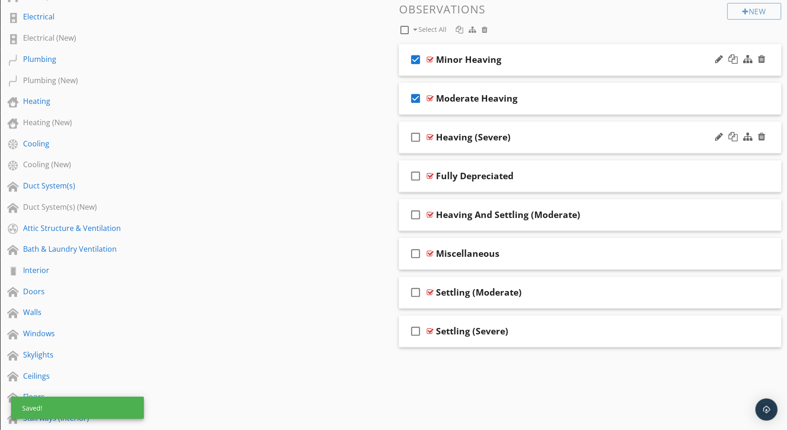
click at [537, 125] on div "check_box_outline_blank Heaving (Severe)" at bounding box center [590, 137] width 382 height 32
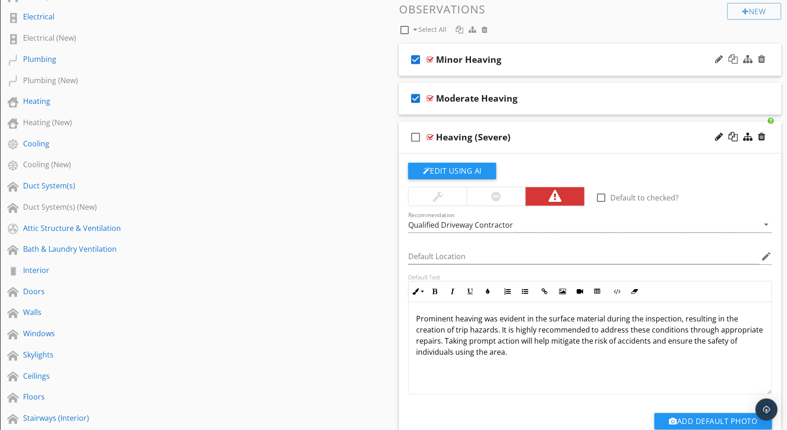
click at [417, 133] on icon "check_box_outline_blank" at bounding box center [415, 137] width 15 height 22
click at [453, 137] on div "Heaving (Severe)" at bounding box center [473, 136] width 75 height 11
paste input "Conditions consistent with severe heaving were present in the cobblestone drive…"
type input "Heaving (Severe)"
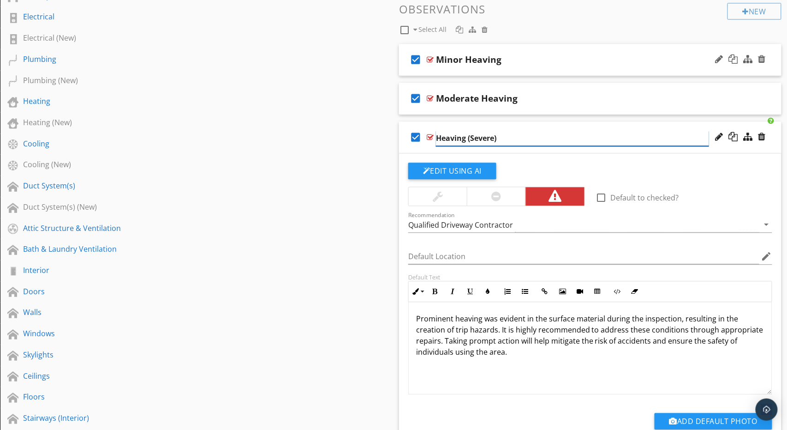
scroll to position [0, 0]
click at [479, 133] on div "Heaving (Severe)" at bounding box center [473, 136] width 75 height 11
paste input "Severe Heaving"
type input "Severe Heaving"
click at [477, 340] on p "Prominent heaving was evident in the surface material during the inspection, re…" at bounding box center [590, 335] width 348 height 44
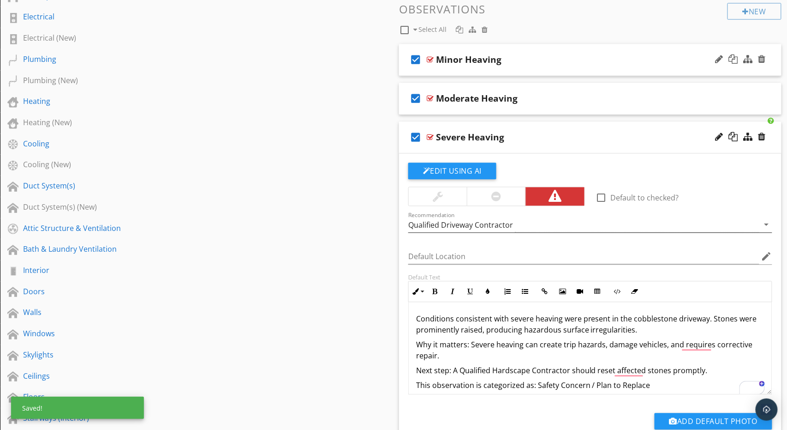
click at [494, 221] on div "Qualified Driveway Contractor" at bounding box center [460, 225] width 105 height 8
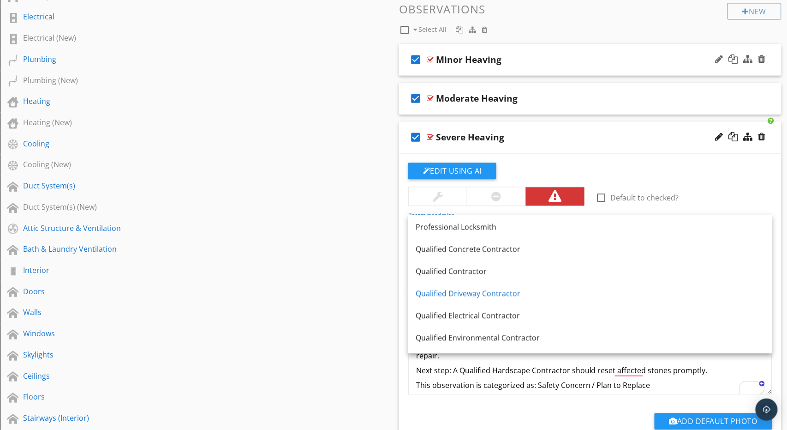
scroll to position [891, 0]
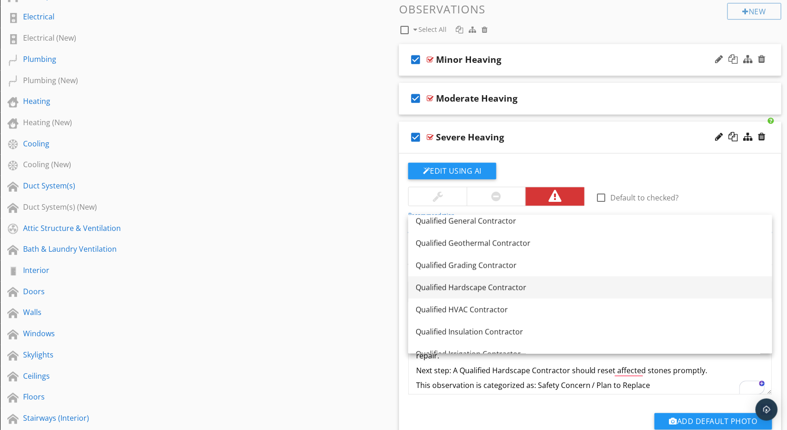
click at [488, 281] on div "Qualified Hardscape Contractor" at bounding box center [590, 286] width 349 height 11
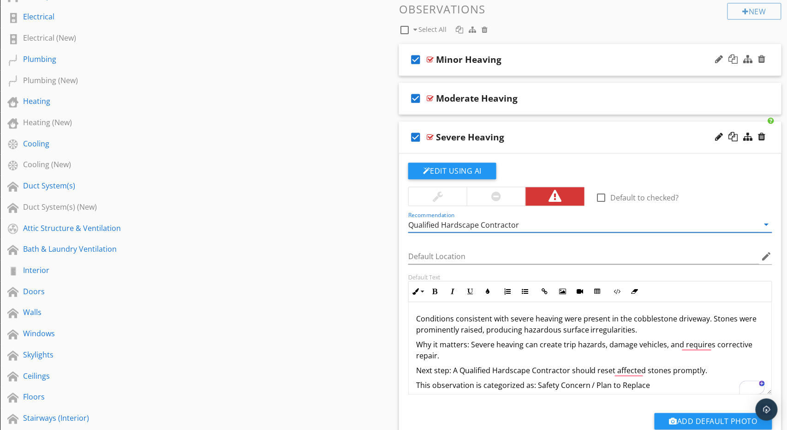
click at [531, 125] on div "check_box Severe Heaving" at bounding box center [590, 137] width 382 height 32
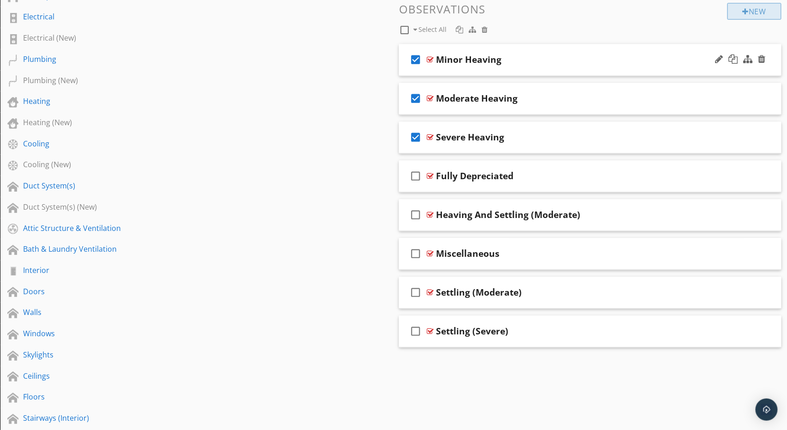
click at [750, 10] on div "New" at bounding box center [755, 11] width 54 height 17
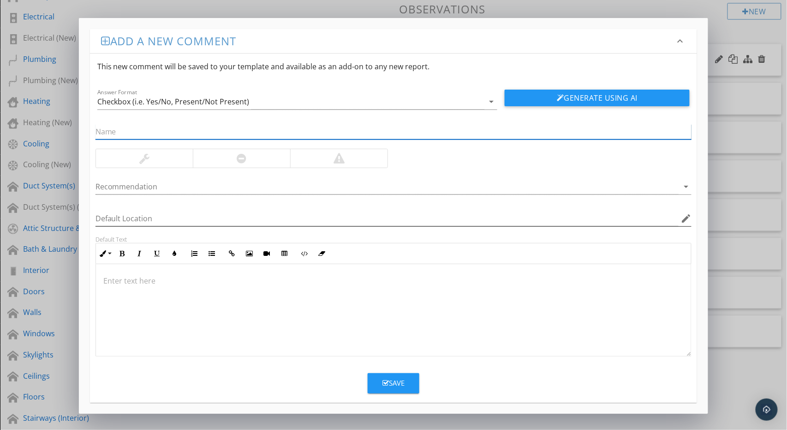
paste input "Minor Settling"
type input "Minor Settling"
click at [365, 290] on div at bounding box center [394, 310] width 596 height 92
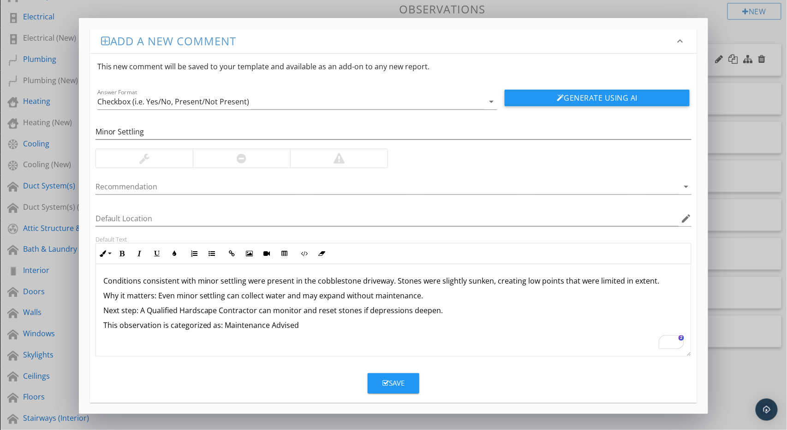
click at [144, 155] on div at bounding box center [144, 158] width 10 height 11
click at [170, 185] on div at bounding box center [387, 186] width 584 height 15
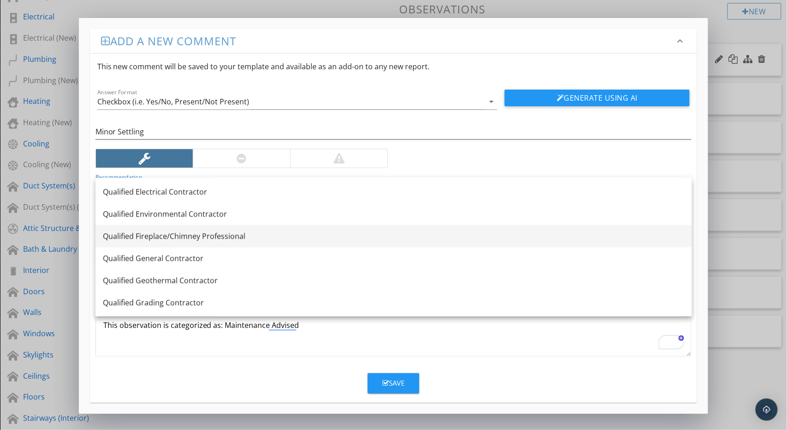
scroll to position [915, 0]
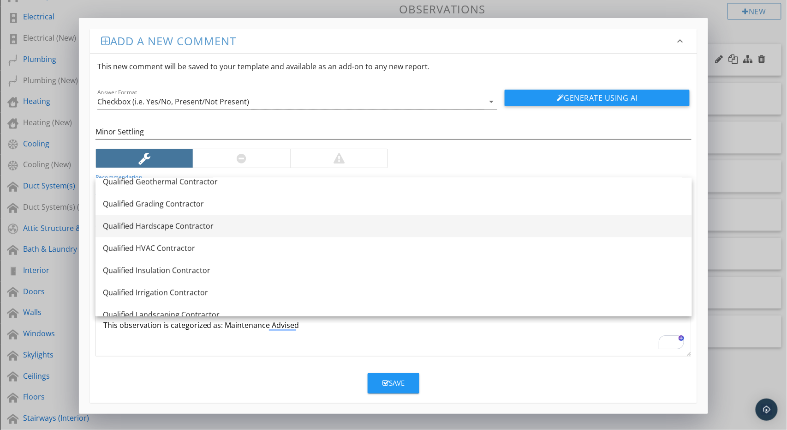
click at [184, 226] on div "Qualified Hardscape Contractor" at bounding box center [394, 225] width 582 height 11
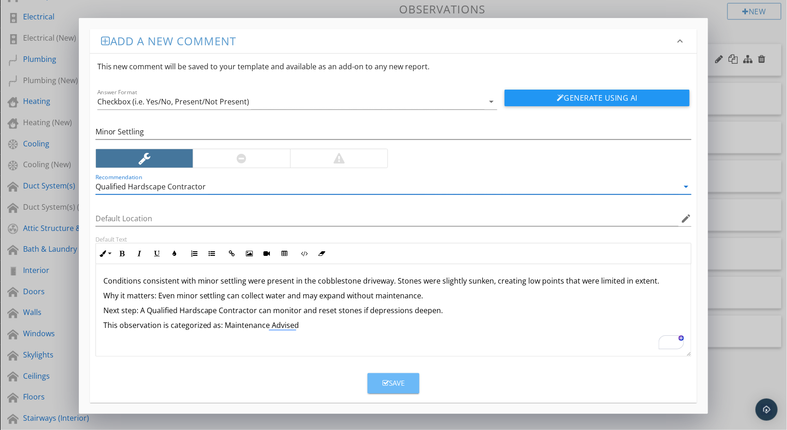
click at [384, 379] on icon "button" at bounding box center [385, 382] width 6 height 7
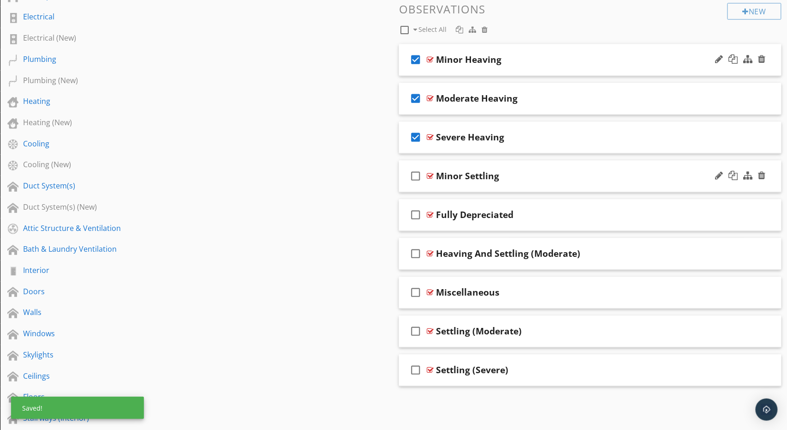
click at [417, 174] on icon "check_box_outline_blank" at bounding box center [415, 176] width 15 height 22
click at [557, 199] on div "check_box_outline_blank Settling (Moderate)" at bounding box center [590, 215] width 382 height 32
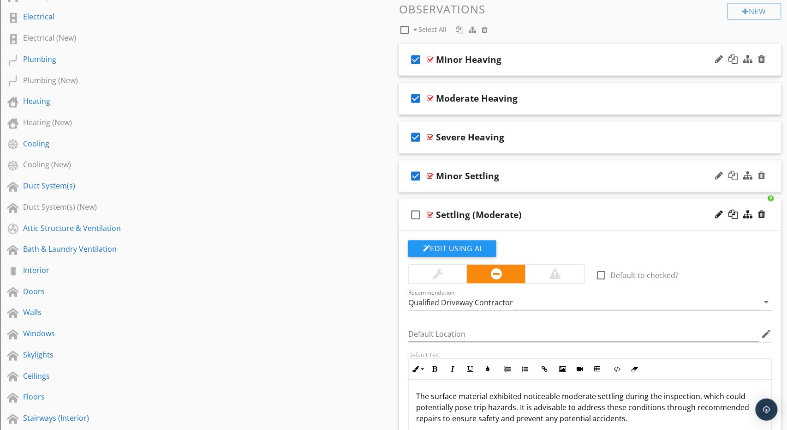
click at [492, 212] on div "Settling (Moderate)" at bounding box center [479, 214] width 86 height 11
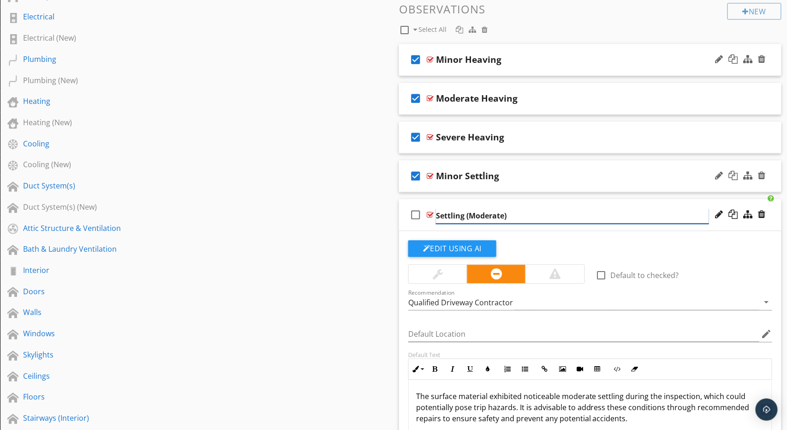
paste input "Moderate Settling"
type input "Moderate Settling"
click at [482, 390] on p "The surface material exhibited noticeable moderate settling during the inspecti…" at bounding box center [590, 406] width 348 height 33
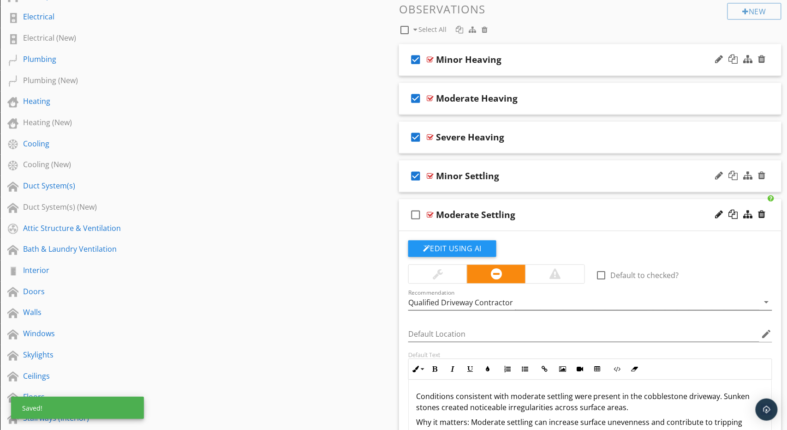
click at [507, 298] on div "Qualified Driveway Contractor" at bounding box center [460, 302] width 105 height 8
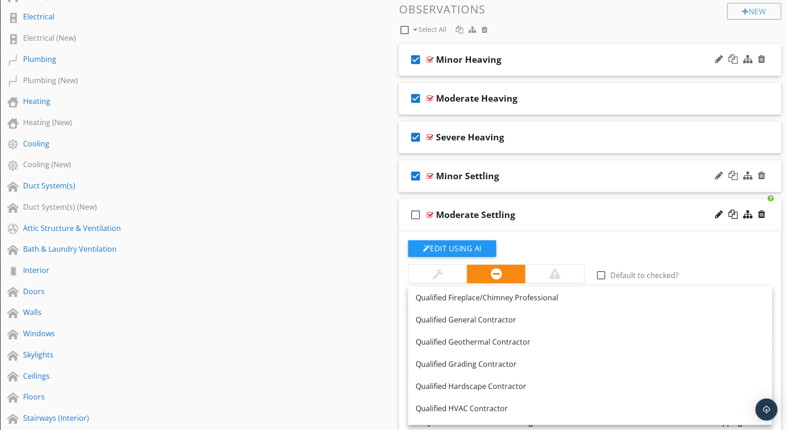
scroll to position [872, 0]
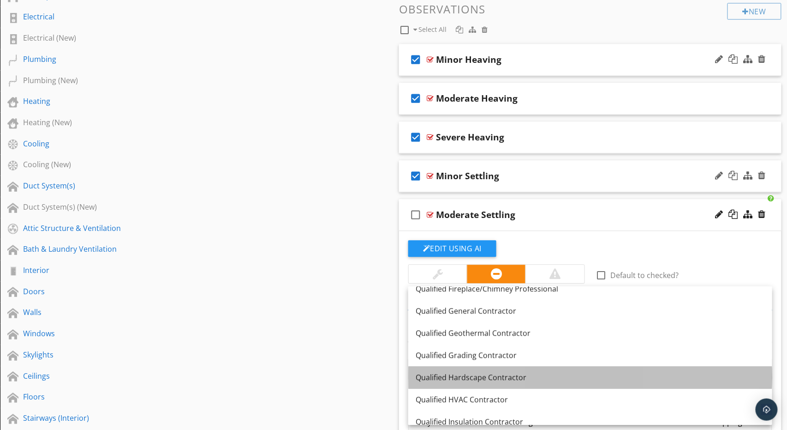
click at [479, 376] on div "Qualified Hardscape Contractor" at bounding box center [590, 376] width 349 height 11
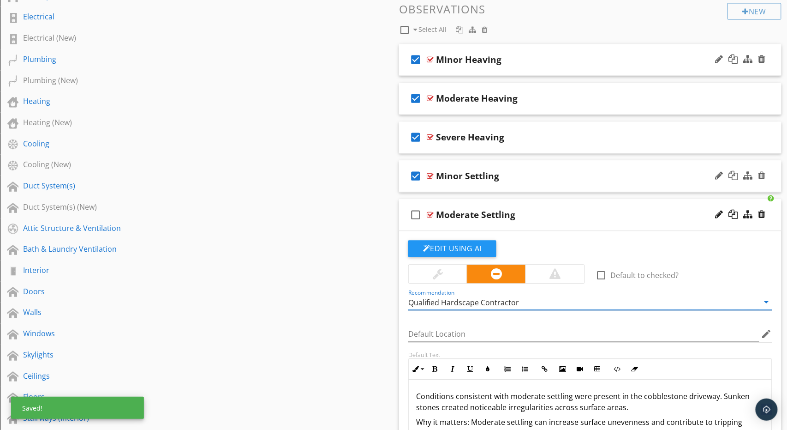
click at [417, 214] on icon "check_box_outline_blank" at bounding box center [415, 214] width 15 height 22
click at [562, 209] on div "Moderate Settling" at bounding box center [572, 214] width 273 height 11
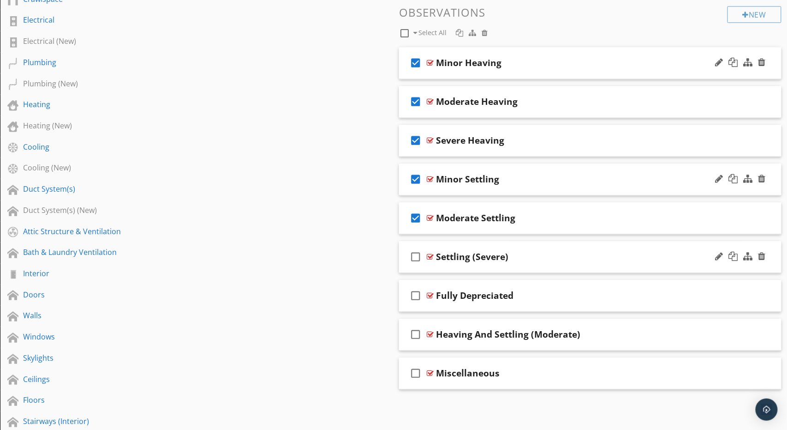
scroll to position [614, 0]
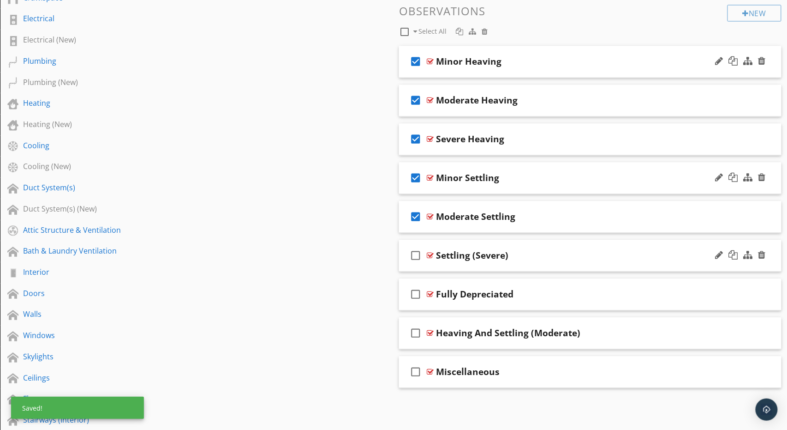
click at [550, 244] on div "check_box_outline_blank Settling (Severe)" at bounding box center [590, 255] width 382 height 32
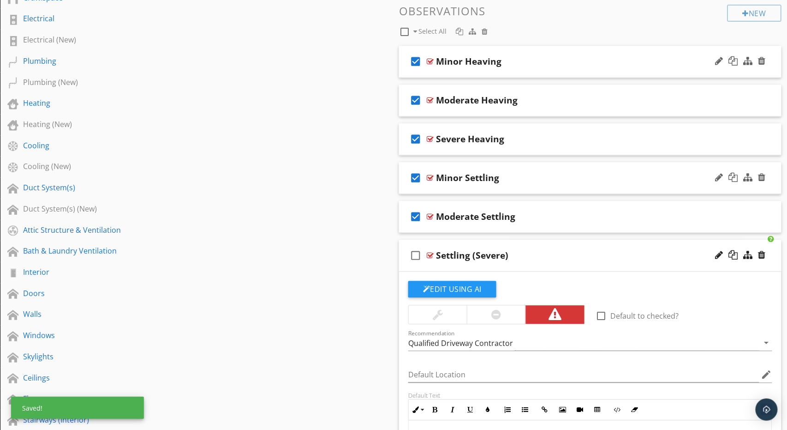
click at [453, 254] on div "Settling (Severe)" at bounding box center [472, 255] width 72 height 11
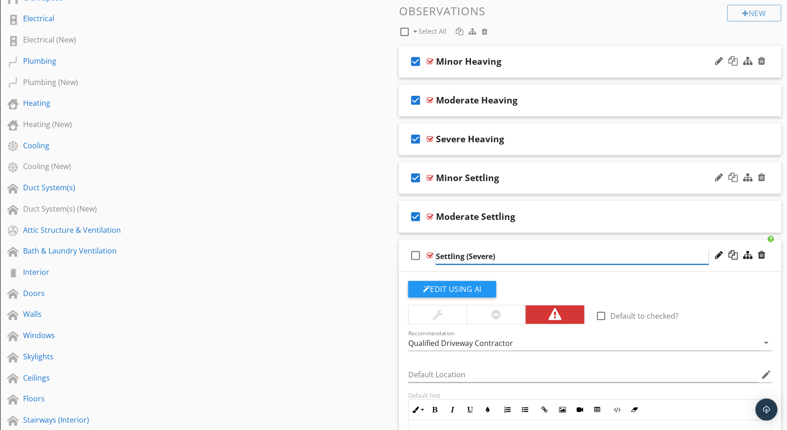
paste input "vere Settling"
type input "Severe Settling"
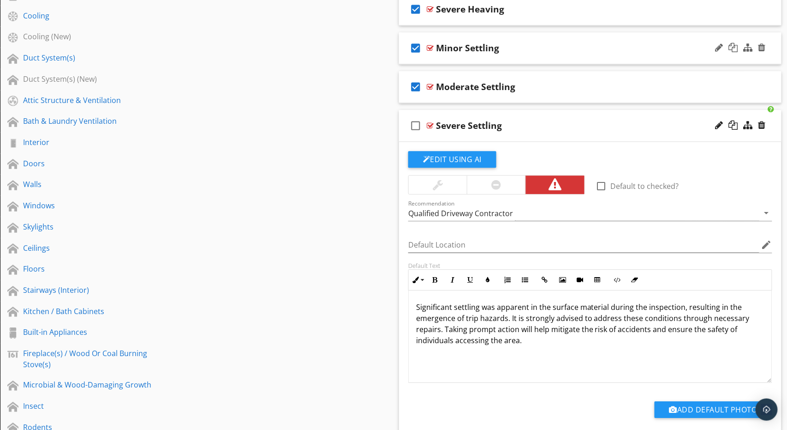
scroll to position [744, 0]
click at [511, 322] on p "Significant settling was apparent in the surface material during the inspection…" at bounding box center [590, 323] width 348 height 44
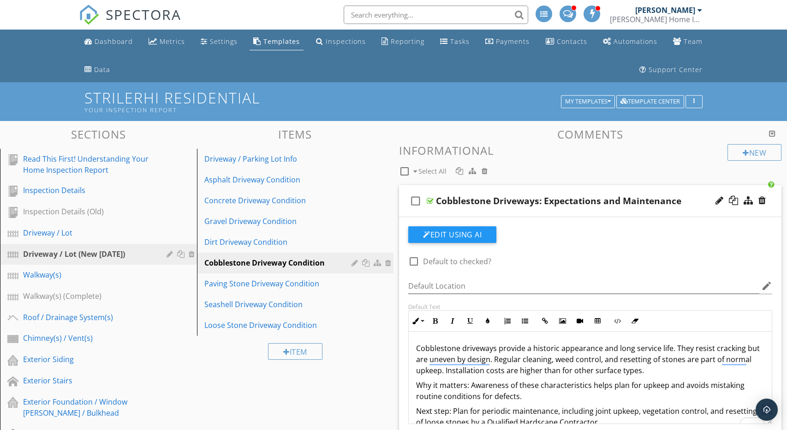
drag, startPoint x: 0, startPoint y: 0, endPoint x: 468, endPoint y: 207, distance: 511.6
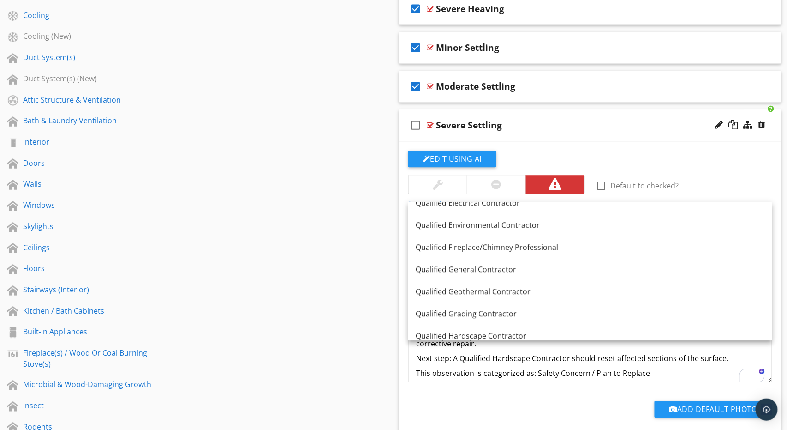
scroll to position [833, 0]
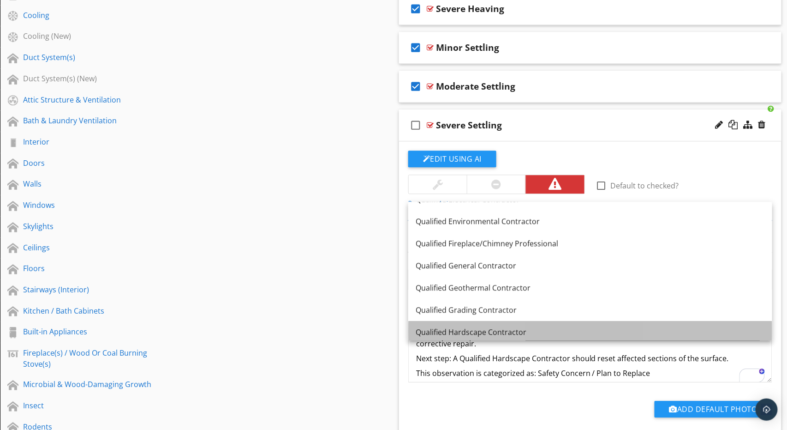
click at [489, 325] on link "Qualified Hardscape Contractor" at bounding box center [590, 332] width 364 height 22
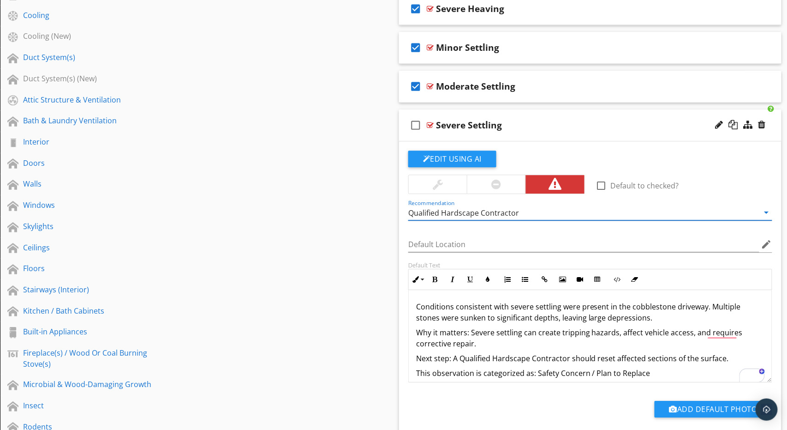
scroll to position [744, 0]
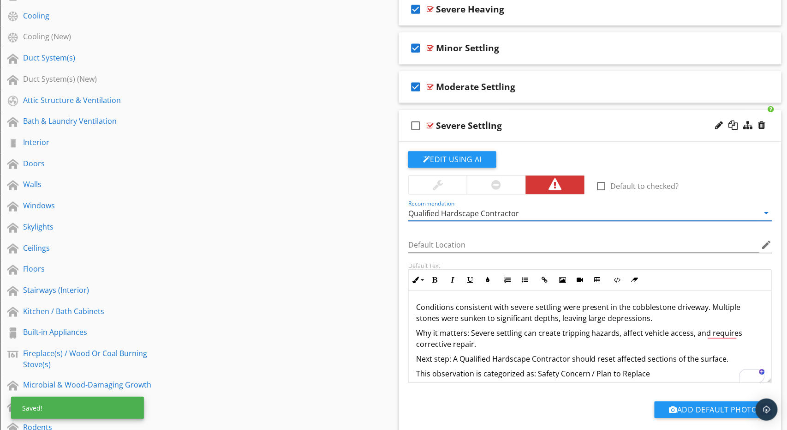
click at [414, 123] on icon "check_box_outline_blank" at bounding box center [415, 125] width 15 height 22
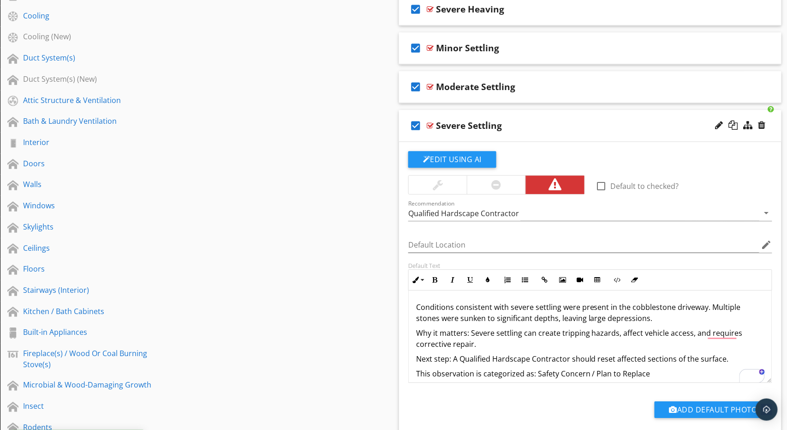
click at [513, 120] on div "Severe Settling" at bounding box center [572, 125] width 273 height 11
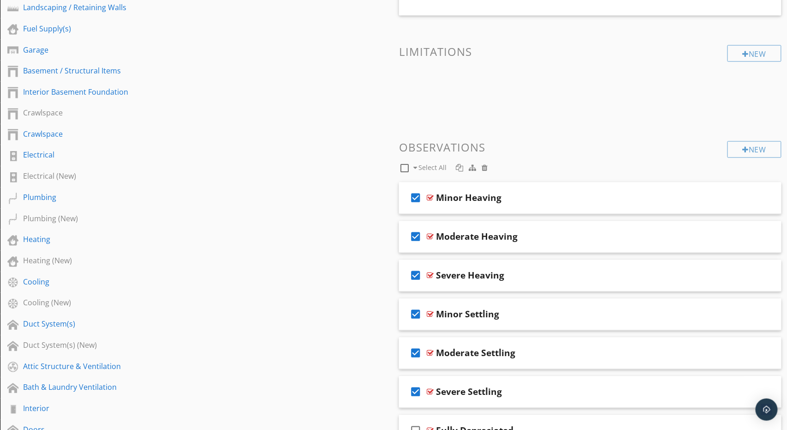
scroll to position [477, 0]
click at [740, 149] on div "New" at bounding box center [755, 150] width 54 height 17
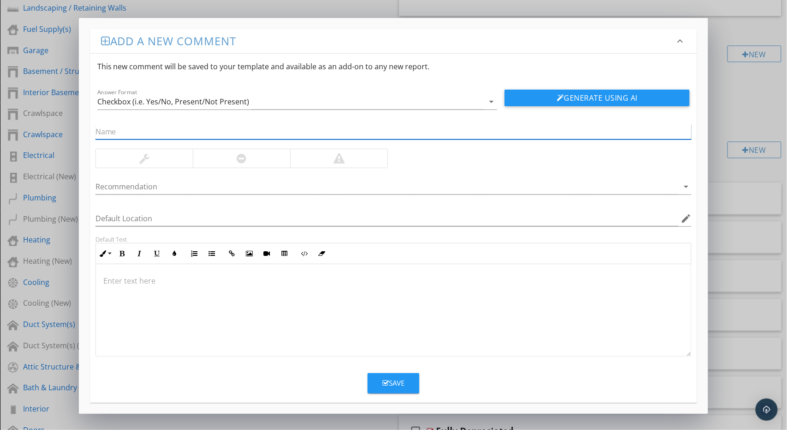
paste input "Minor Joint Loss"
type input "Minor Joint Loss"
click at [163, 155] on div at bounding box center [144, 158] width 97 height 18
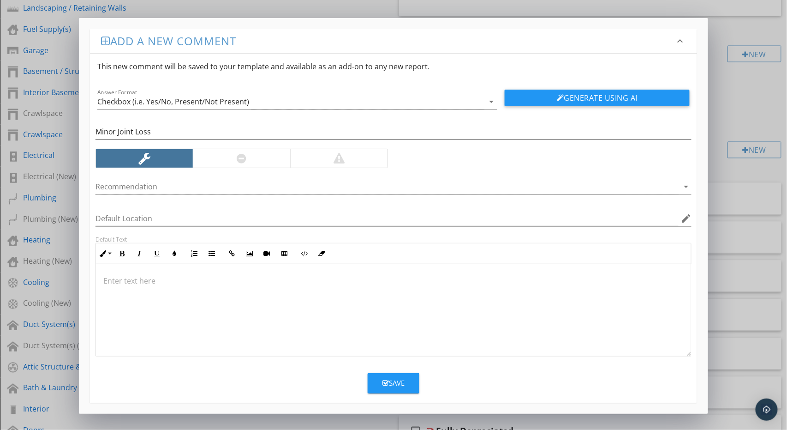
click at [209, 331] on div at bounding box center [394, 310] width 596 height 92
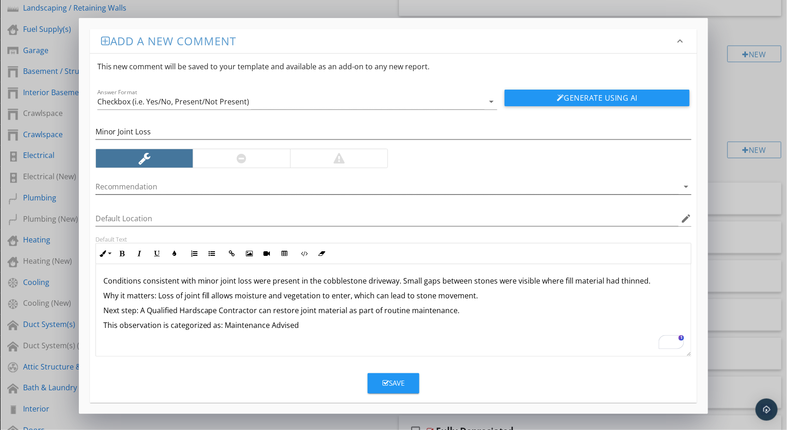
click at [193, 187] on div at bounding box center [387, 186] width 584 height 15
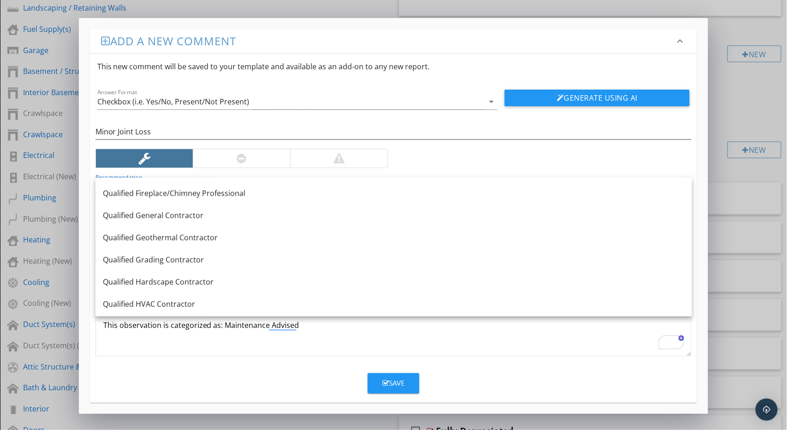
scroll to position [867, 0]
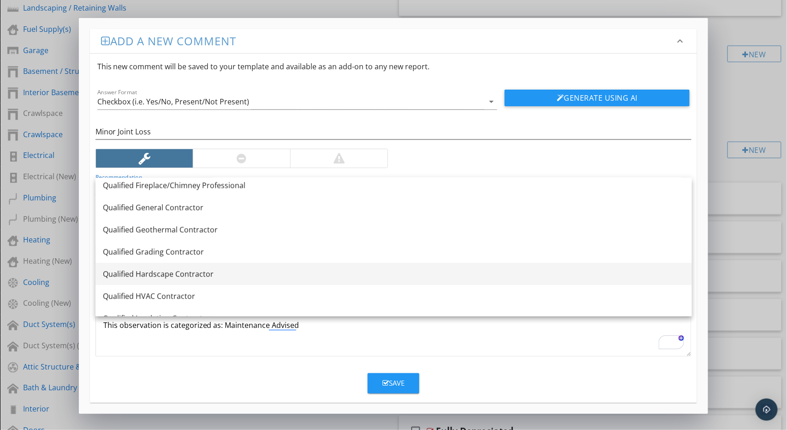
click at [193, 273] on div "Qualified Hardscape Contractor" at bounding box center [394, 273] width 582 height 11
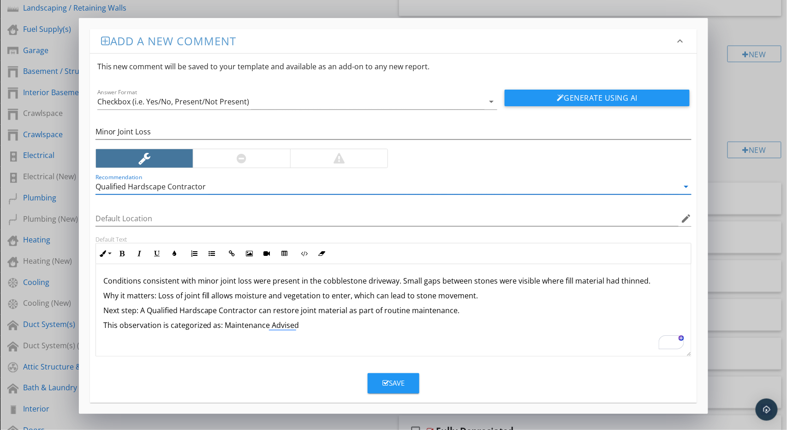
click at [393, 377] on div "Save" at bounding box center [393, 382] width 22 height 11
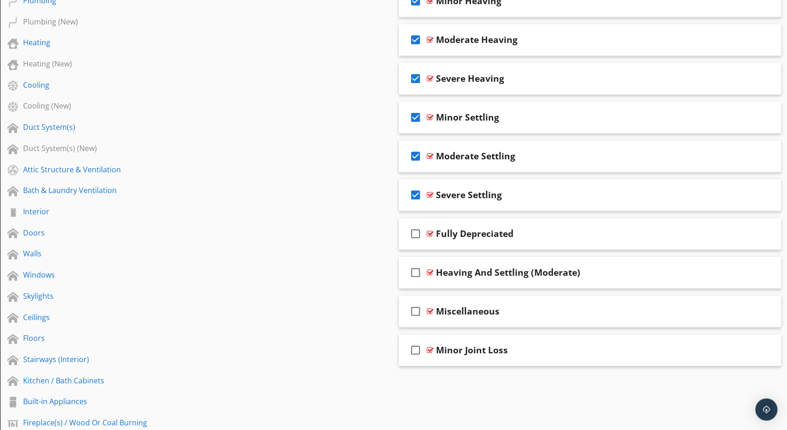
scroll to position [685, 0]
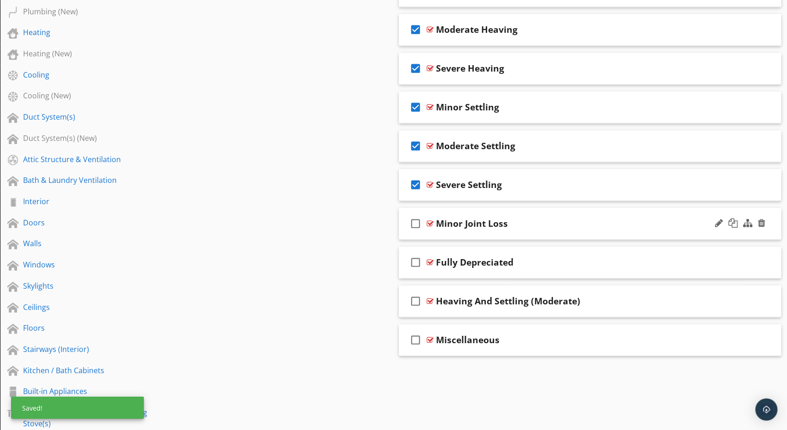
click at [414, 218] on icon "check_box_outline_blank" at bounding box center [415, 223] width 15 height 22
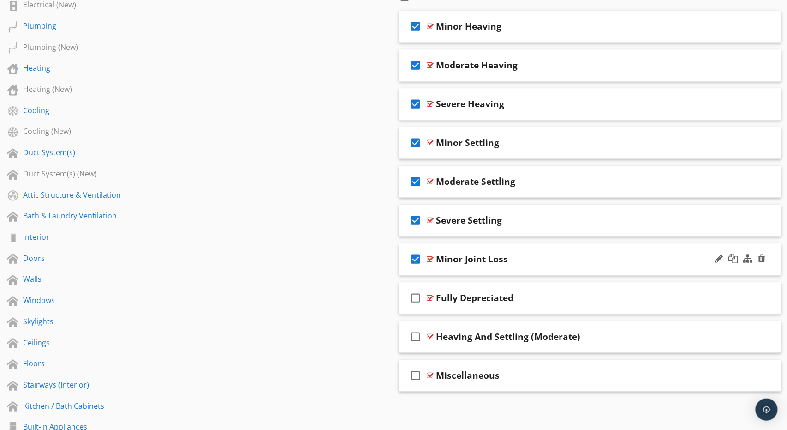
scroll to position [488, 0]
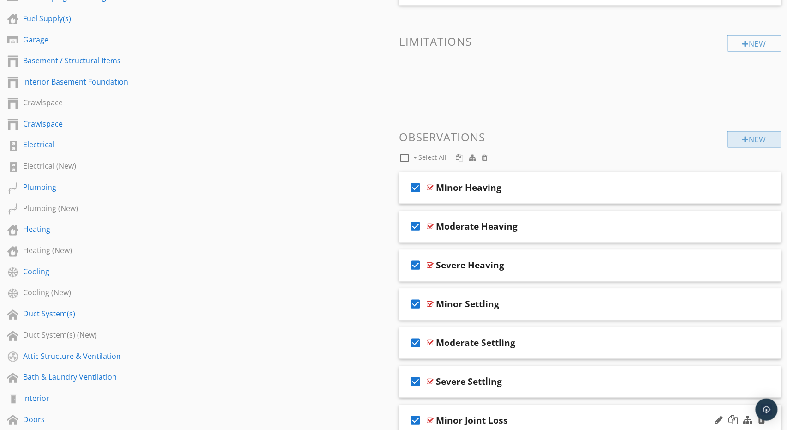
click at [758, 137] on div "New" at bounding box center [755, 139] width 54 height 17
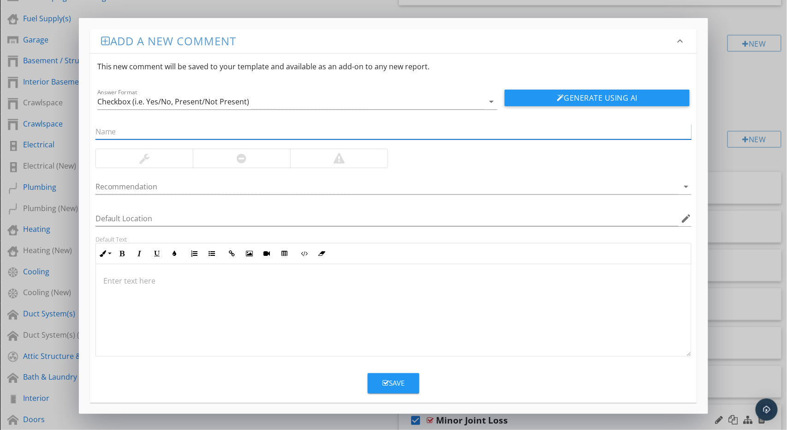
paste input "Moderate Joint Loss"
type input "Moderate Joint Loss"
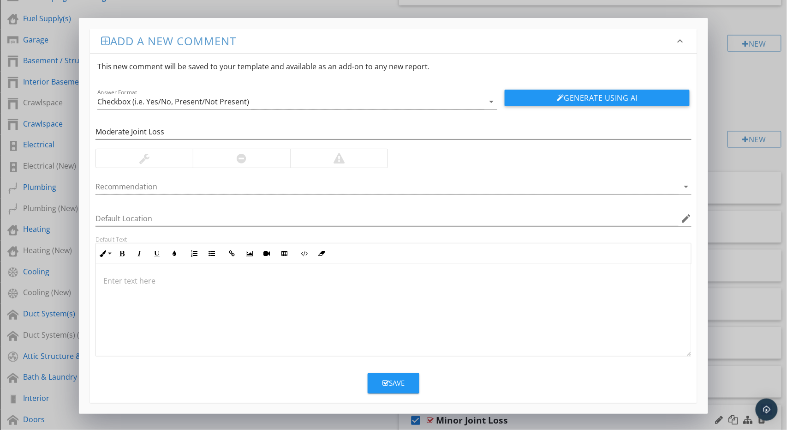
click at [244, 155] on div at bounding box center [242, 158] width 10 height 11
click at [319, 297] on div at bounding box center [394, 310] width 596 height 92
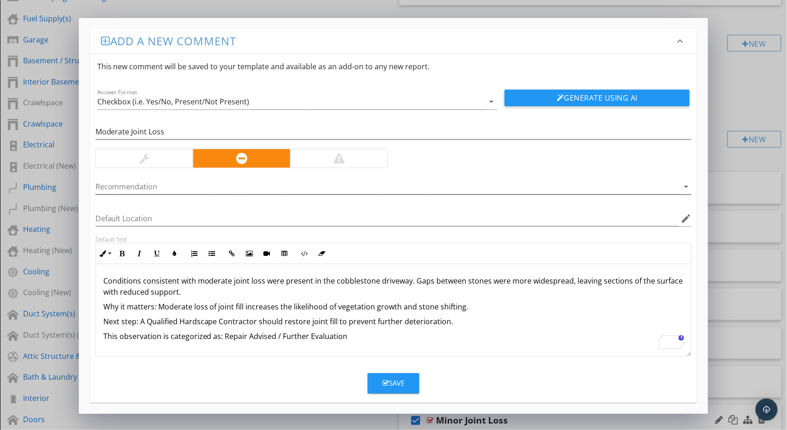
click at [228, 182] on div at bounding box center [387, 186] width 584 height 15
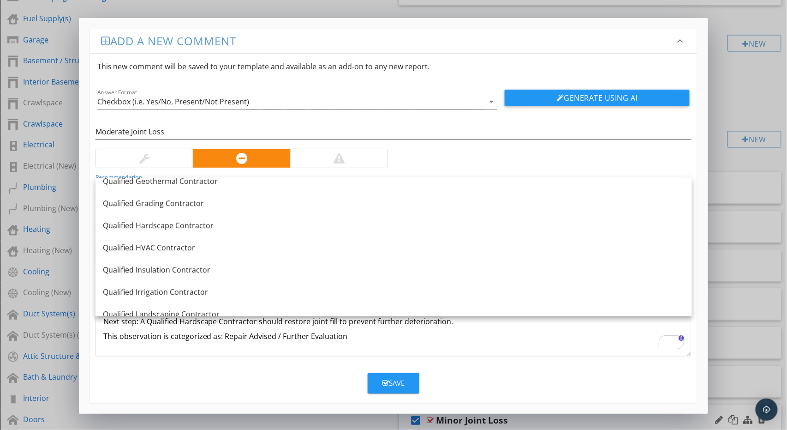
scroll to position [920, 0]
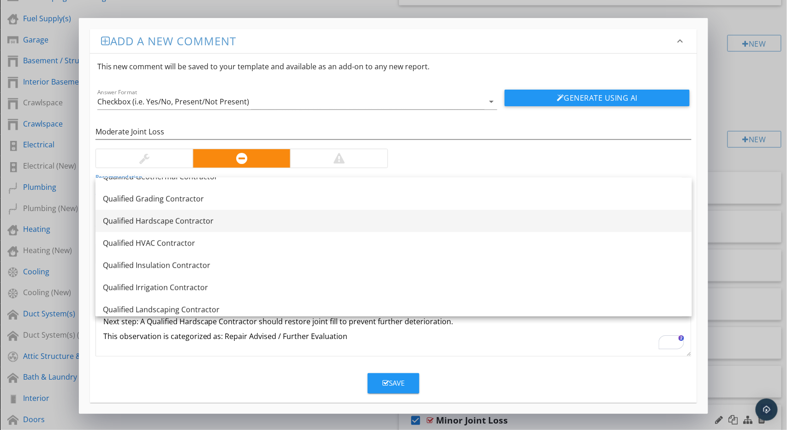
click at [290, 217] on div "Qualified Hardscape Contractor" at bounding box center [394, 220] width 582 height 11
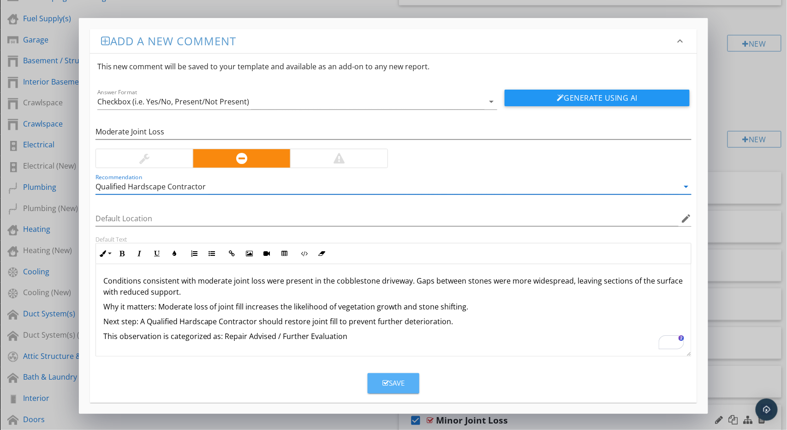
click at [383, 380] on icon "button" at bounding box center [385, 382] width 6 height 7
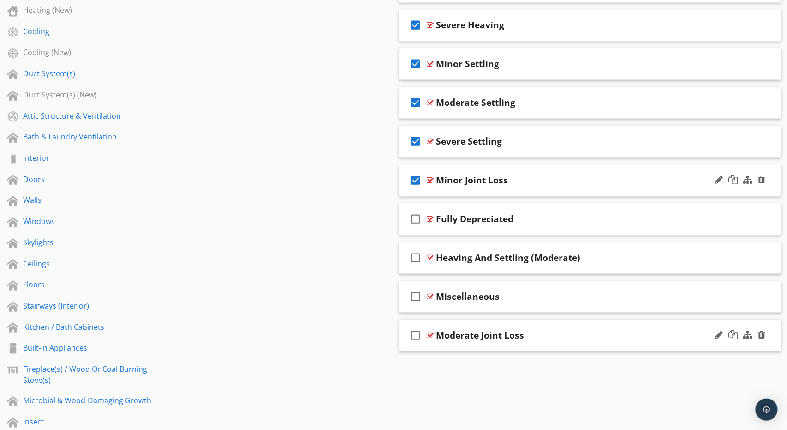
scroll to position [729, 0]
drag, startPoint x: 575, startPoint y: 334, endPoint x: 569, endPoint y: 215, distance: 119.6
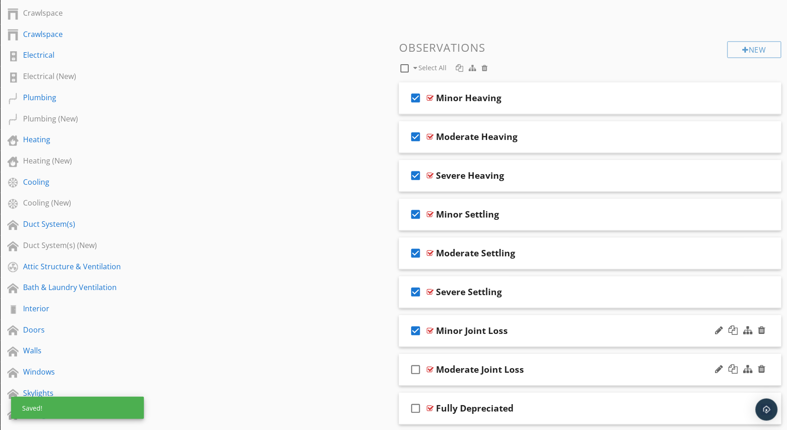
scroll to position [561, 0]
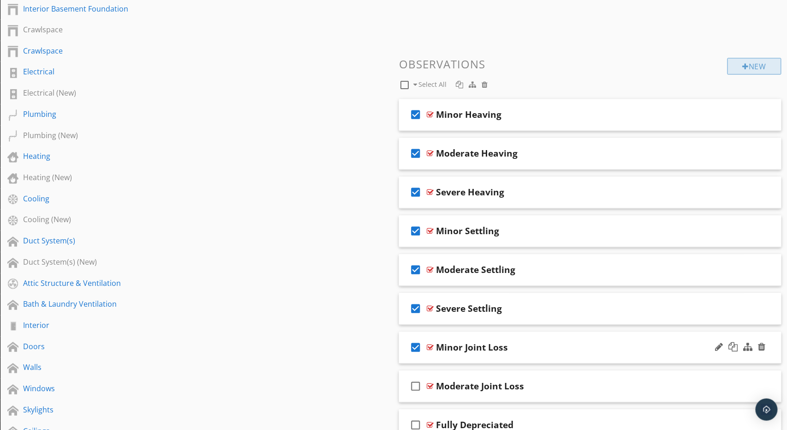
click at [767, 67] on div "New" at bounding box center [755, 66] width 54 height 17
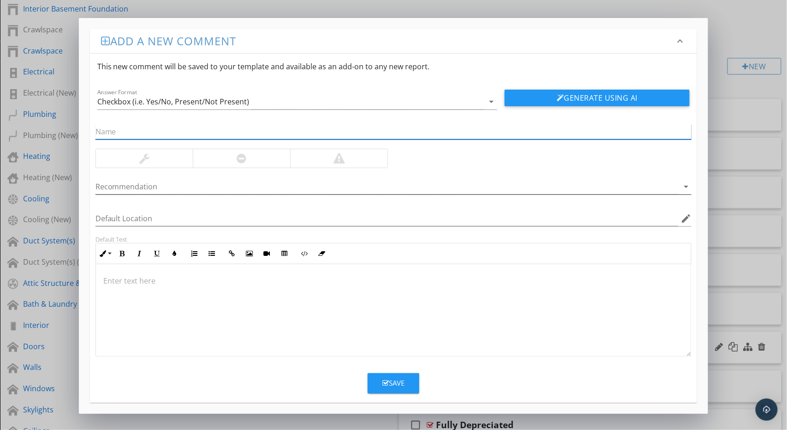
paste input "Severe Joint Loss"
type input "Severe Joint Loss"
drag, startPoint x: 322, startPoint y: 297, endPoint x: 331, endPoint y: 293, distance: 9.7
click at [323, 296] on div at bounding box center [394, 310] width 596 height 92
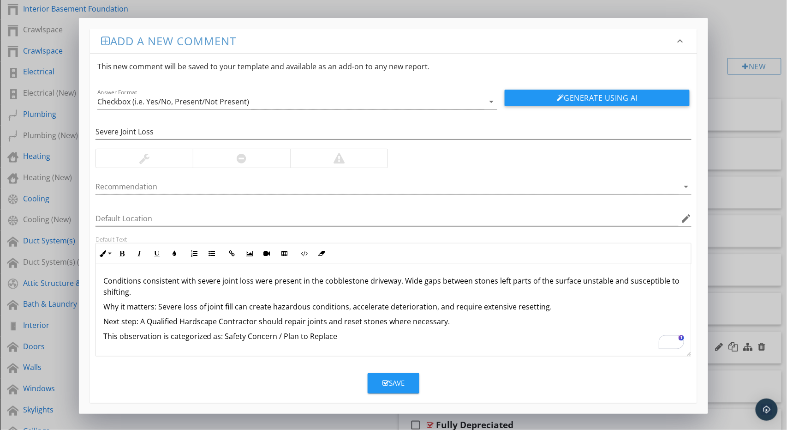
click at [332, 159] on div at bounding box center [338, 158] width 97 height 18
click at [247, 179] on div at bounding box center [387, 186] width 584 height 15
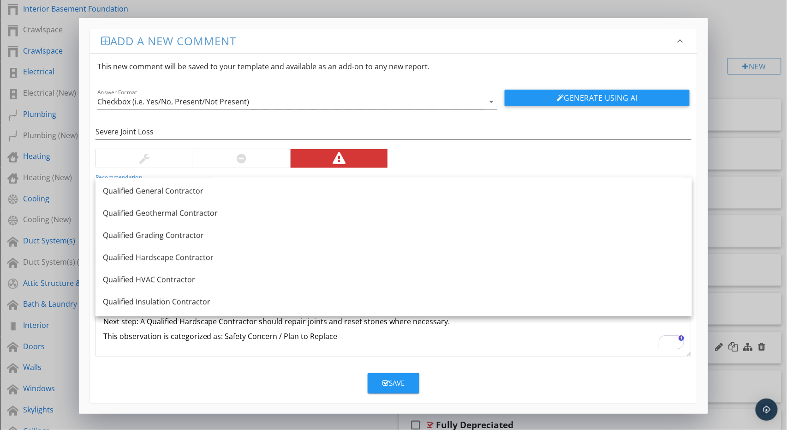
scroll to position [885, 0]
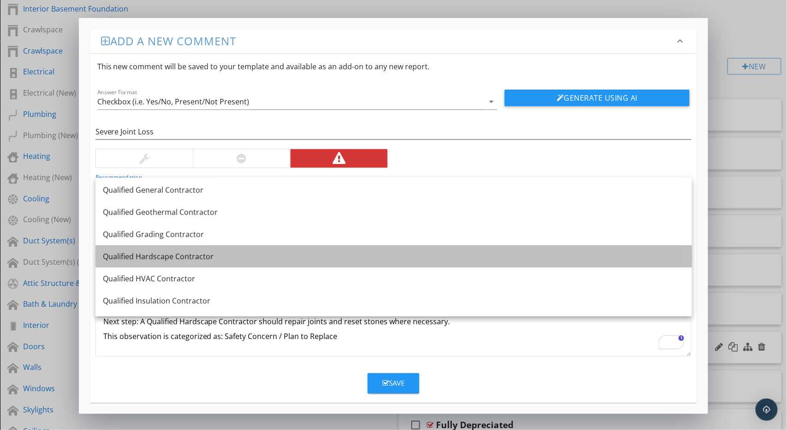
click at [237, 258] on div "Qualified Hardscape Contractor" at bounding box center [394, 256] width 582 height 11
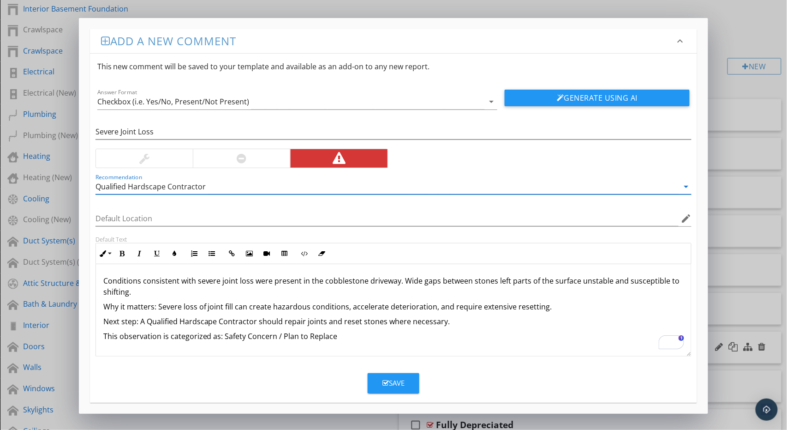
click at [393, 384] on div "Save" at bounding box center [393, 382] width 22 height 11
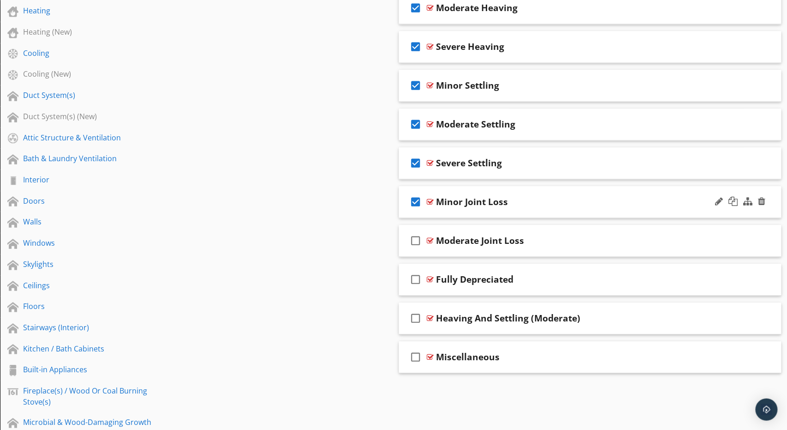
scroll to position [711, 0]
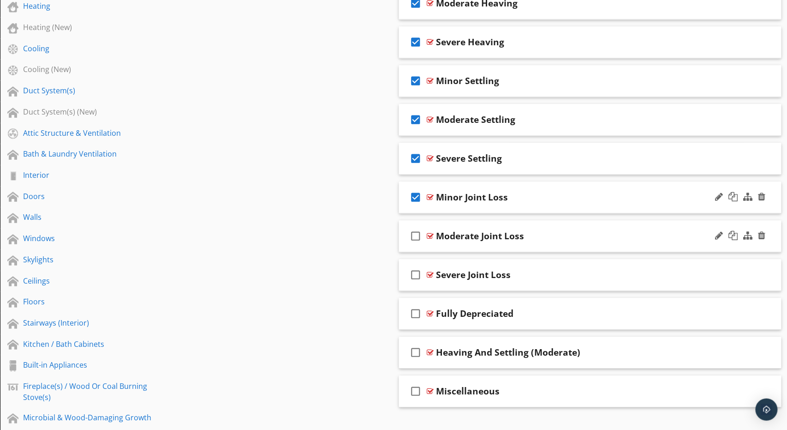
click at [420, 233] on icon "check_box_outline_blank" at bounding box center [415, 236] width 15 height 22
click at [418, 269] on icon "check_box_outline_blank" at bounding box center [415, 274] width 15 height 22
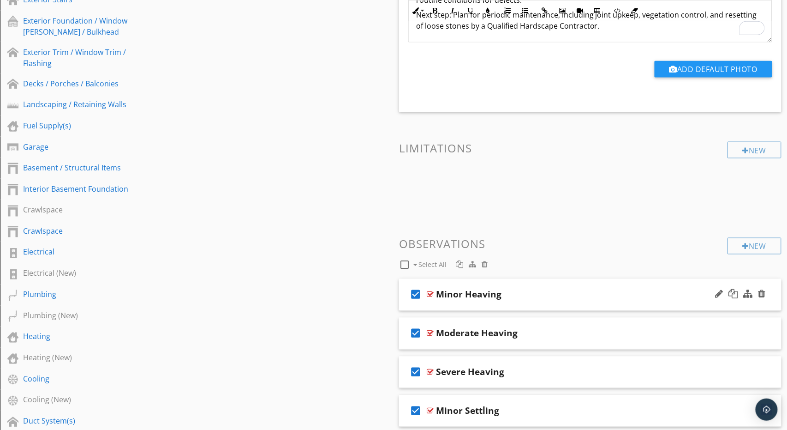
scroll to position [380, 0]
click at [758, 246] on div "New" at bounding box center [755, 246] width 54 height 17
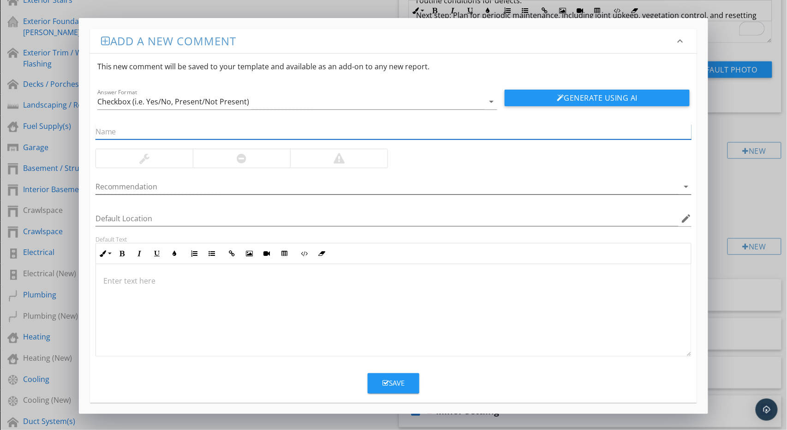
paste input "Conditions consistent with loose or missing stones were present in the cobblest…"
type input "Conditions consistent with loose or missing stones were present in the cobblest…"
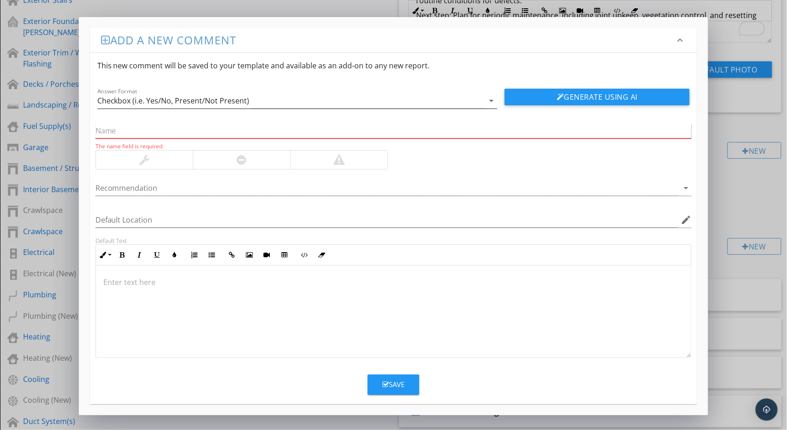
paste input "Loose Or Missing Stones"
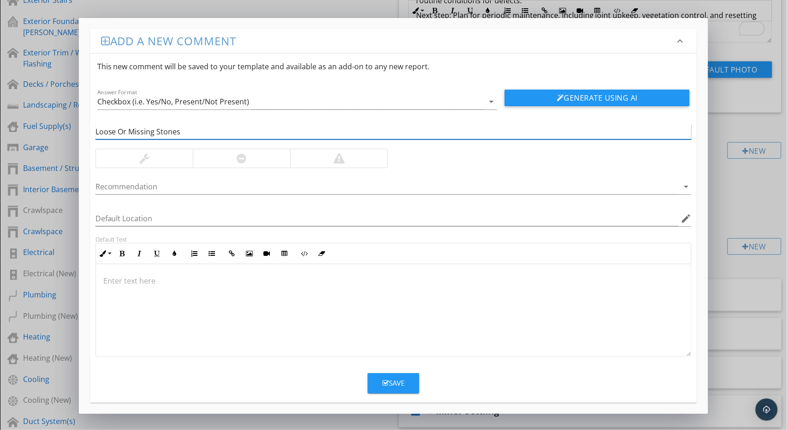
type input "Loose Or Missing Stones"
click at [237, 160] on div at bounding box center [242, 158] width 10 height 11
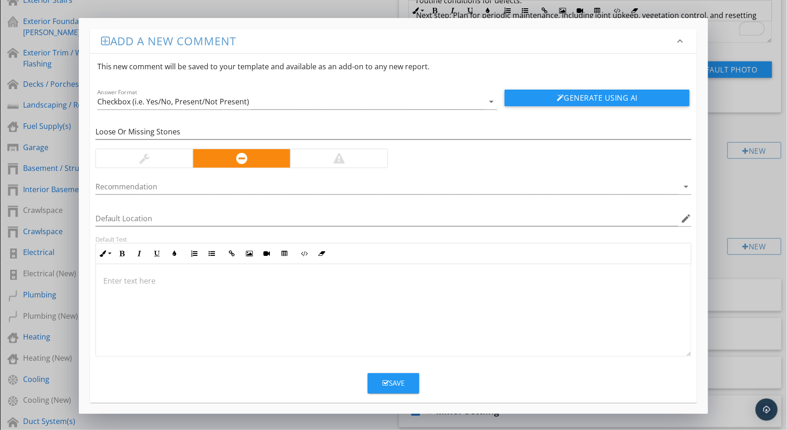
click at [276, 302] on div at bounding box center [394, 310] width 596 height 92
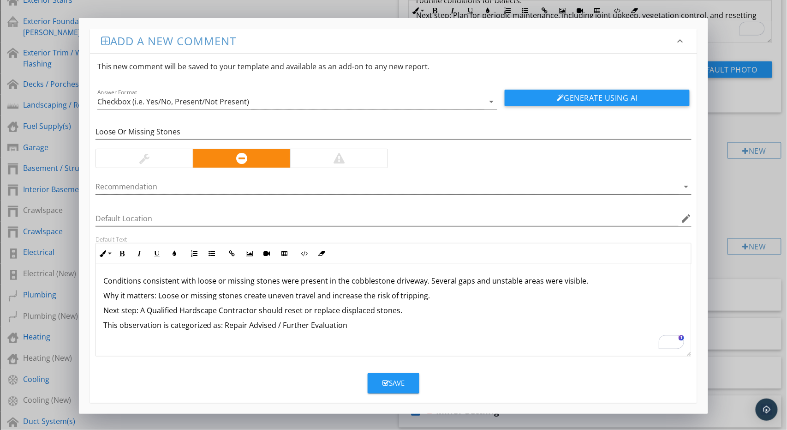
click at [278, 185] on div at bounding box center [387, 186] width 584 height 15
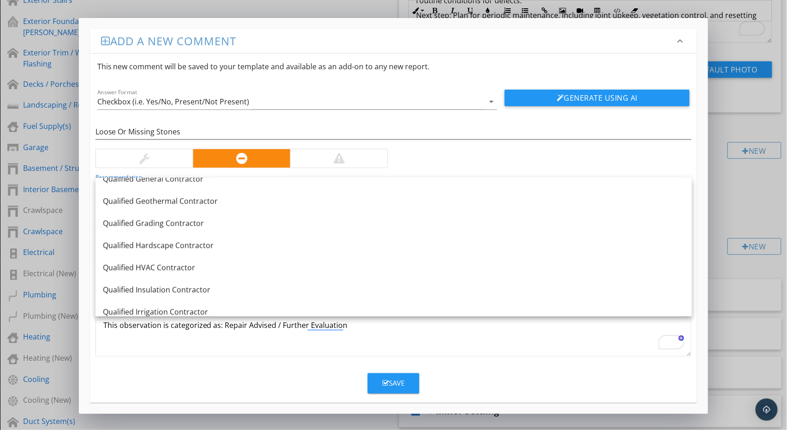
scroll to position [898, 0]
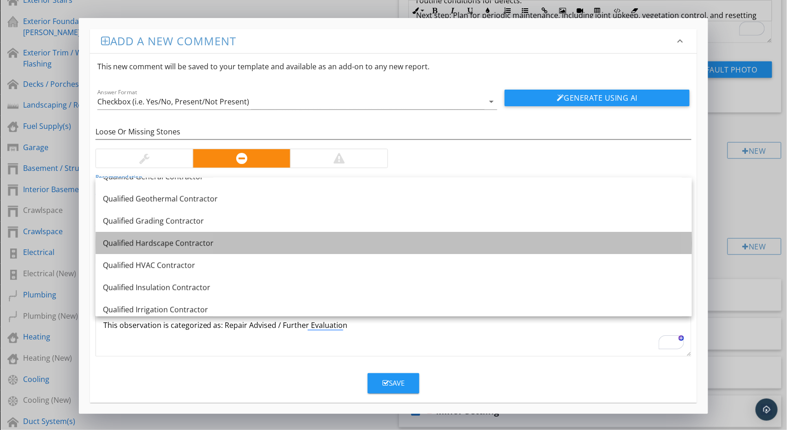
click at [278, 244] on div "Qualified Hardscape Contractor" at bounding box center [394, 242] width 582 height 11
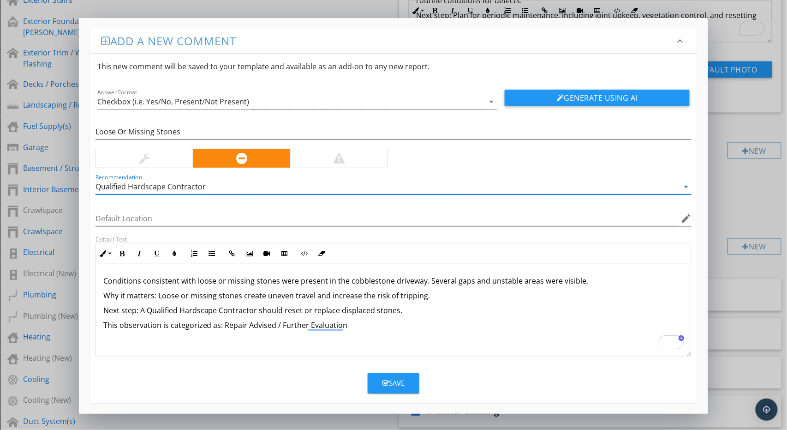
click at [396, 384] on div "Save" at bounding box center [393, 382] width 22 height 11
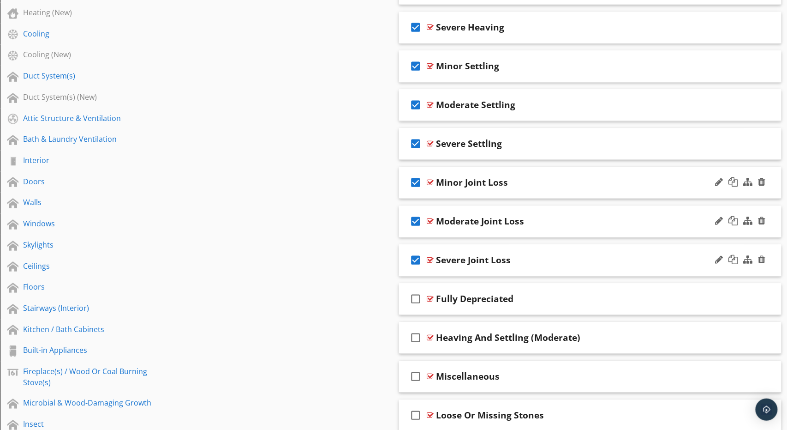
scroll to position [727, 0]
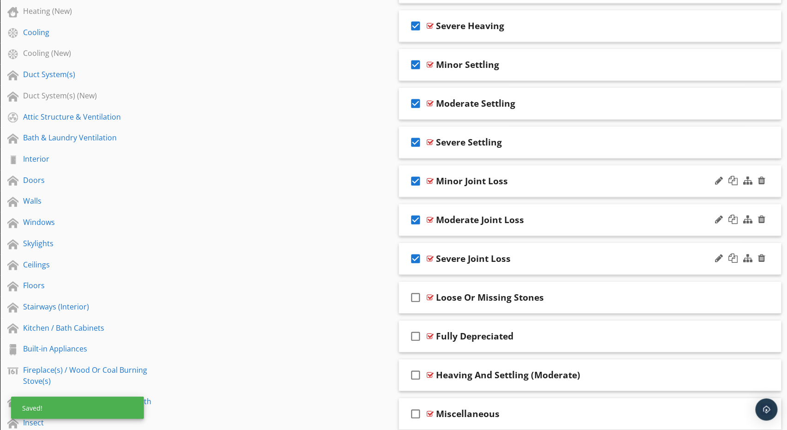
drag, startPoint x: 497, startPoint y: 406, endPoint x: 290, endPoint y: 16, distance: 441.7
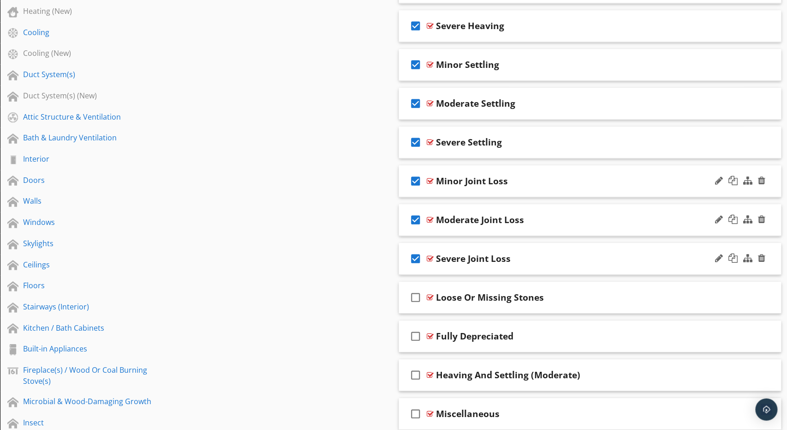
scroll to position [525, 0]
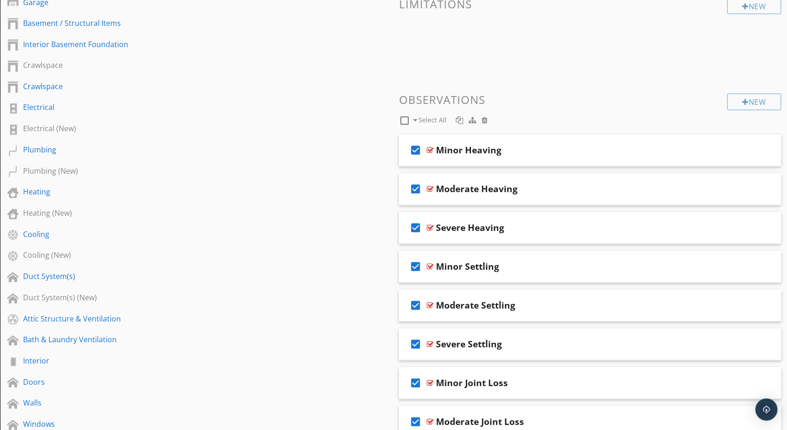
scroll to position [15, 0]
click at [745, 99] on div at bounding box center [746, 102] width 6 height 7
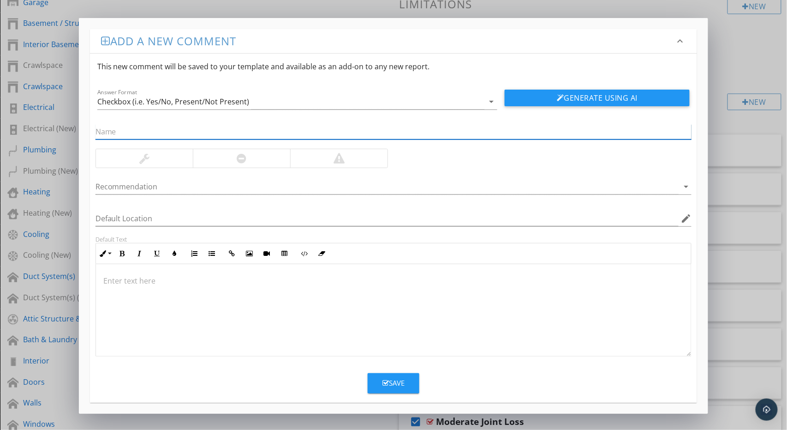
paste input "Weed Growth In Cobblestone Surface"
type input "Weed Growth In Cobblestone Surface"
click at [185, 152] on div at bounding box center [144, 158] width 97 height 18
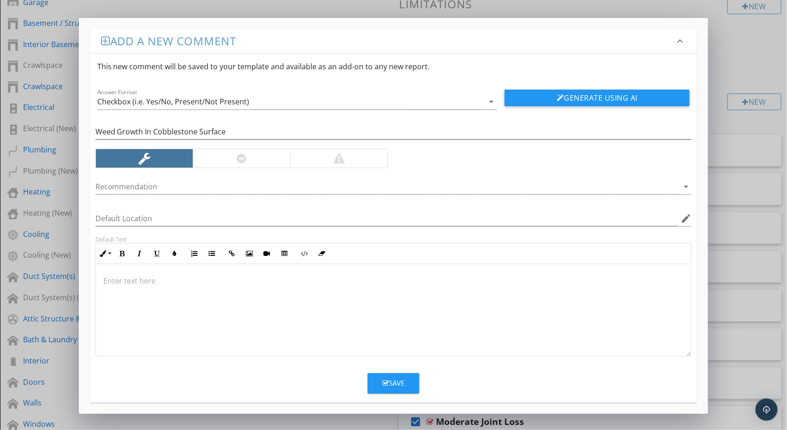
click at [201, 320] on div at bounding box center [394, 310] width 596 height 92
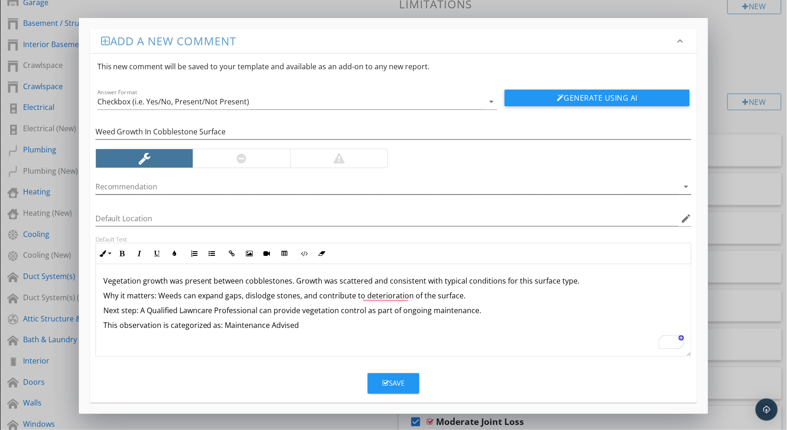
click at [169, 187] on div at bounding box center [387, 186] width 584 height 15
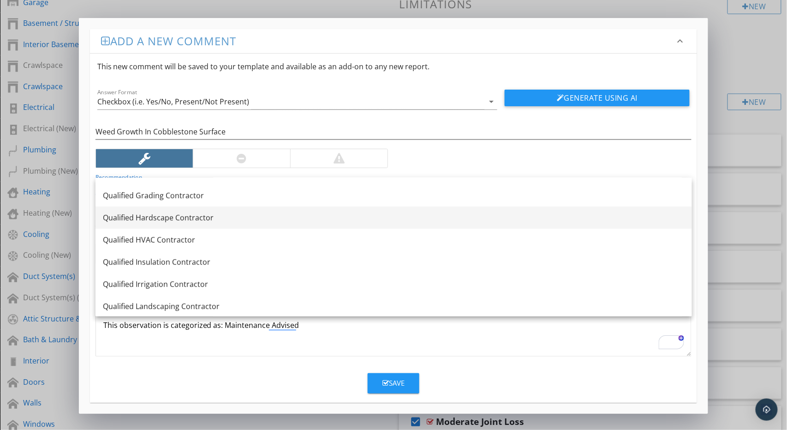
scroll to position [971, 0]
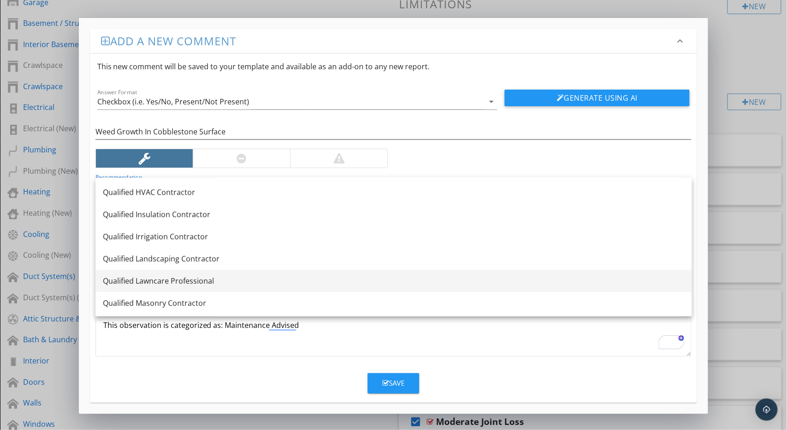
click at [190, 278] on div "Qualified Lawncare Professional" at bounding box center [394, 280] width 582 height 11
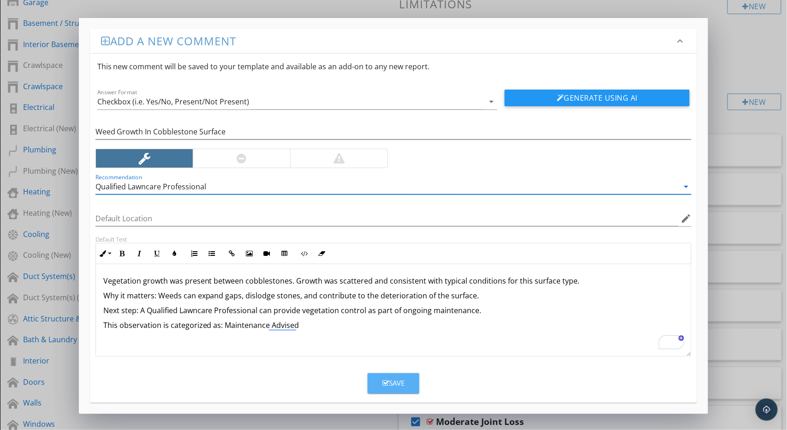
click at [390, 383] on div "Save" at bounding box center [393, 382] width 22 height 11
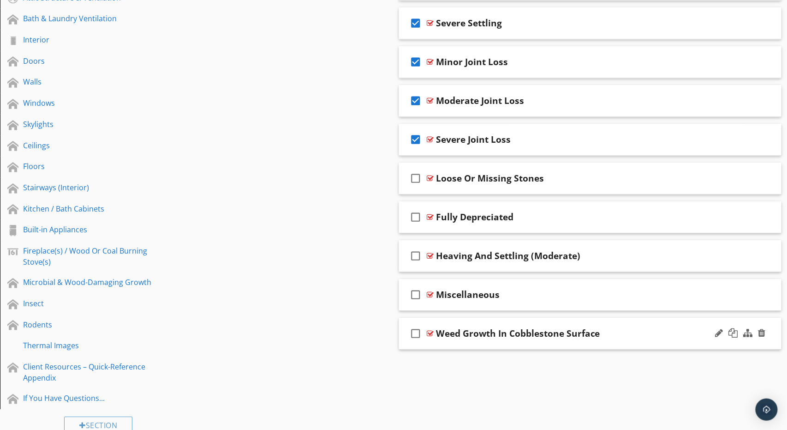
scroll to position [845, 0]
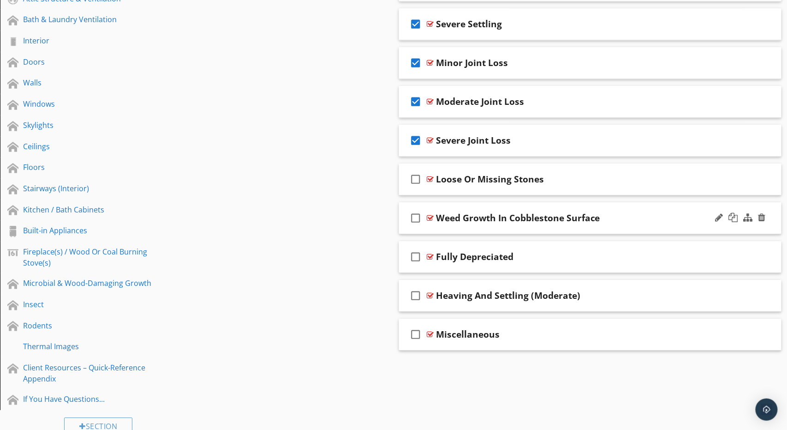
drag, startPoint x: 509, startPoint y: 328, endPoint x: 507, endPoint y: 208, distance: 120.9
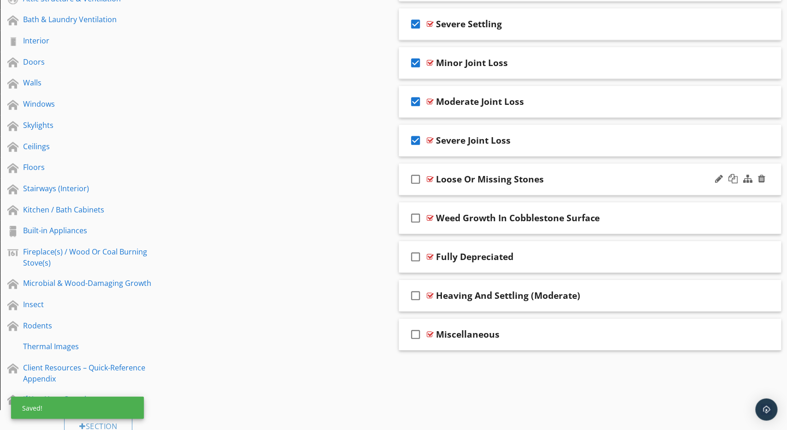
click at [413, 175] on icon "check_box_outline_blank" at bounding box center [415, 179] width 15 height 22
click at [415, 211] on icon "check_box_outline_blank" at bounding box center [415, 218] width 15 height 22
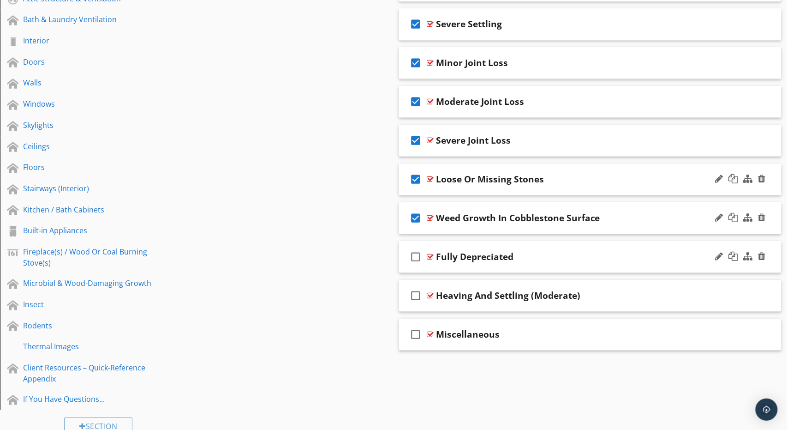
drag, startPoint x: 532, startPoint y: 240, endPoint x: 525, endPoint y: 241, distance: 6.9
click at [532, 241] on div "check_box_outline_blank Fully Depreciated" at bounding box center [590, 257] width 382 height 32
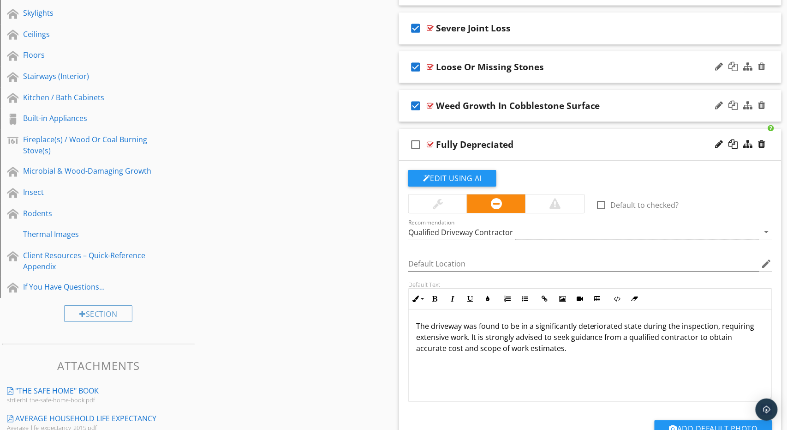
scroll to position [979, 0]
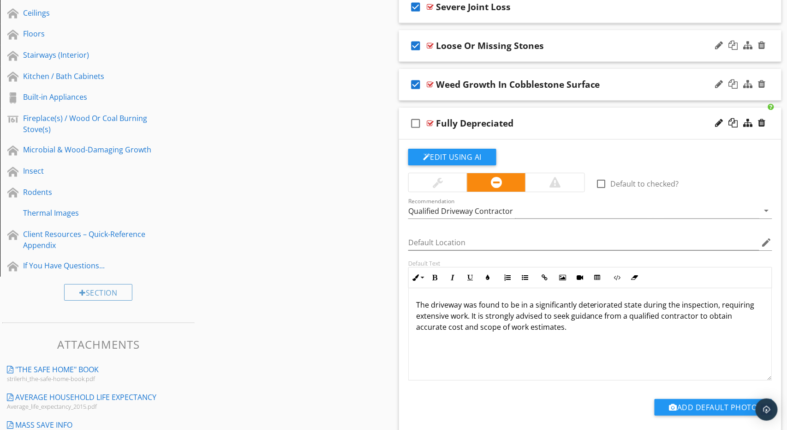
click at [508, 310] on p "The driveway was found to be in a significantly deteriorated state during the i…" at bounding box center [590, 315] width 348 height 33
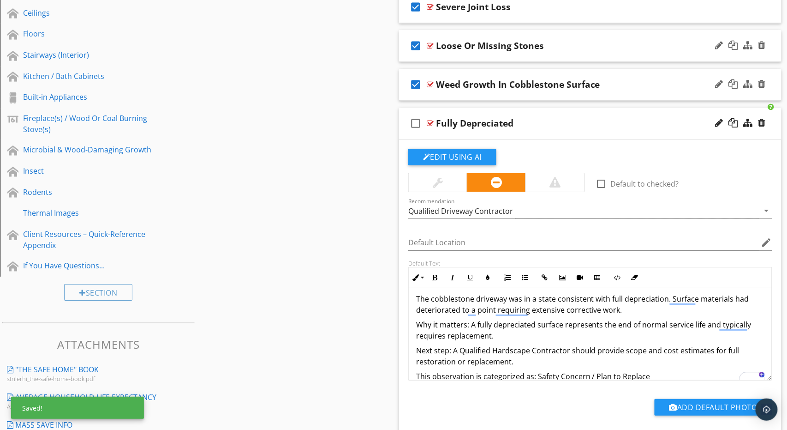
click at [553, 180] on div at bounding box center [554, 182] width 11 height 11
click at [504, 207] on div "Qualified Driveway Contractor" at bounding box center [460, 211] width 105 height 8
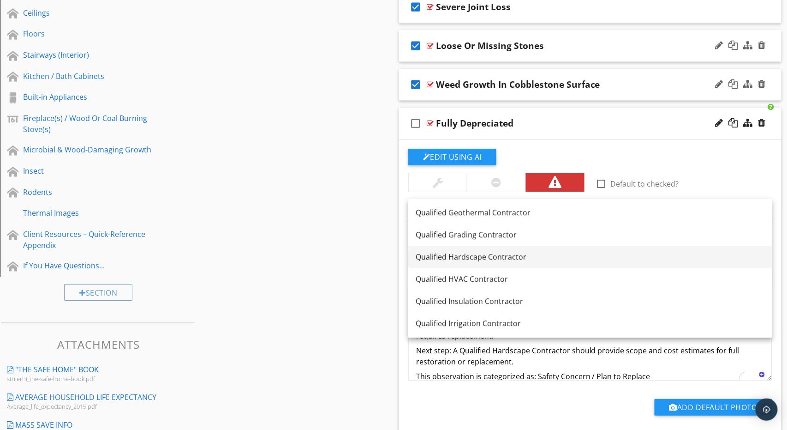
scroll to position [907, 0]
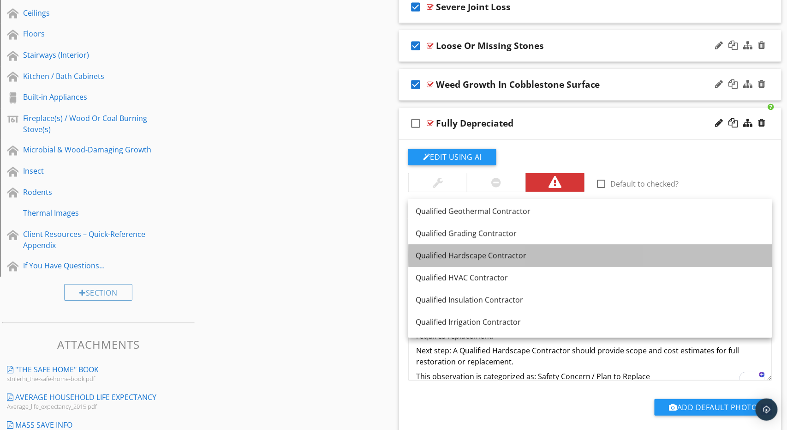
click at [521, 257] on div "Qualified Hardscape Contractor" at bounding box center [590, 255] width 349 height 11
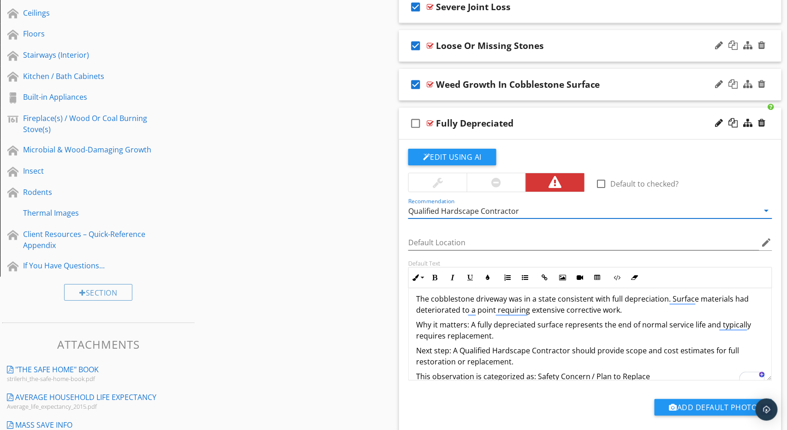
scroll to position [0, 0]
click at [414, 120] on icon "check_box_outline_blank" at bounding box center [415, 123] width 15 height 22
click at [530, 113] on div "check_box Fully Depreciated" at bounding box center [590, 123] width 382 height 32
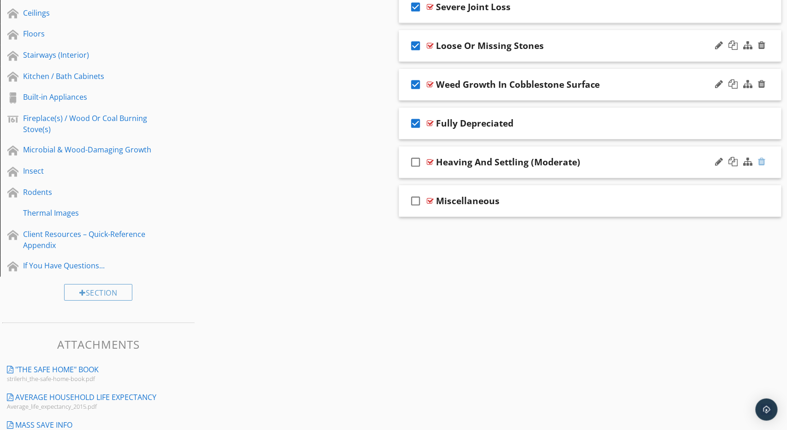
click at [764, 159] on div at bounding box center [761, 161] width 7 height 9
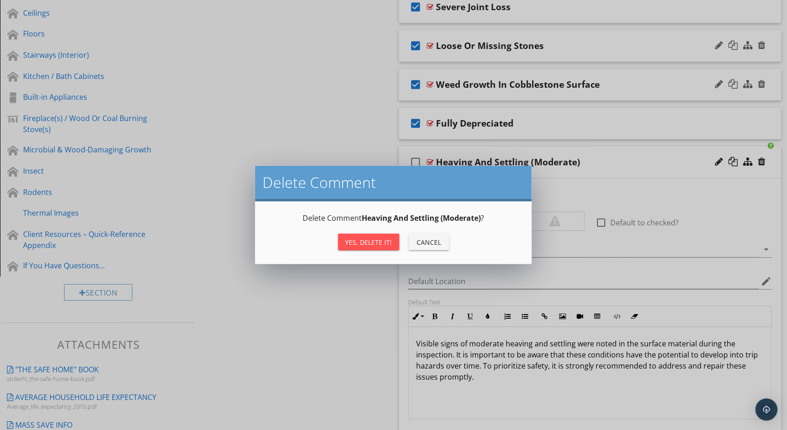
click at [376, 242] on div "Yes, Delete it!" at bounding box center [369, 242] width 47 height 10
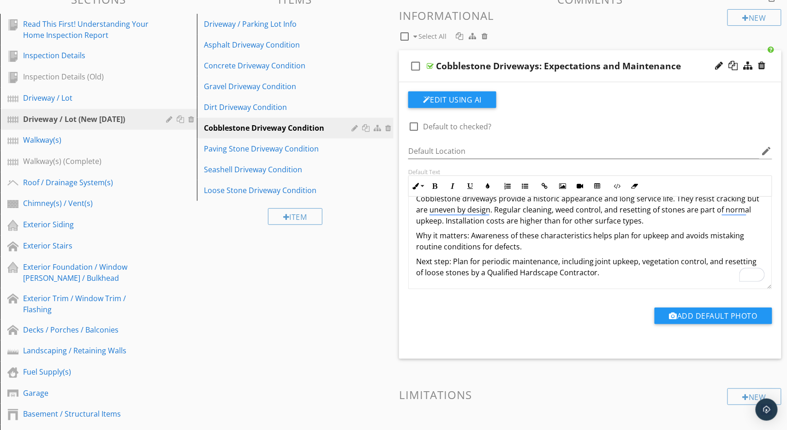
scroll to position [132, 0]
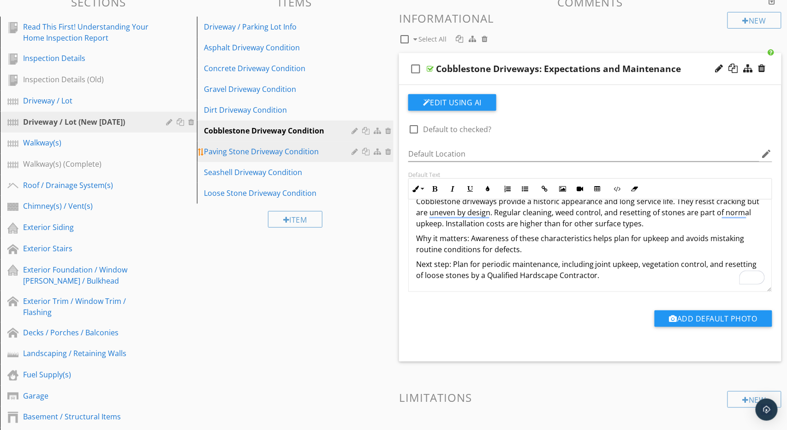
click at [283, 149] on div "Paving Stone Driveway Condition" at bounding box center [279, 151] width 150 height 11
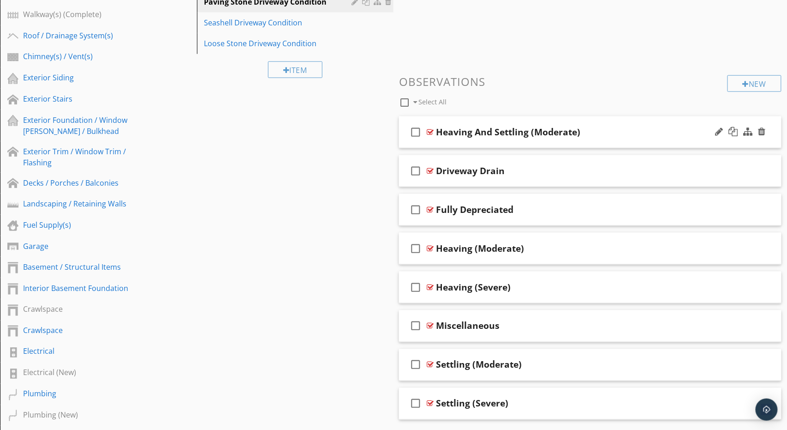
scroll to position [284, 0]
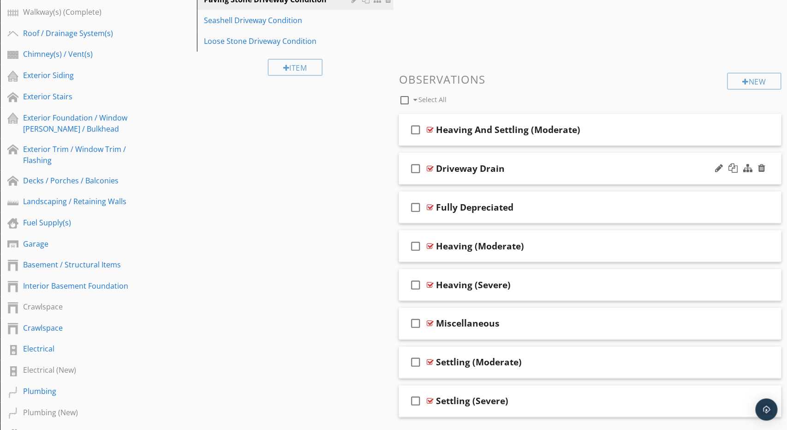
click at [767, 166] on div at bounding box center [741, 168] width 54 height 22
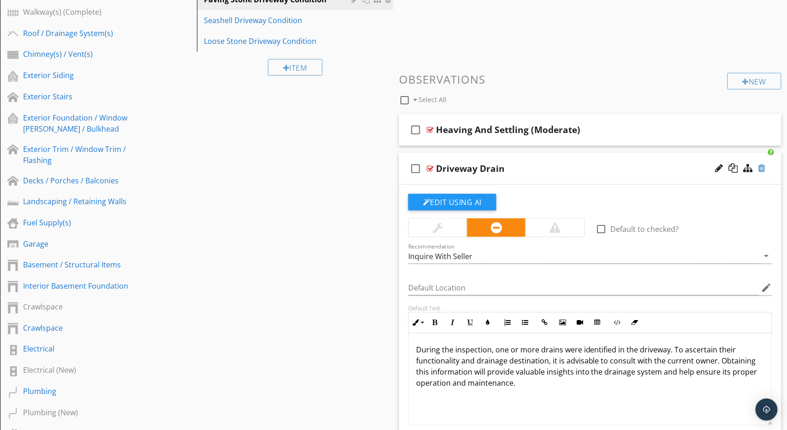
click at [761, 164] on div at bounding box center [761, 167] width 7 height 9
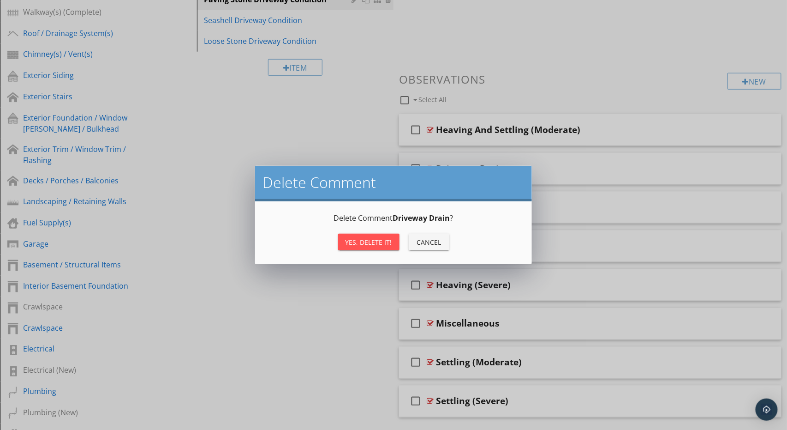
click at [381, 242] on div "Yes, Delete it!" at bounding box center [369, 242] width 47 height 10
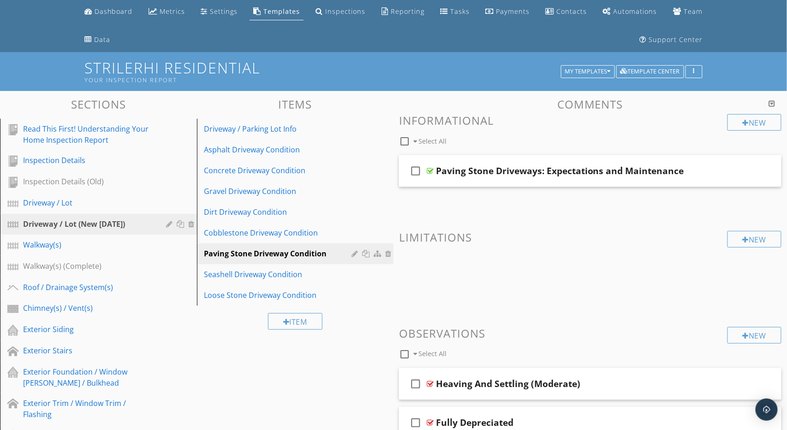
scroll to position [28, 0]
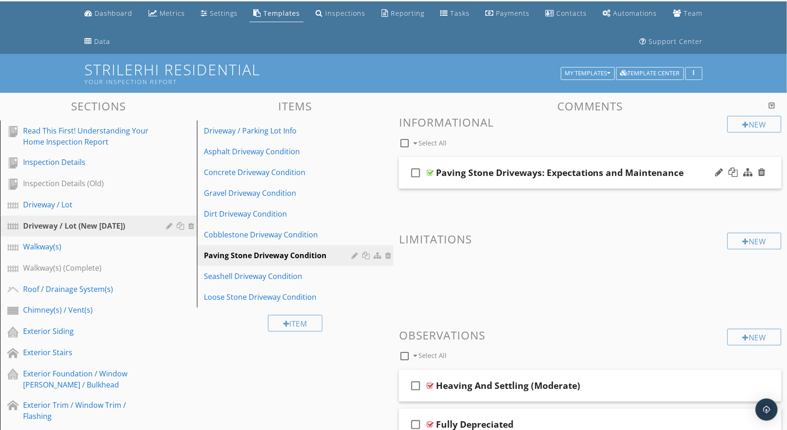
click at [479, 163] on div "check_box_outline_blank Paving Stone Driveways: Expectations and Maintenance" at bounding box center [590, 173] width 382 height 32
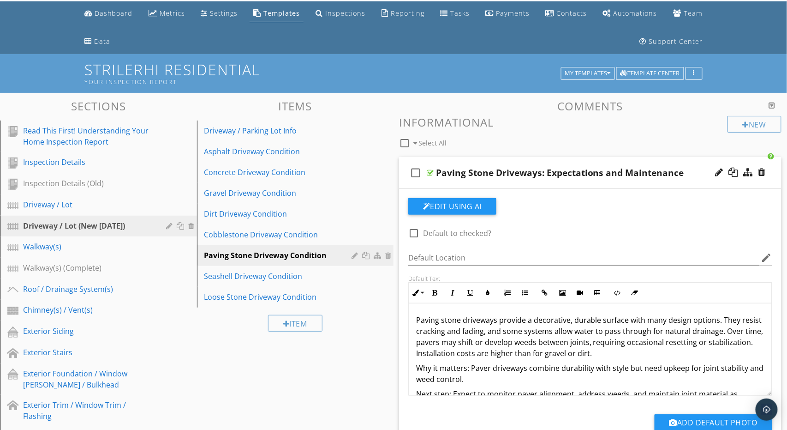
click at [517, 343] on p "Paving stone driveways provide a decorative, durable surface with many design o…" at bounding box center [590, 336] width 348 height 44
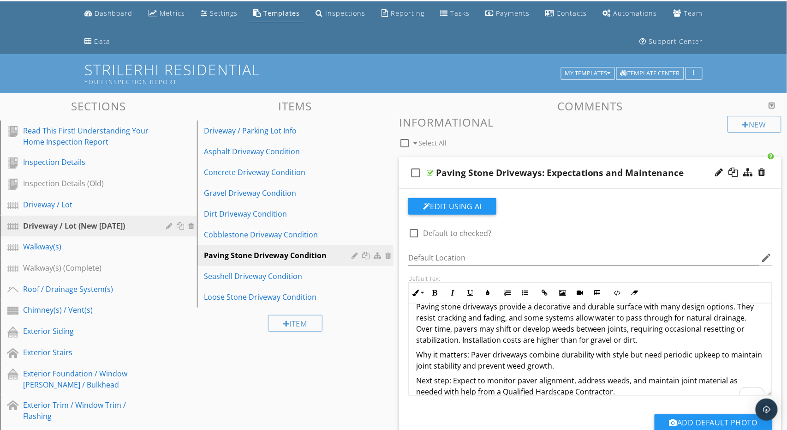
scroll to position [26, 0]
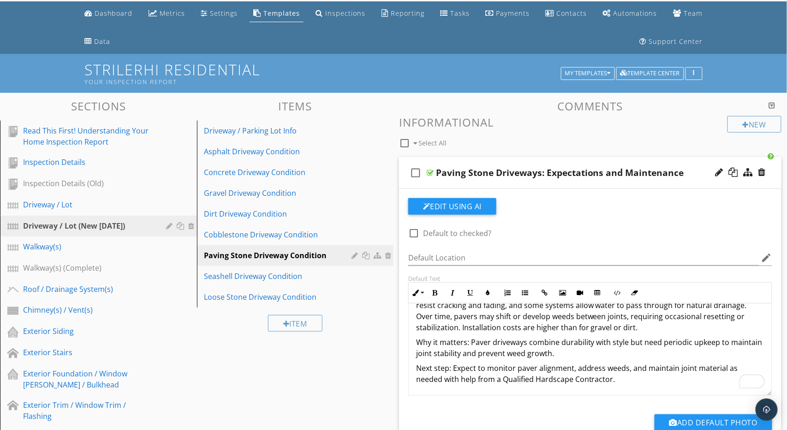
click at [417, 172] on icon "check_box_outline_blank" at bounding box center [415, 172] width 15 height 22
checkbox input "true"
click at [503, 163] on div "check_box Paving Stone Driveways: Expectations and Maintenance" at bounding box center [590, 173] width 382 height 32
